Goal: Task Accomplishment & Management: Manage account settings

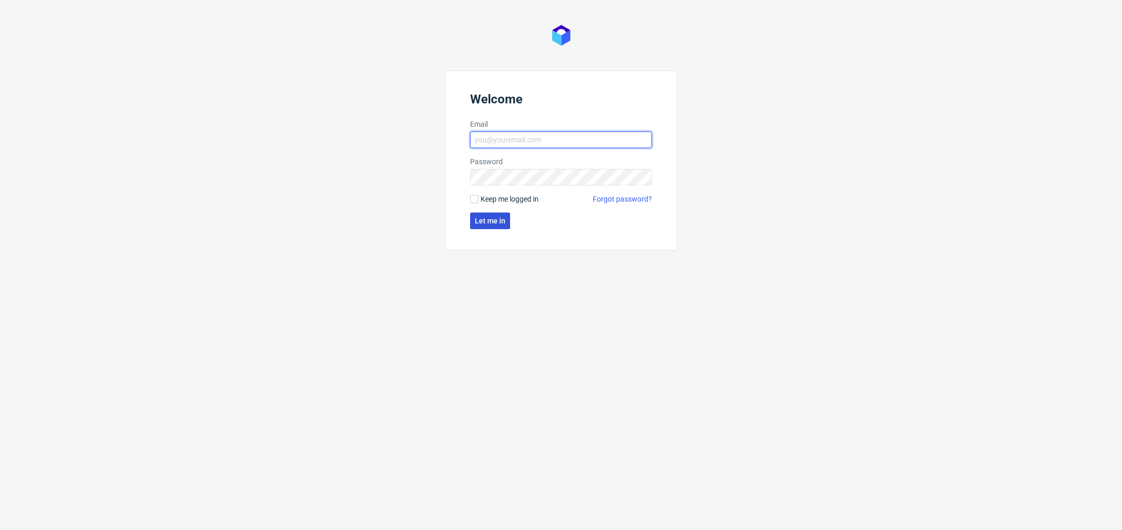
type input "[PERSON_NAME][EMAIL_ADDRESS][DOMAIN_NAME]"
click at [495, 222] on span "Let me in" at bounding box center [490, 220] width 31 height 7
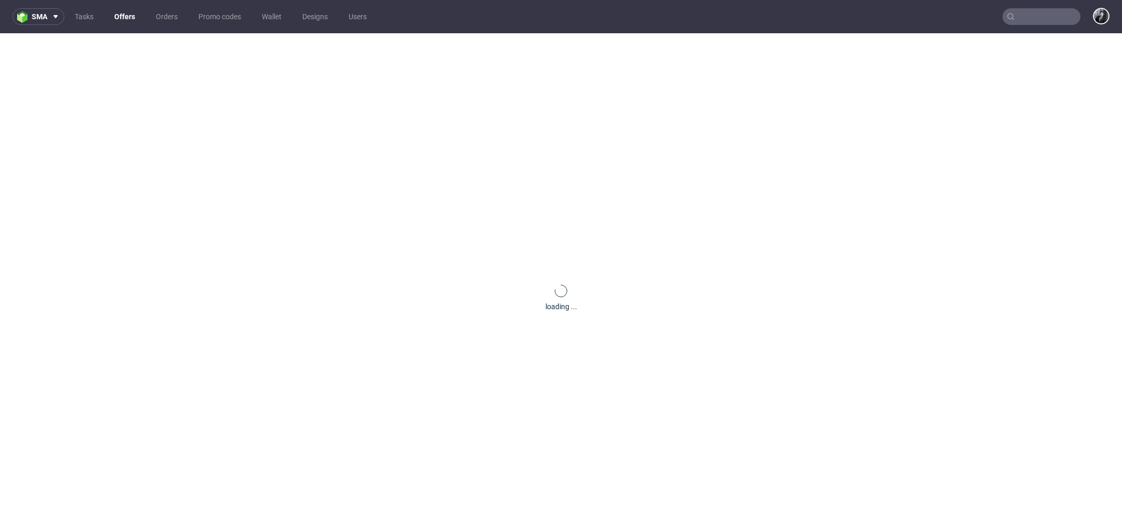
click at [119, 14] on link "Offers" at bounding box center [124, 16] width 33 height 17
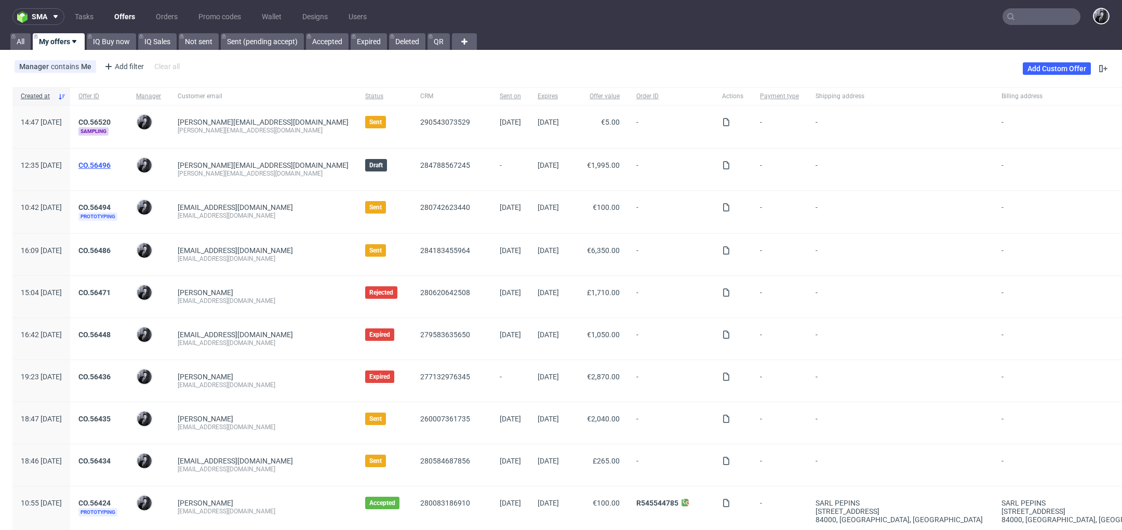
click at [111, 161] on link "CO.56496" at bounding box center [94, 165] width 32 height 8
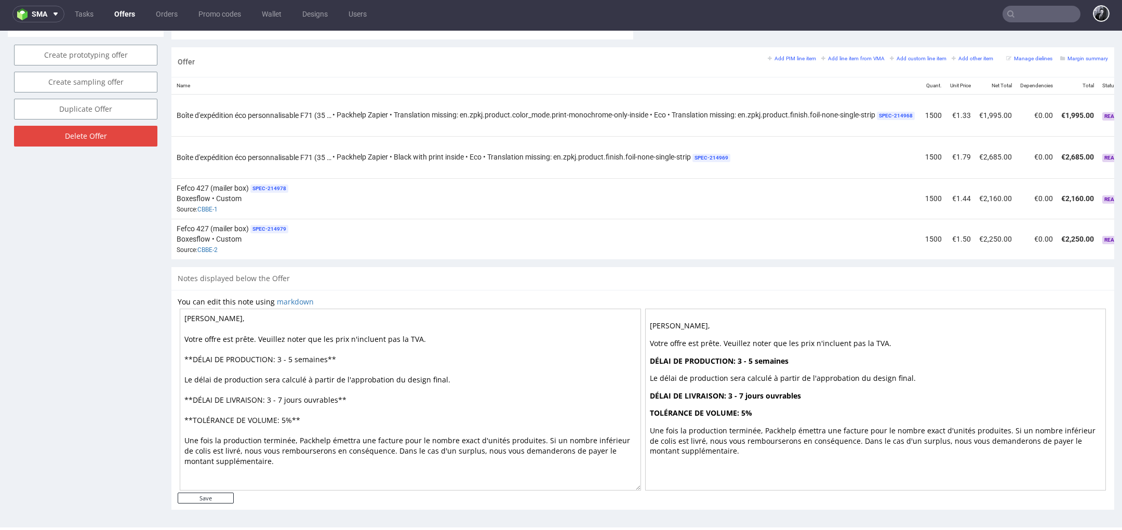
scroll to position [0, 192]
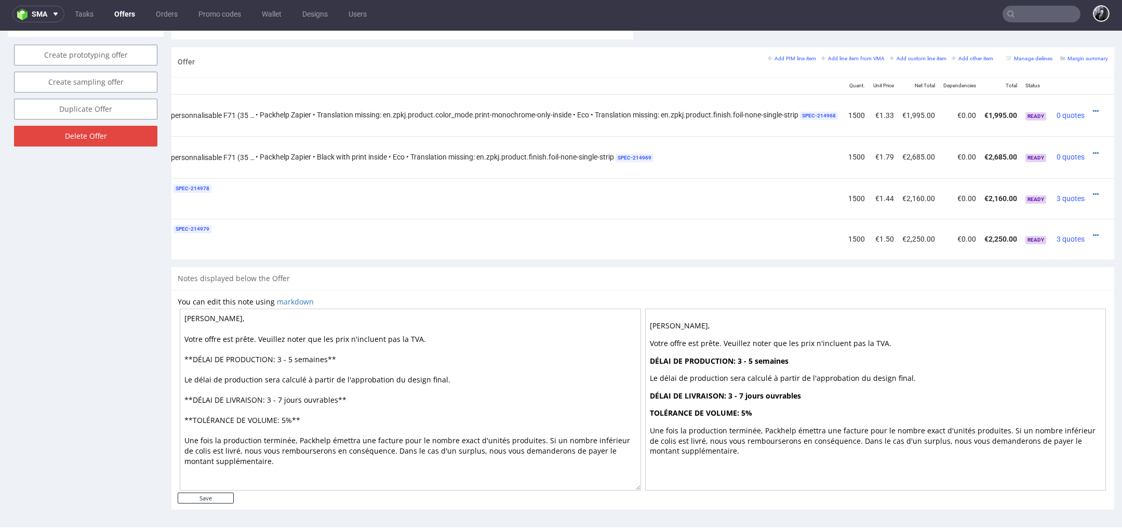
click at [594, 206] on div "Fefco 427 (mailer box) SPEC- 214978 Boxesflow • Custom Source: CBBE-1" at bounding box center [470, 198] width 740 height 32
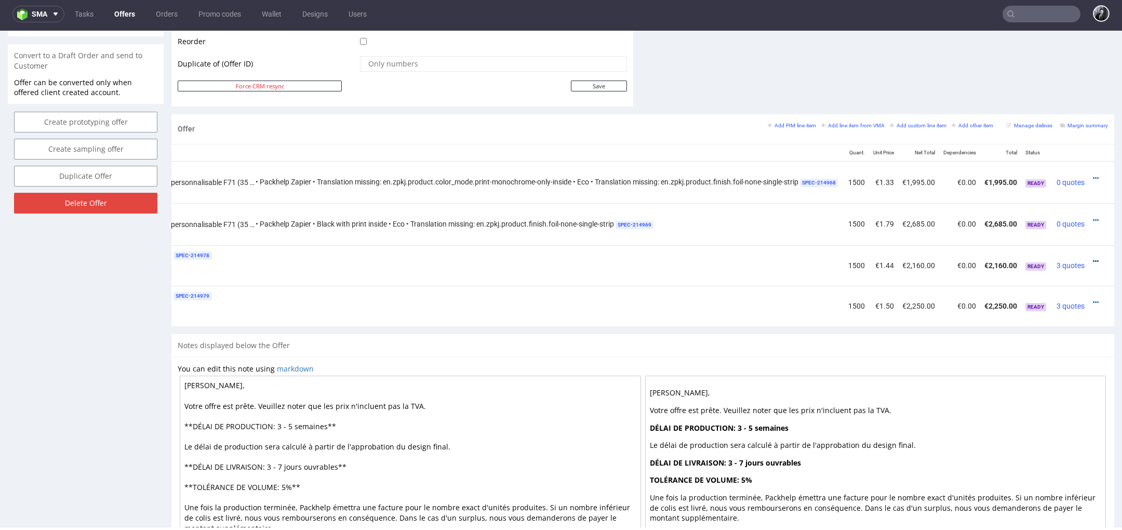
click at [1093, 259] on link at bounding box center [1096, 261] width 6 height 8
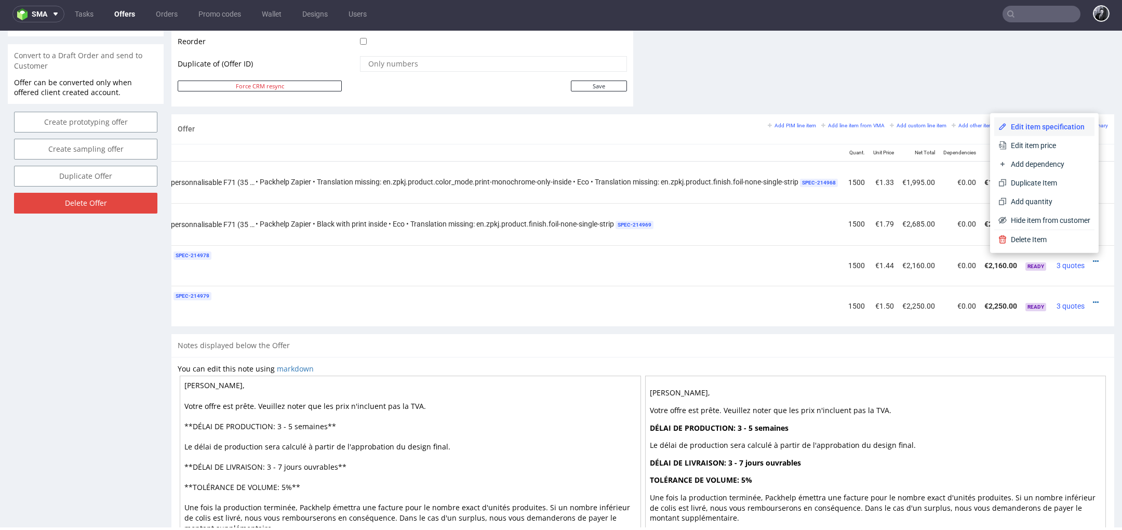
click at [1057, 121] on li "Edit item specification" at bounding box center [1044, 126] width 100 height 19
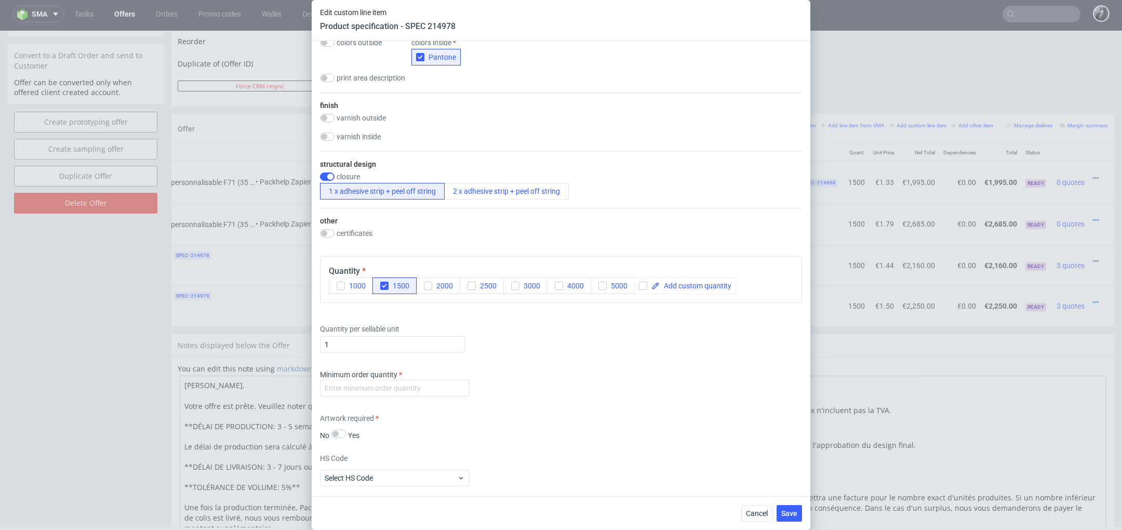
scroll to position [901, 0]
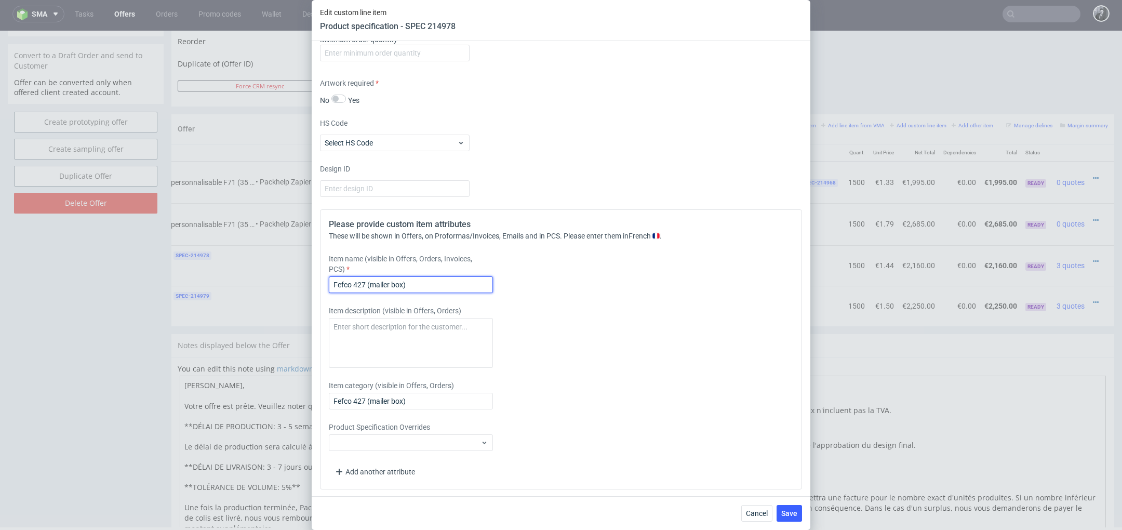
drag, startPoint x: 440, startPoint y: 282, endPoint x: 254, endPoint y: 275, distance: 186.6
click at [254, 275] on div "Edit custom line item Product specification - SPEC 214978 Supplier Custom Custo…" at bounding box center [561, 265] width 1122 height 530
paste input "Boîte d'expédition éco personnalisable 35 x 25 x 11 cm"
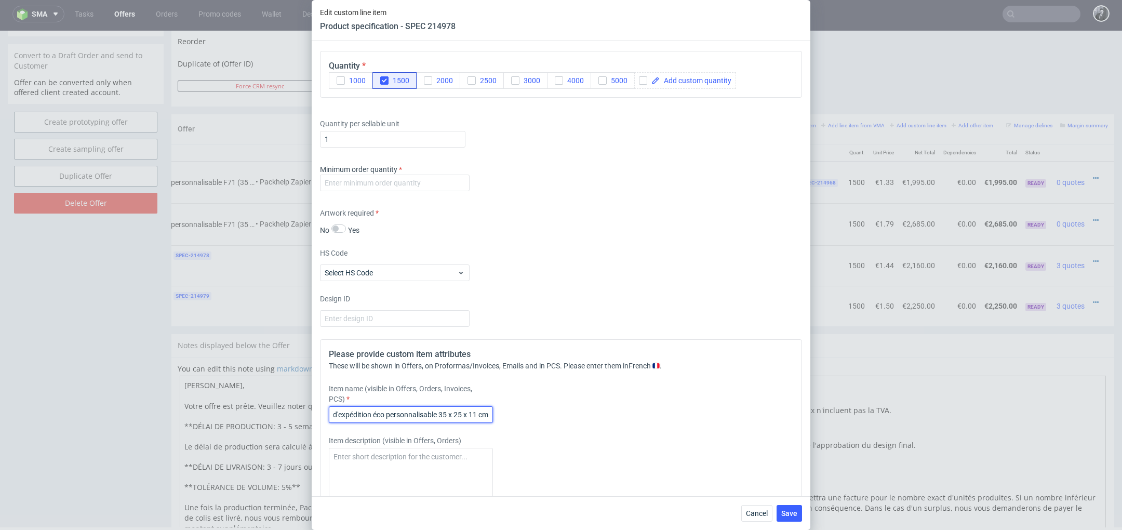
scroll to position [762, 0]
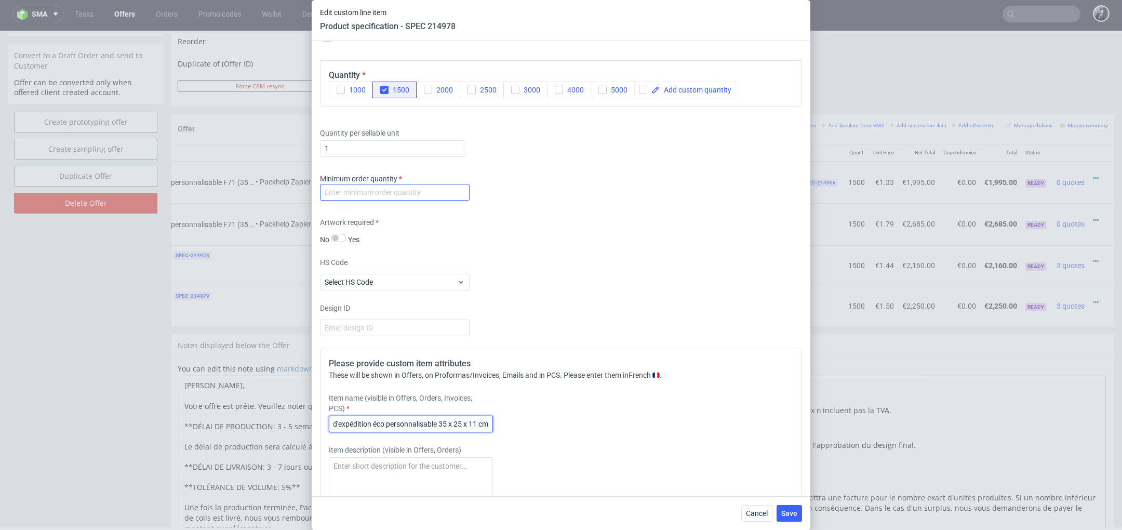
type input "Boîte d'expédition éco personnalisable 35 x 25 x 11 cm"
click at [397, 189] on input "number" at bounding box center [395, 192] width 150 height 17
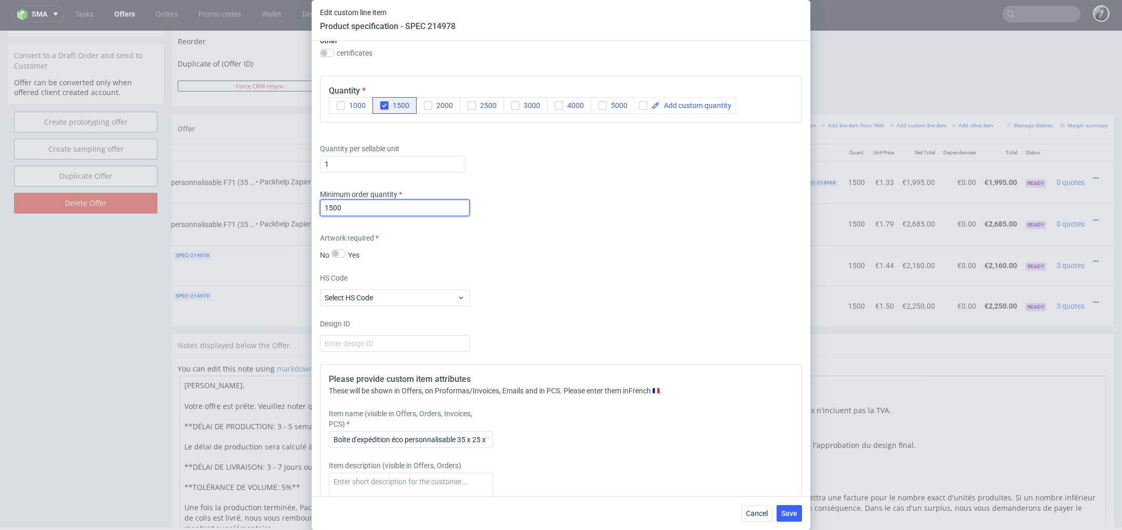
scroll to position [0, 0]
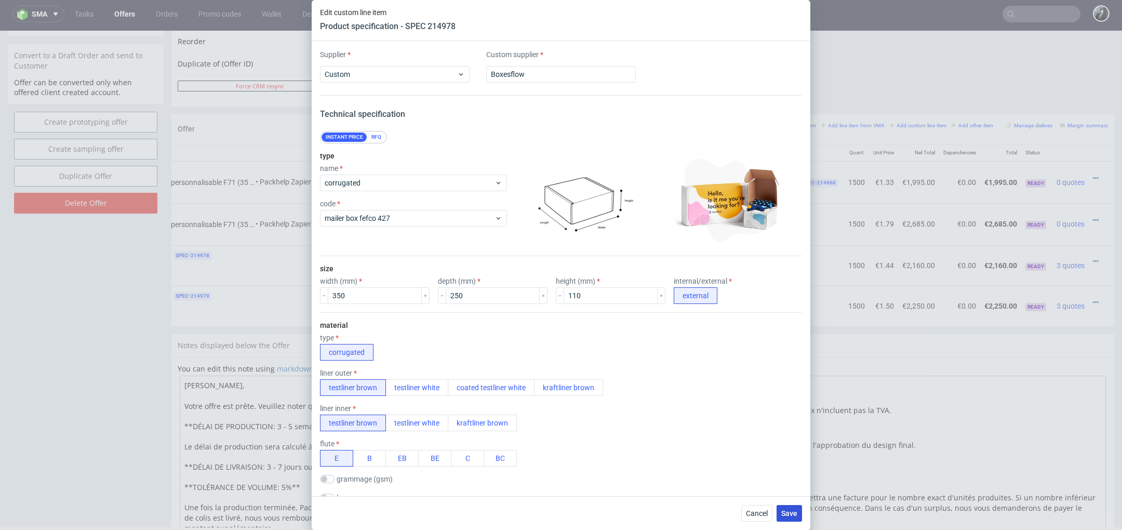
type input "1500"
click at [795, 513] on span "Save" at bounding box center [789, 513] width 16 height 7
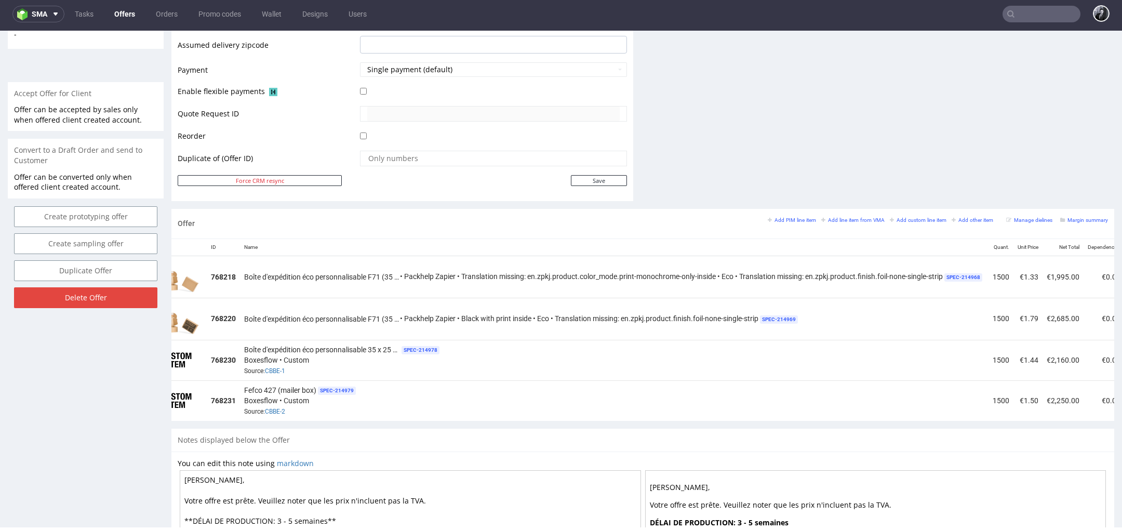
scroll to position [0, 192]
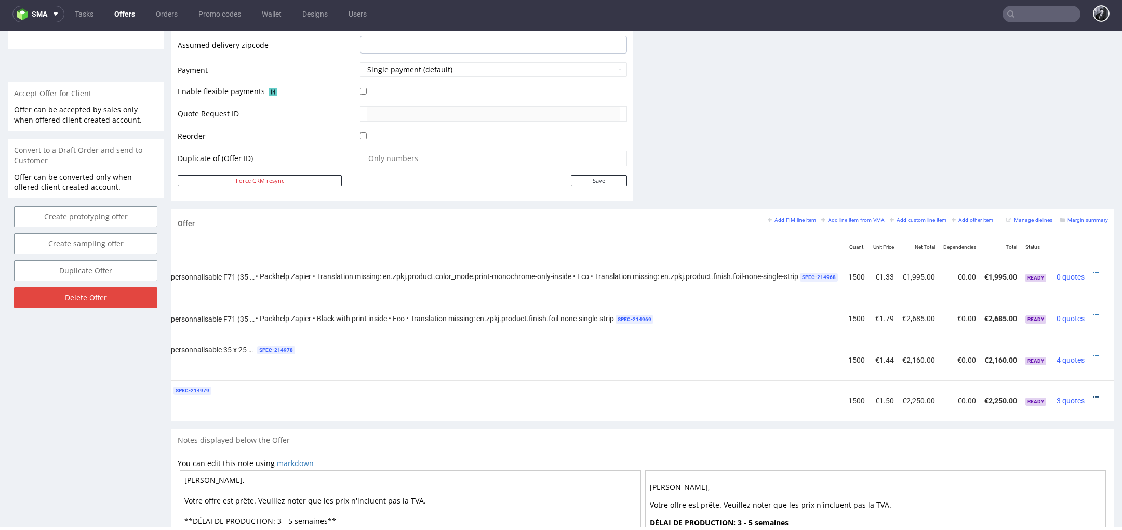
click at [1093, 396] on icon at bounding box center [1096, 396] width 6 height 7
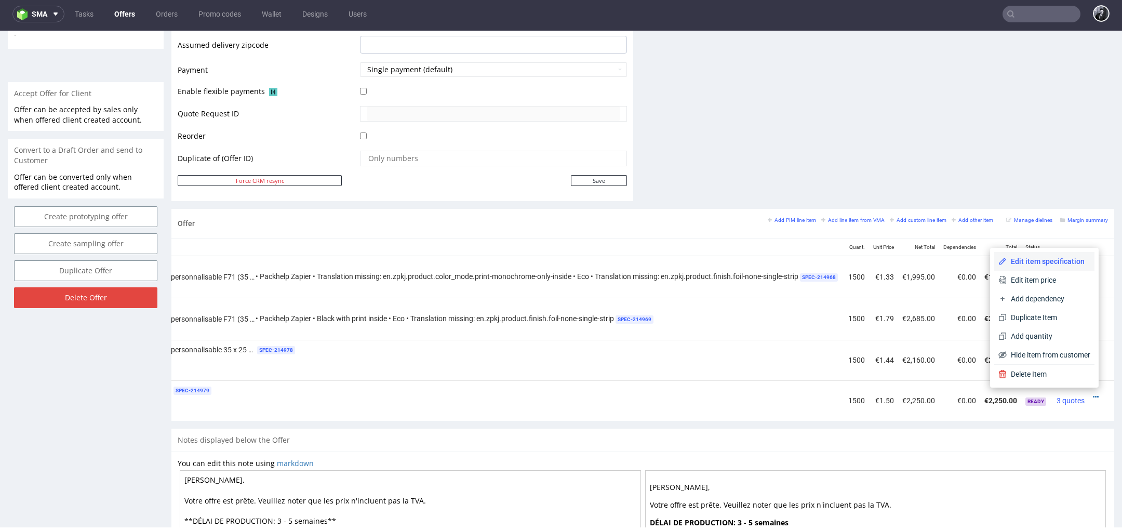
click at [1049, 264] on span "Edit item specification" at bounding box center [1049, 261] width 84 height 10
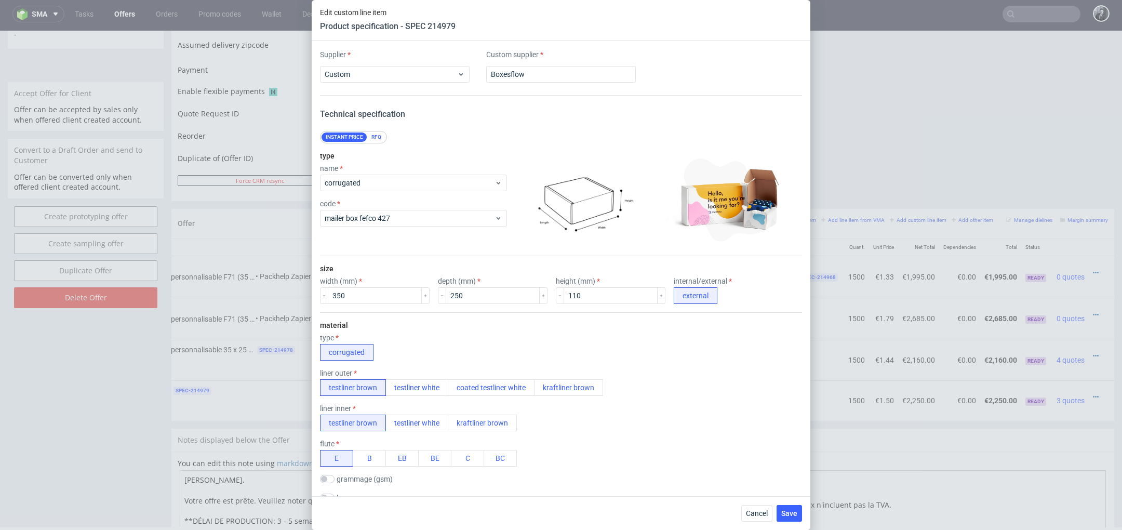
scroll to position [901, 0]
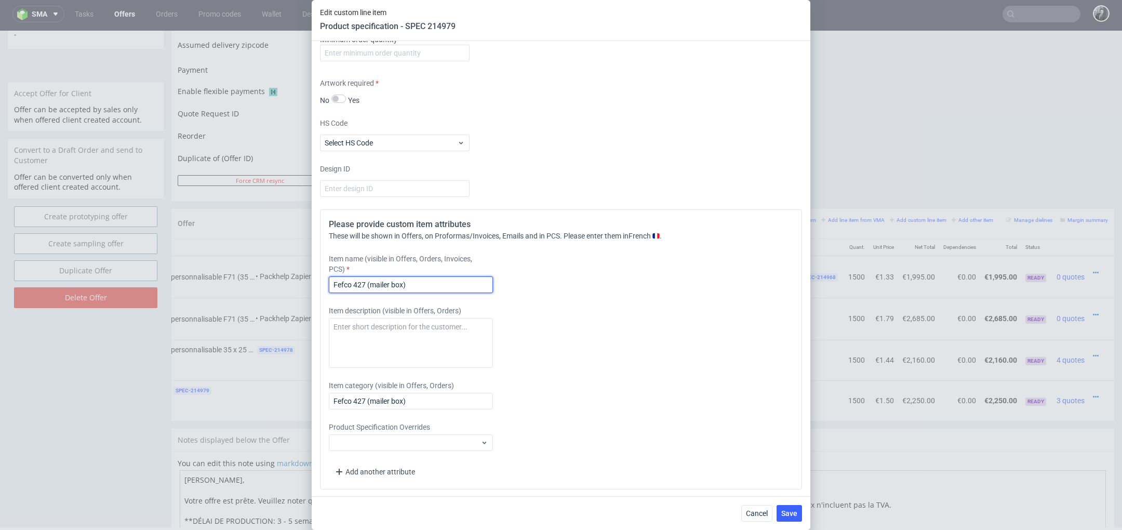
drag, startPoint x: 434, startPoint y: 282, endPoint x: 260, endPoint y: 282, distance: 174.5
click at [260, 282] on div "Edit custom line item Product specification - SPEC 214979 Supplier Custom Custo…" at bounding box center [561, 265] width 1122 height 530
paste input "Boîte d'expédition éco personnalisable 35 x 25 x 11 cm"
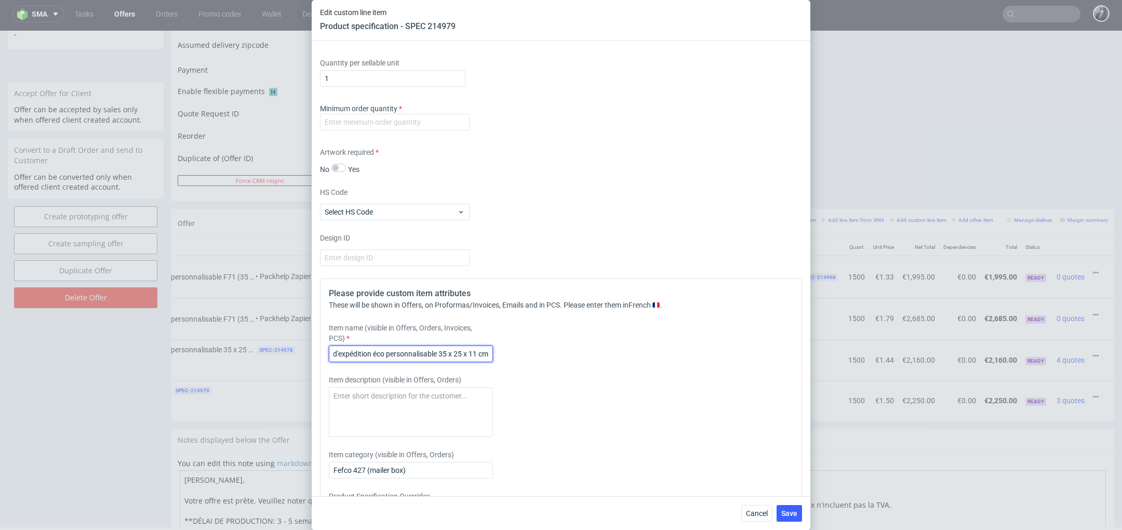
scroll to position [802, 0]
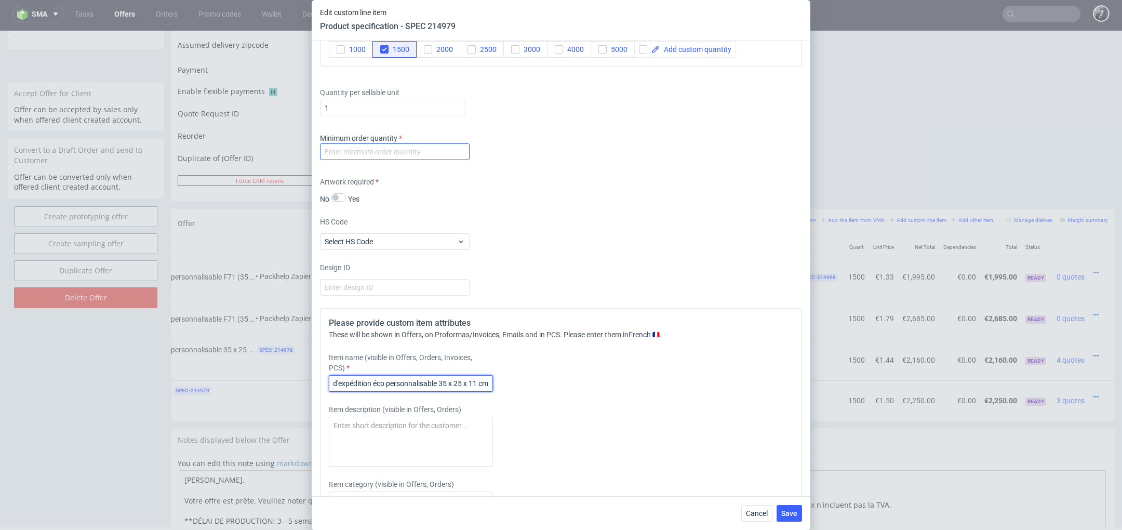
type input "Boîte d'expédition éco personnalisable 35 x 25 x 11 cm"
click at [397, 153] on input "number" at bounding box center [395, 151] width 150 height 17
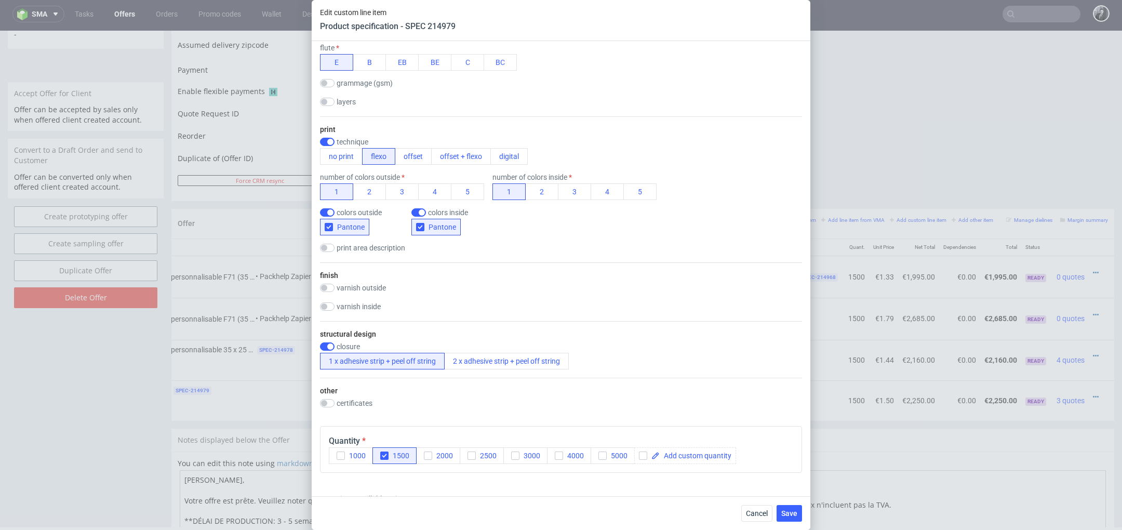
scroll to position [0, 0]
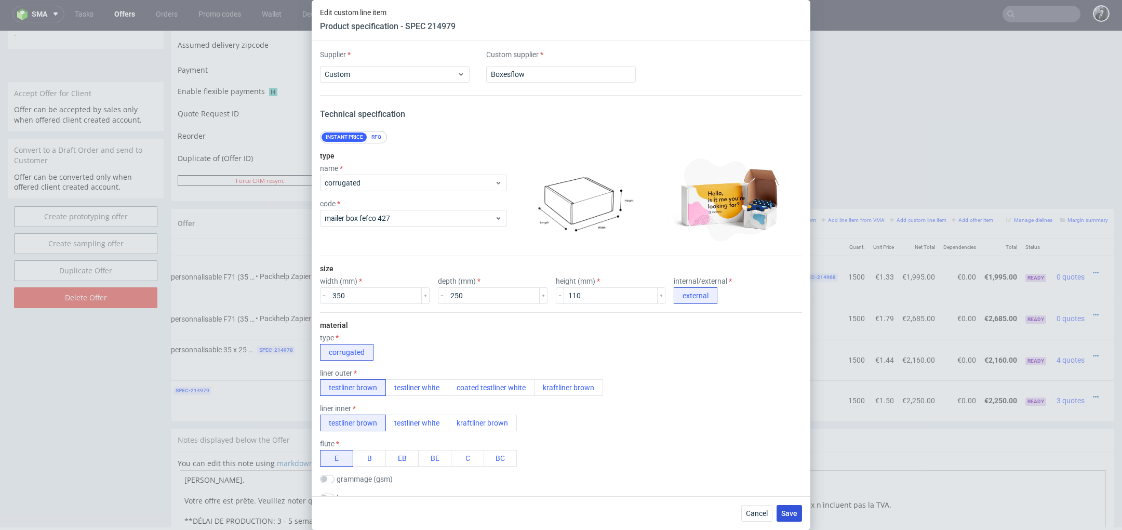
type input "1500"
click at [792, 514] on span "Save" at bounding box center [789, 513] width 16 height 7
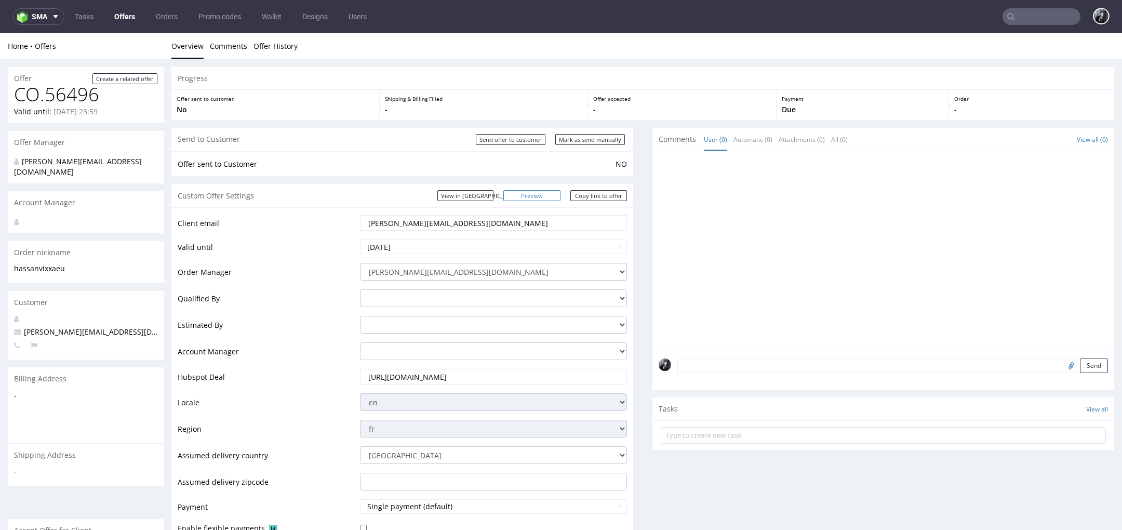
click at [545, 197] on link "Preview" at bounding box center [531, 195] width 57 height 11
click at [597, 198] on link "Copy link to offer" at bounding box center [598, 195] width 57 height 11
click at [597, 197] on link "Copy link to offer" at bounding box center [598, 195] width 57 height 11
click at [509, 139] on input "Send offer to customer" at bounding box center [511, 139] width 70 height 11
type input "In progress..."
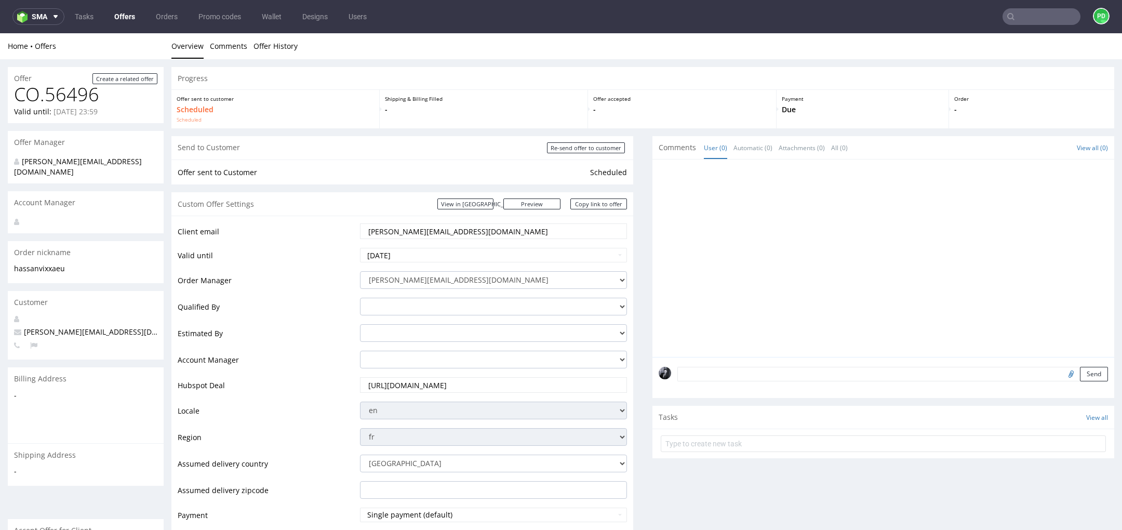
click at [136, 17] on link "Offers" at bounding box center [124, 16] width 33 height 17
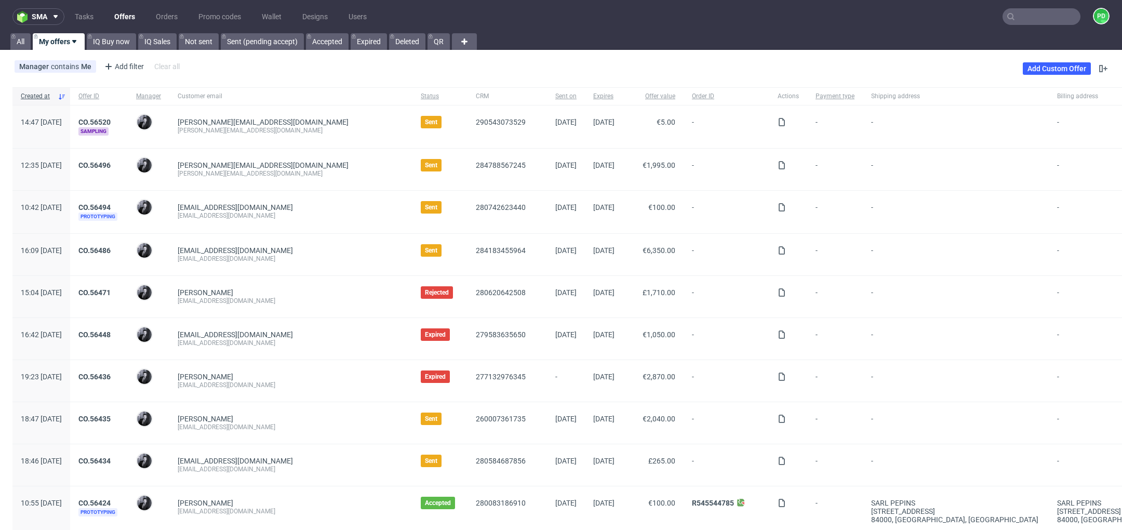
click at [70, 186] on div "12:35 [DATE]" at bounding box center [41, 170] width 58 height 42
click at [1029, 18] on input "text" at bounding box center [1042, 16] width 78 height 17
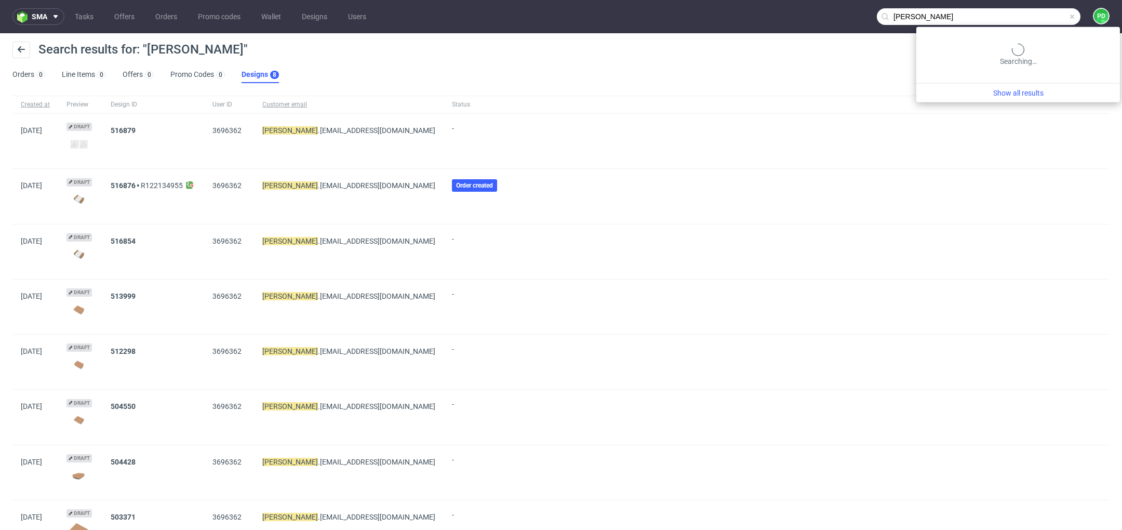
drag, startPoint x: 1038, startPoint y: 18, endPoint x: 969, endPoint y: 18, distance: 69.1
click at [973, 18] on input "[PERSON_NAME]" at bounding box center [979, 16] width 204 height 17
type input "k"
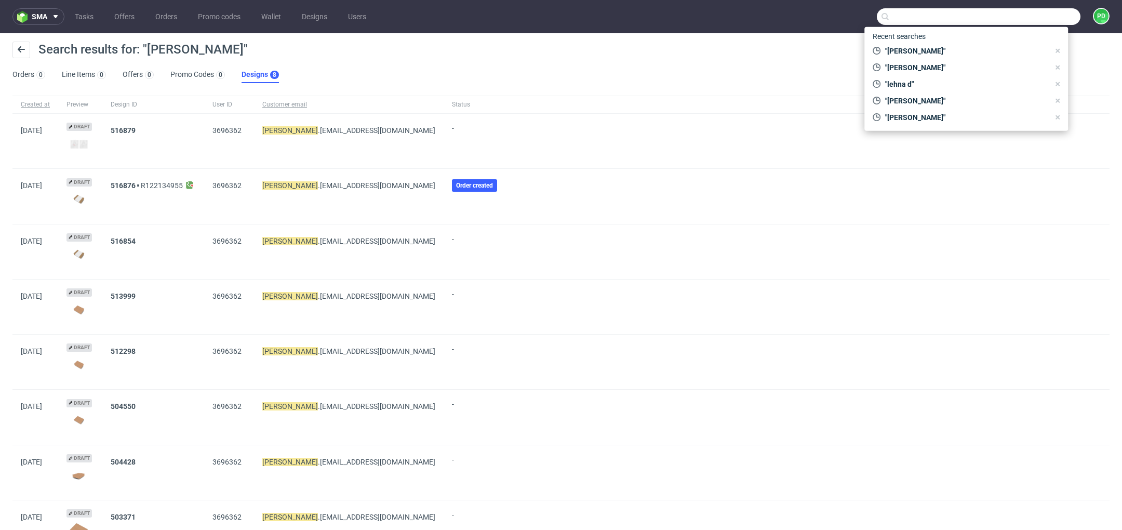
click at [684, 63] on div "Search results for: "[PERSON_NAME]"" at bounding box center [560, 54] width 1097 height 25
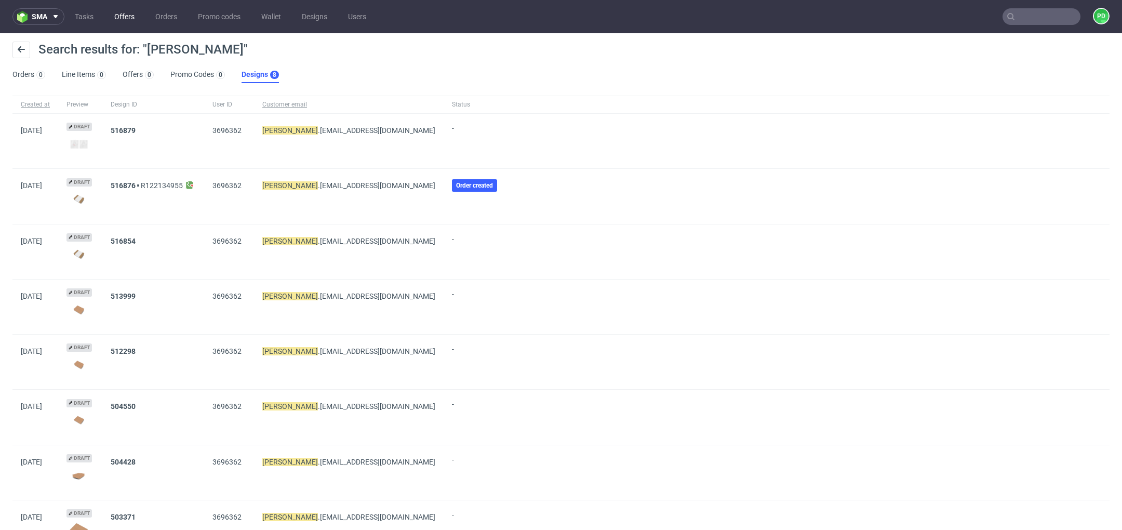
click at [129, 18] on link "Offers" at bounding box center [124, 16] width 33 height 17
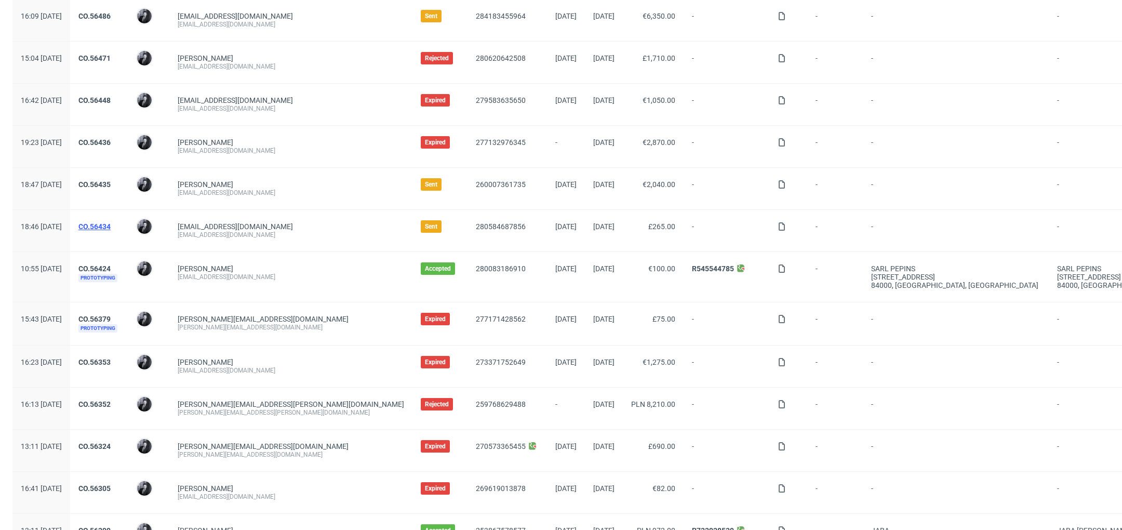
scroll to position [229, 0]
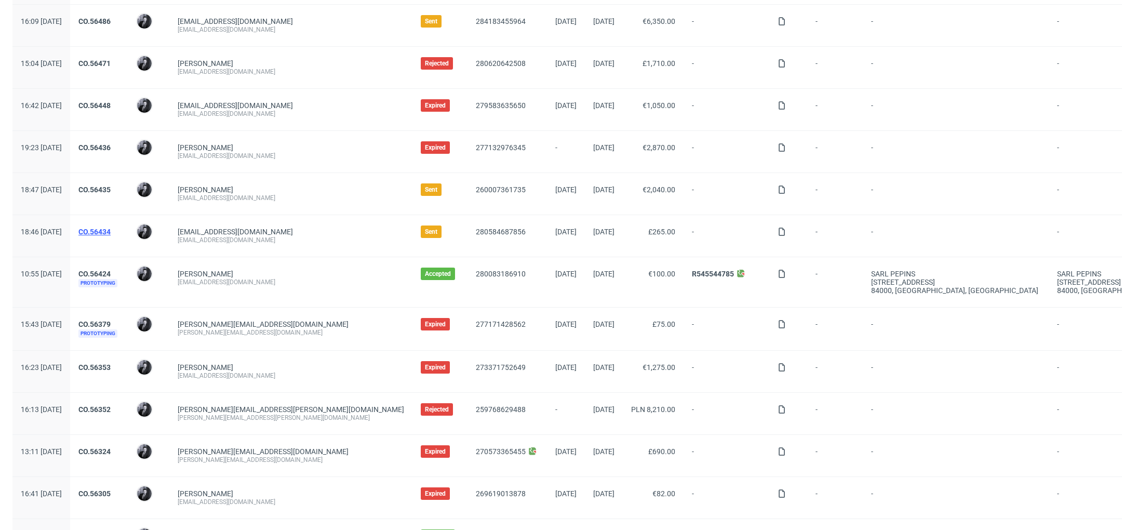
click at [111, 230] on link "CO.56434" at bounding box center [94, 232] width 32 height 8
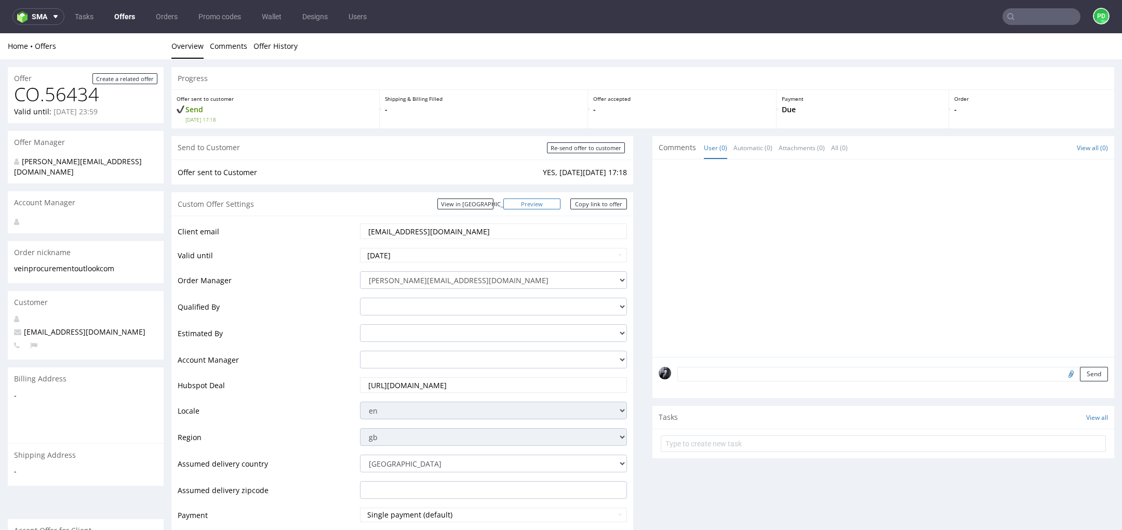
click at [544, 200] on link "Preview" at bounding box center [531, 203] width 57 height 11
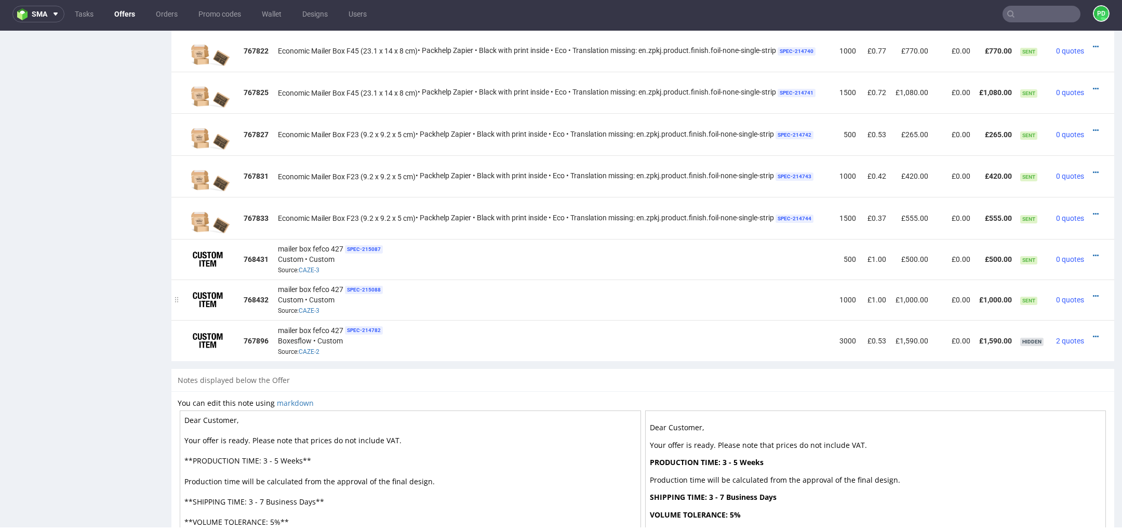
scroll to position [751, 0]
click at [1093, 252] on icon at bounding box center [1096, 255] width 6 height 7
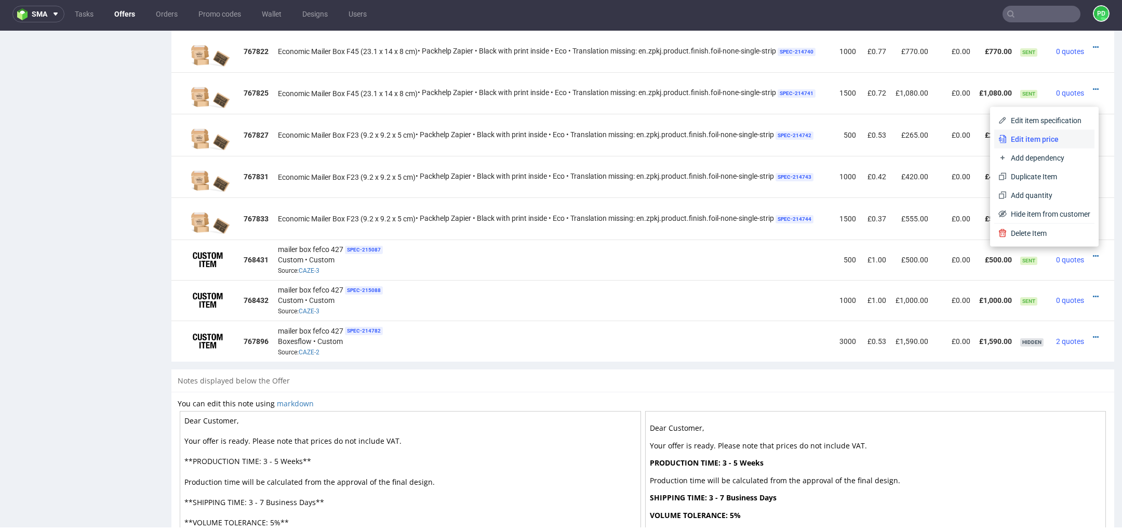
click at [1043, 139] on span "Edit item price" at bounding box center [1049, 139] width 84 height 10
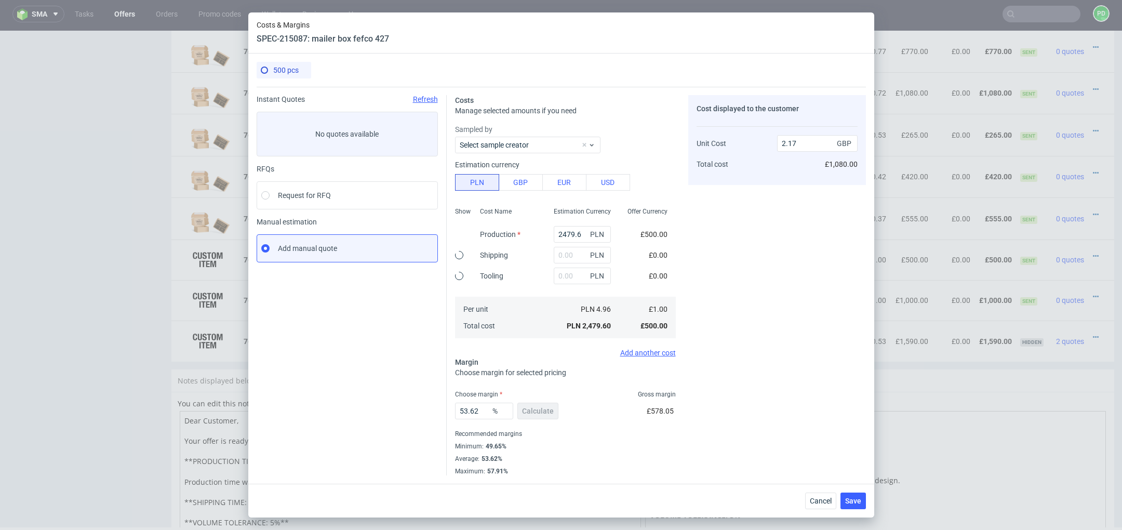
type input "2.16"
drag, startPoint x: 584, startPoint y: 232, endPoint x: 529, endPoint y: 232, distance: 55.1
click at [529, 232] on div "Show Cost Name Production Shipping Tooling Per unit Total cost Estimation Curre…" at bounding box center [565, 271] width 221 height 137
type input "900"
type input "0.78"
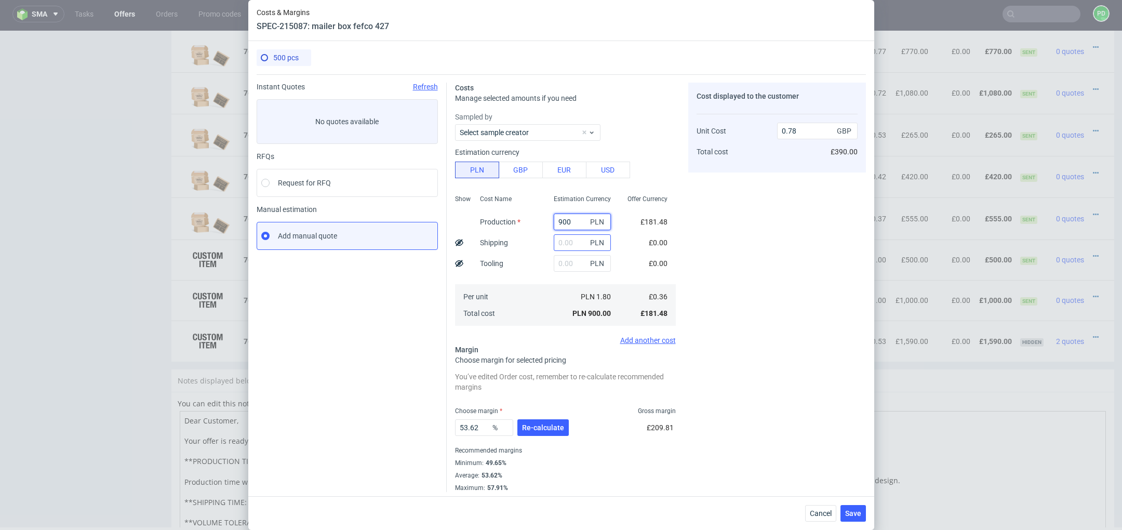
type input "900"
click at [569, 241] on input "text" at bounding box center [582, 242] width 57 height 17
type input "1750"
type input "2.31"
type input "1750"
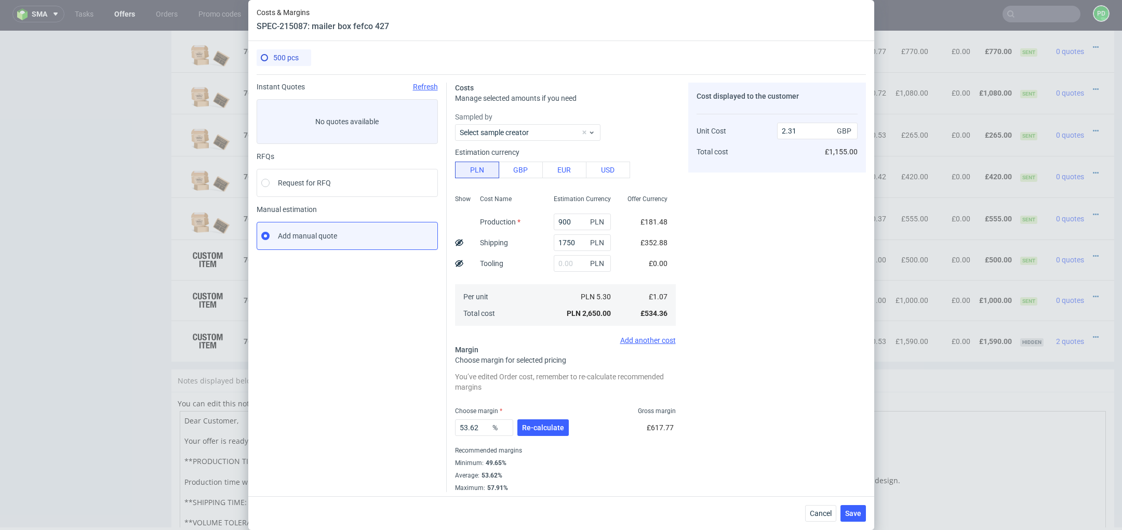
click at [682, 283] on div "Costs Manage selected amounts if you need Sampled by Select sample creator Esti…" at bounding box center [656, 283] width 419 height 418
click at [569, 262] on input "text" at bounding box center [582, 263] width 57 height 17
click at [539, 207] on div "Cost Name Production Shipping Tooling Per unit Total cost" at bounding box center [509, 259] width 74 height 137
click at [460, 263] on icon at bounding box center [459, 260] width 8 height 8
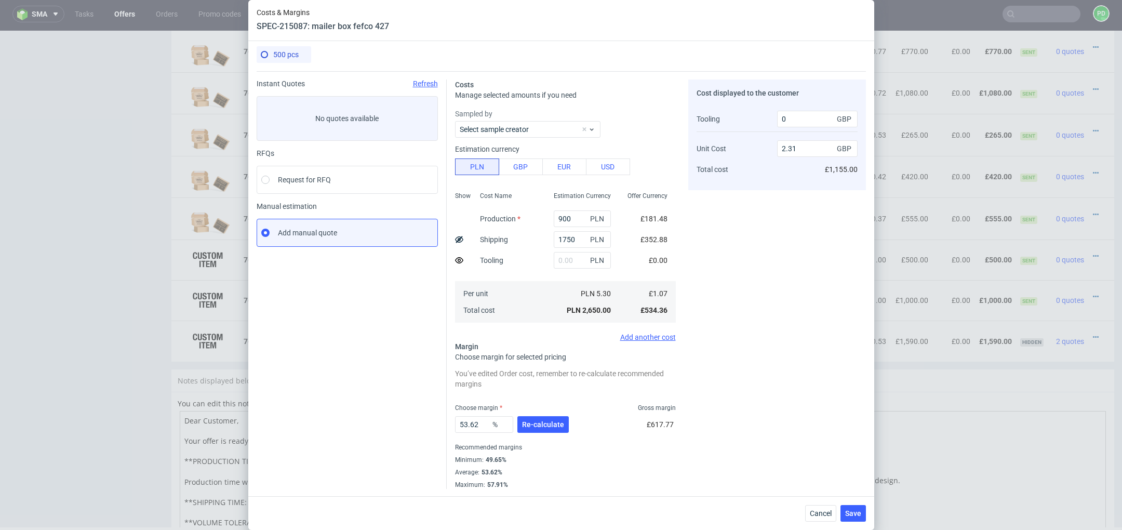
click at [460, 263] on icon at bounding box center [459, 260] width 8 height 8
drag, startPoint x: 582, startPoint y: 241, endPoint x: 550, endPoint y: 241, distance: 32.7
click at [550, 241] on div "1750 PLN" at bounding box center [582, 239] width 74 height 21
click at [568, 258] on input "text" at bounding box center [582, 260] width 57 height 17
paste input "1750"
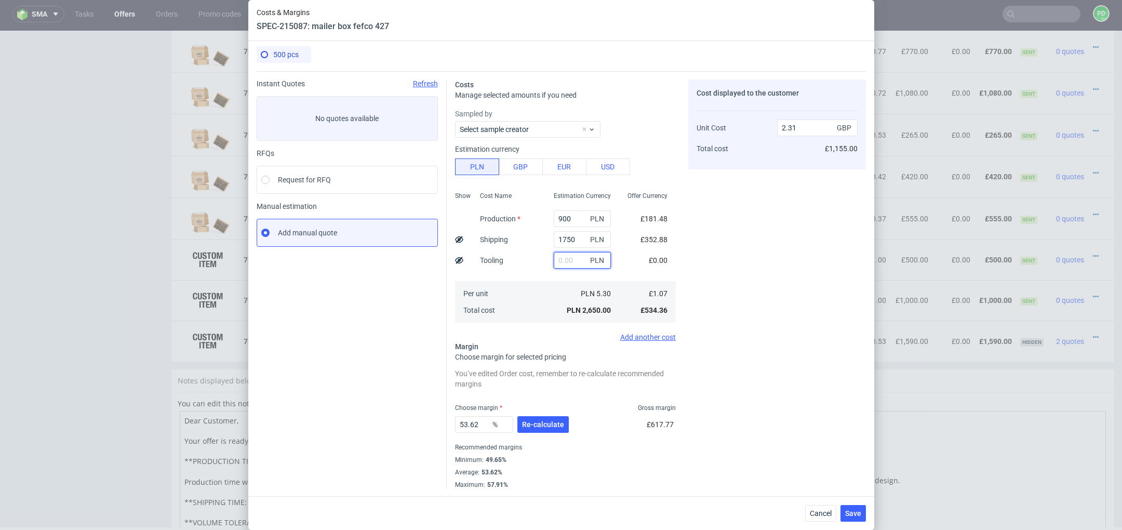
type input "1750"
type input "3.83"
type input "1750"
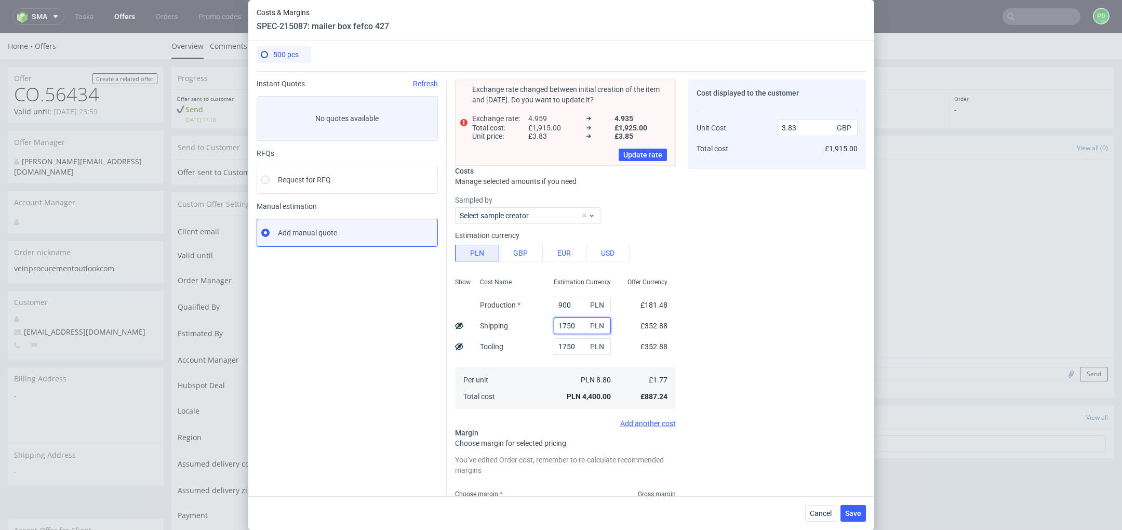
drag, startPoint x: 579, startPoint y: 323, endPoint x: 546, endPoint y: 323, distance: 32.7
click at [547, 323] on div "1750 PLN" at bounding box center [582, 325] width 74 height 21
type input "2.31"
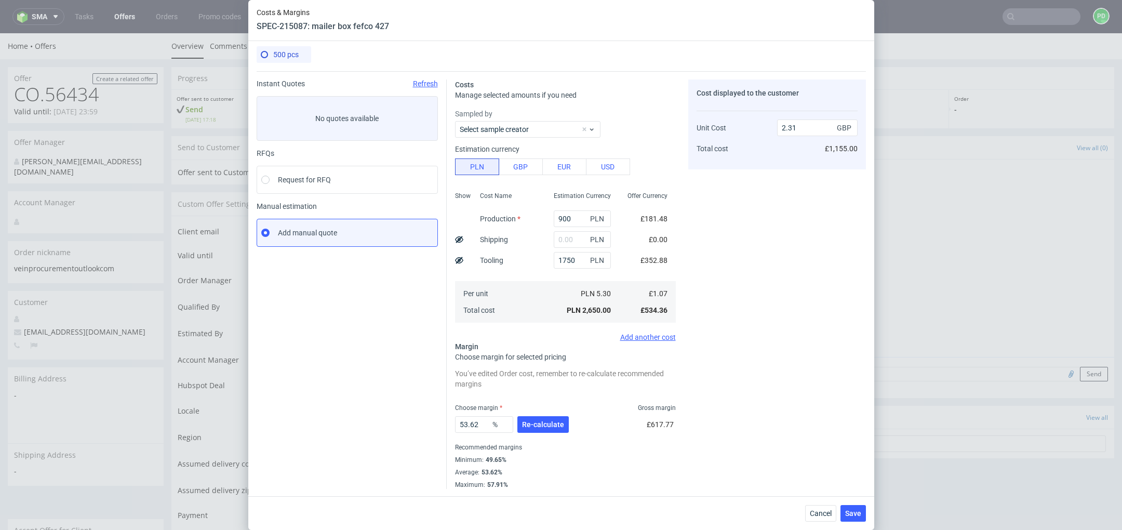
click at [529, 281] on div "Per unit Total cost" at bounding box center [509, 302] width 74 height 42
click at [560, 242] on input "text" at bounding box center [582, 239] width 57 height 17
type input "1500"
type input "3.61"
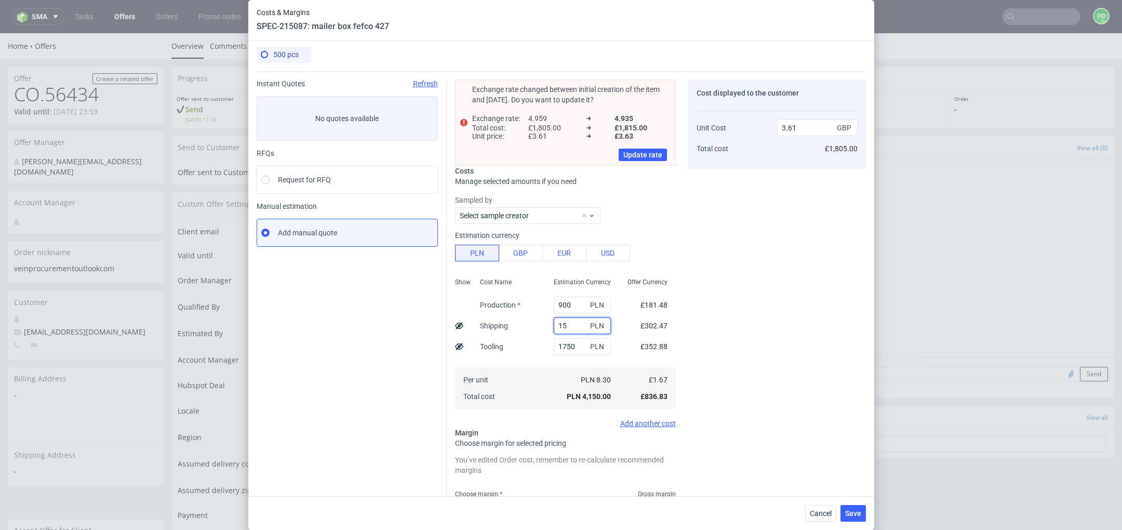
type input "1"
type input "2"
type input "2.31"
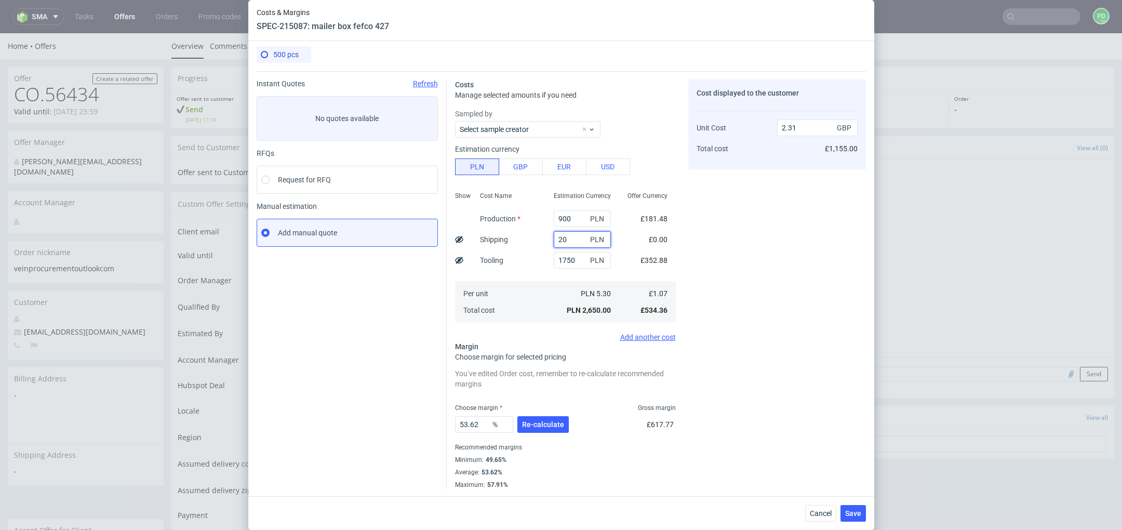
type input "200"
type input "2.48"
type input "2000"
type input "4.05"
type input "2"
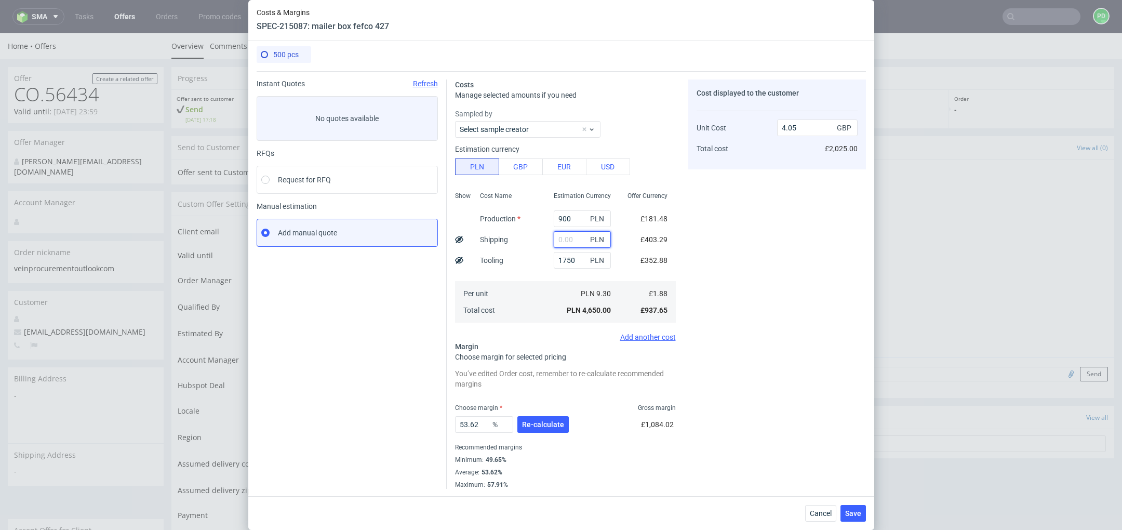
type input "2.31"
type input "1500"
type input "3.61"
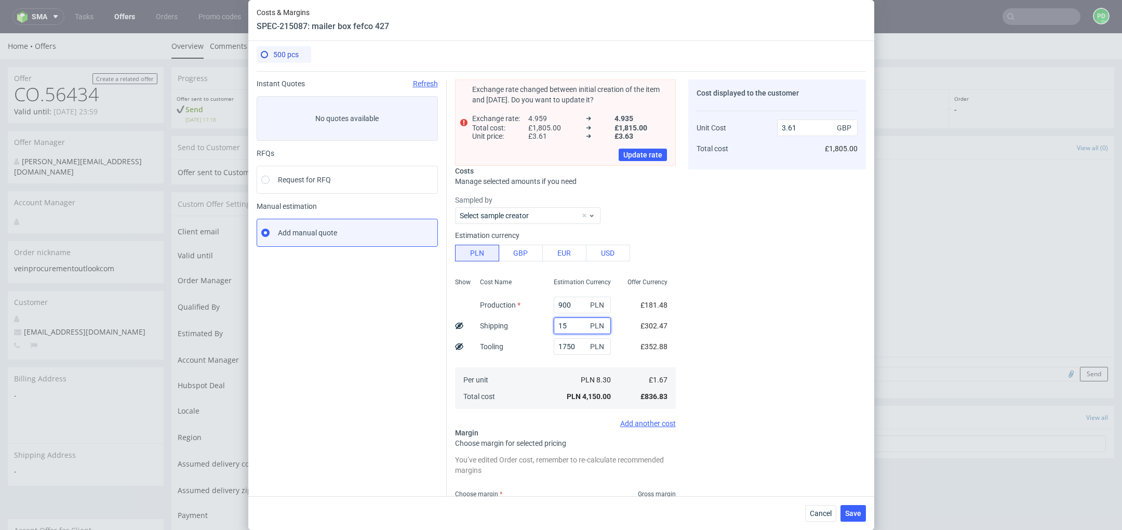
type input "1"
type input "2.31"
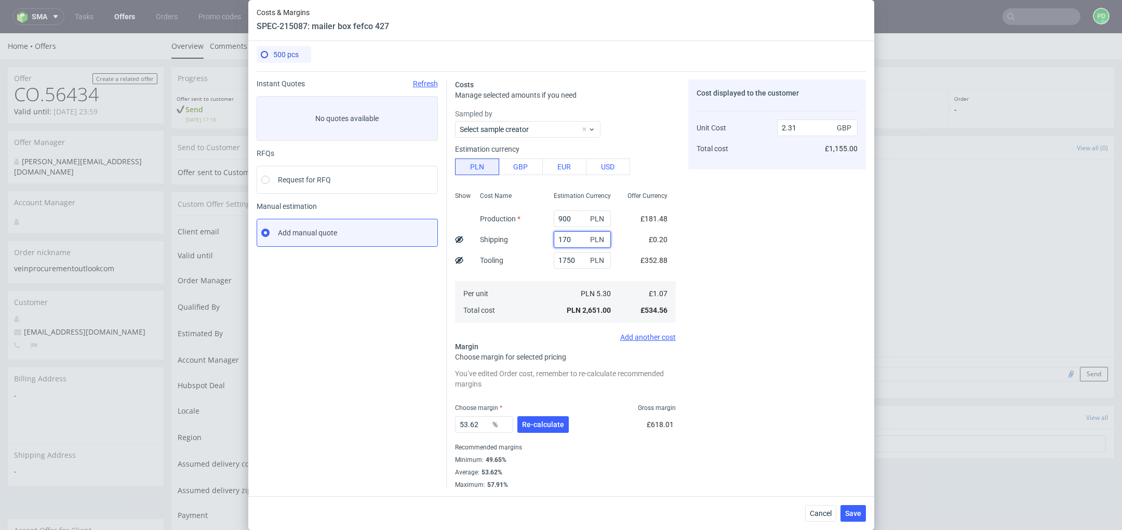
type input "1700"
type input "3.79"
type input "1750"
type input "3.83"
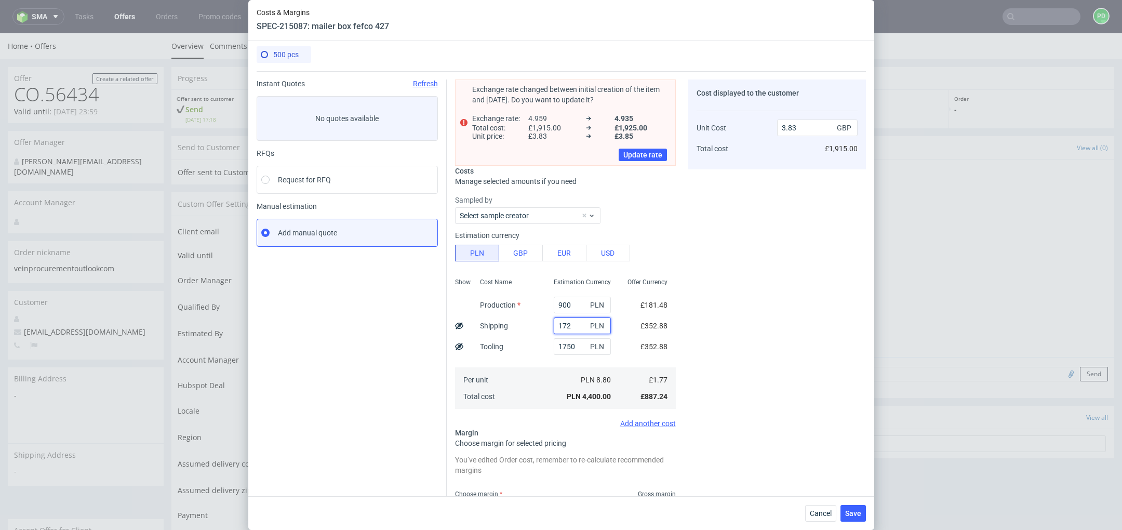
type input "1720"
type input "3.8"
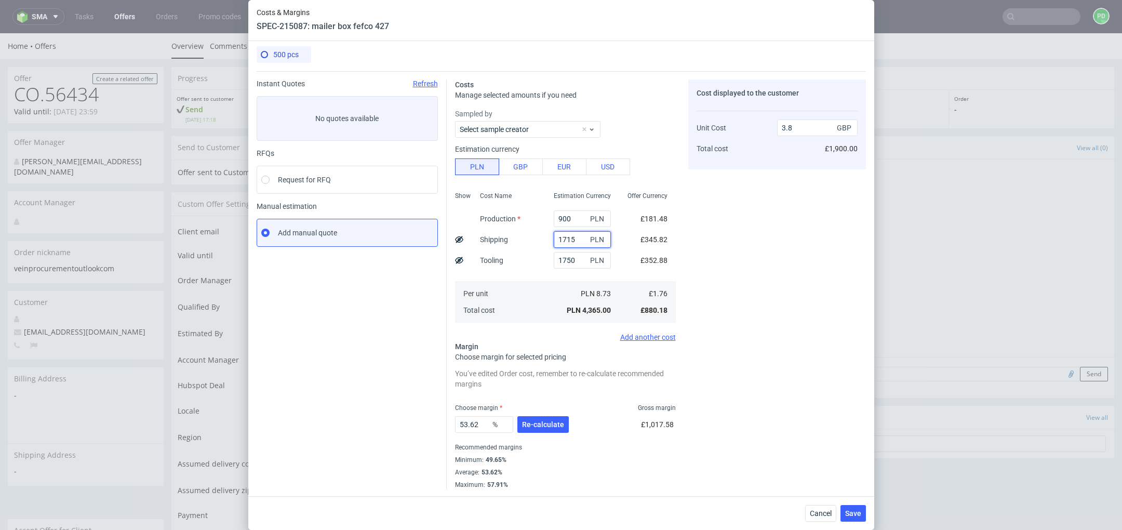
type input "1715"
click at [735, 271] on div "Cost displayed to the customer Unit Cost Total cost 3.8 GBP £1,900.00" at bounding box center [777, 283] width 178 height 409
click at [548, 425] on span "Re-calculate" at bounding box center [543, 424] width 42 height 7
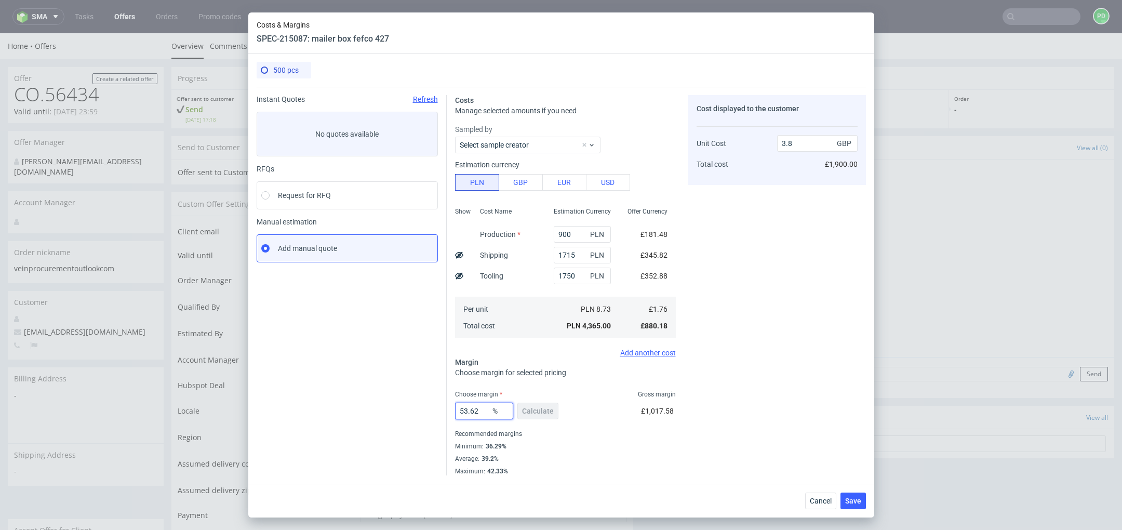
click at [484, 411] on input "53.62" at bounding box center [484, 411] width 58 height 17
drag, startPoint x: 505, startPoint y: 444, endPoint x: 485, endPoint y: 445, distance: 20.8
click at [485, 445] on div "Minimum : 36.29%" at bounding box center [565, 446] width 221 height 12
drag, startPoint x: 480, startPoint y: 413, endPoint x: 426, endPoint y: 413, distance: 54.0
click at [427, 413] on div "Instant Quotes Refresh No quotes available RFQs Request for RFQ Manual estimati…" at bounding box center [561, 281] width 609 height 389
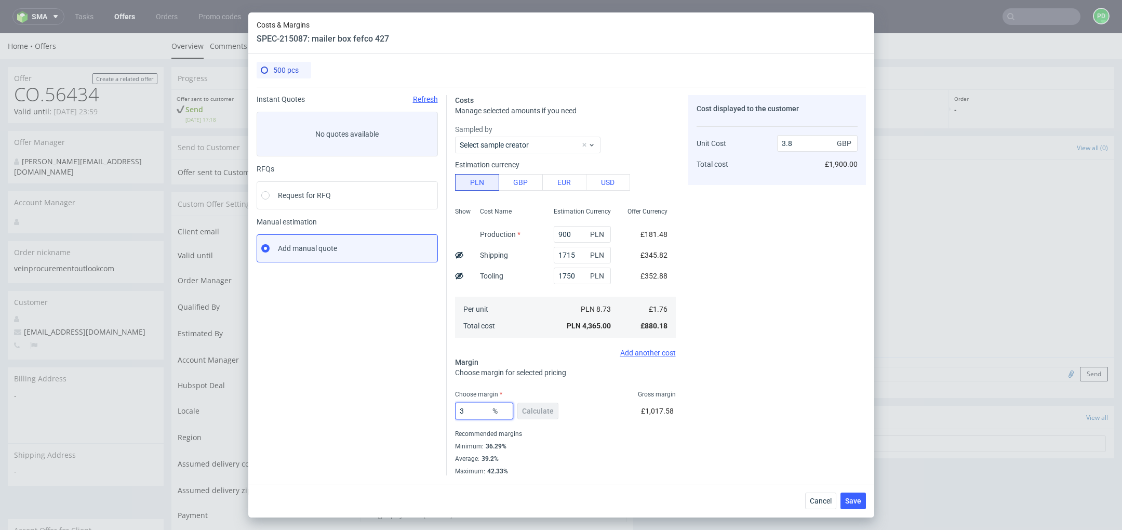
type input "39"
type input "2.89"
type input "39"
click at [519, 430] on div "Recommended margins" at bounding box center [565, 434] width 221 height 12
click at [538, 410] on div "39 % Calculate" at bounding box center [507, 412] width 105 height 29
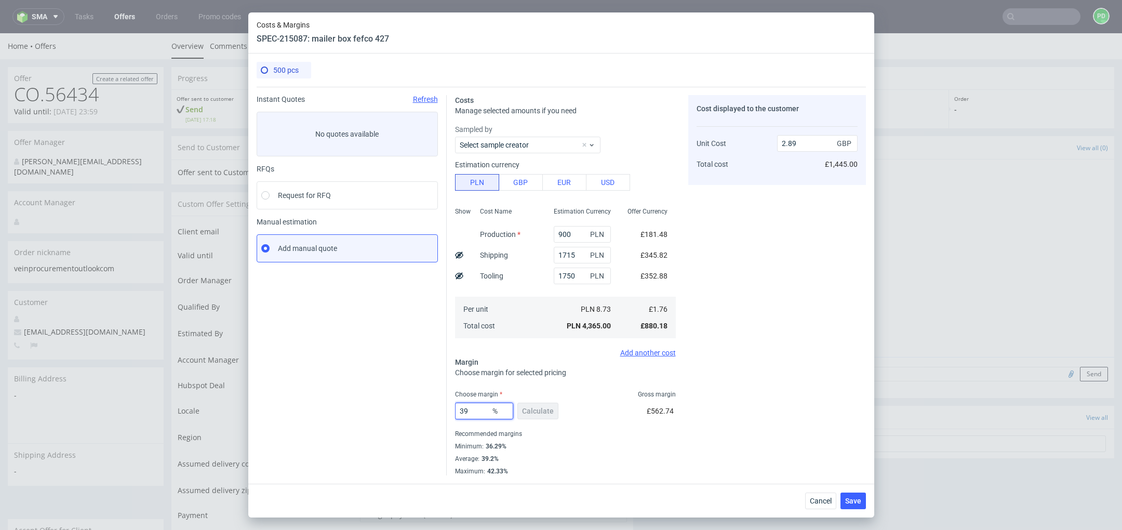
click at [478, 412] on input "39" at bounding box center [484, 411] width 58 height 17
click at [533, 412] on div "39 % Calculate" at bounding box center [507, 412] width 105 height 29
click at [856, 501] on span "Save" at bounding box center [853, 500] width 16 height 7
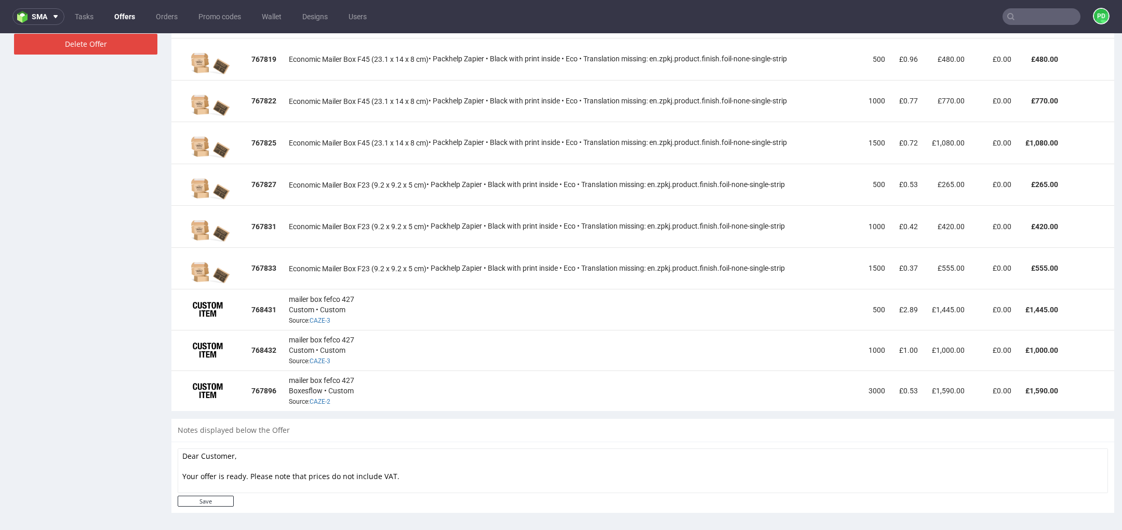
scroll to position [3, 0]
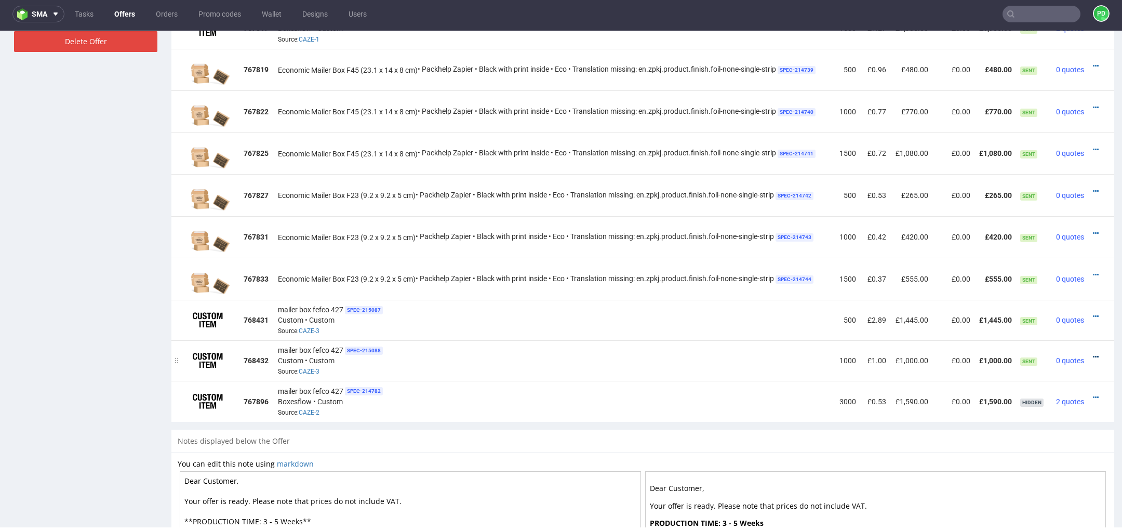
click at [1093, 354] on icon at bounding box center [1096, 356] width 6 height 7
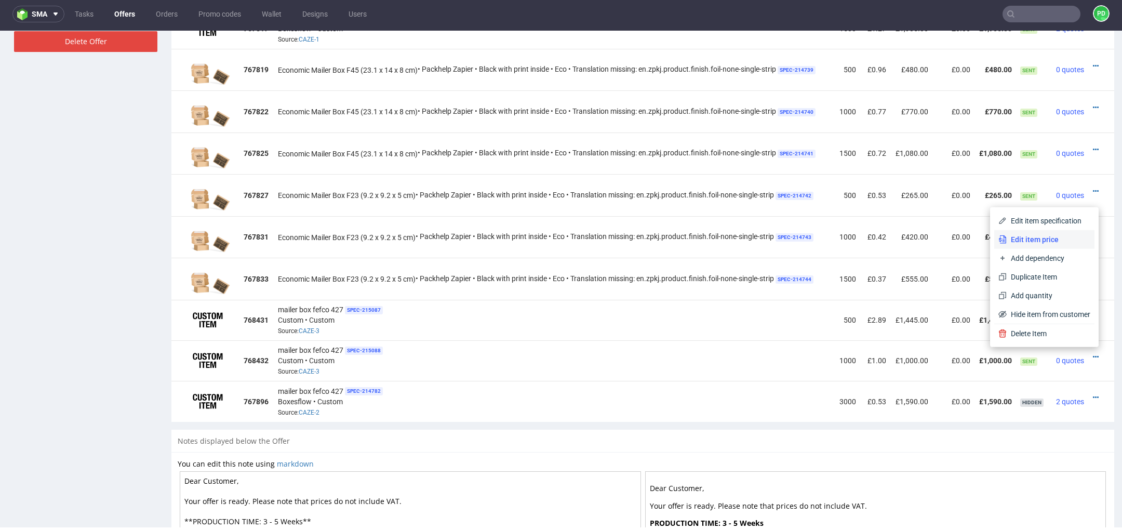
click at [1042, 243] on span "Edit item price" at bounding box center [1049, 239] width 84 height 10
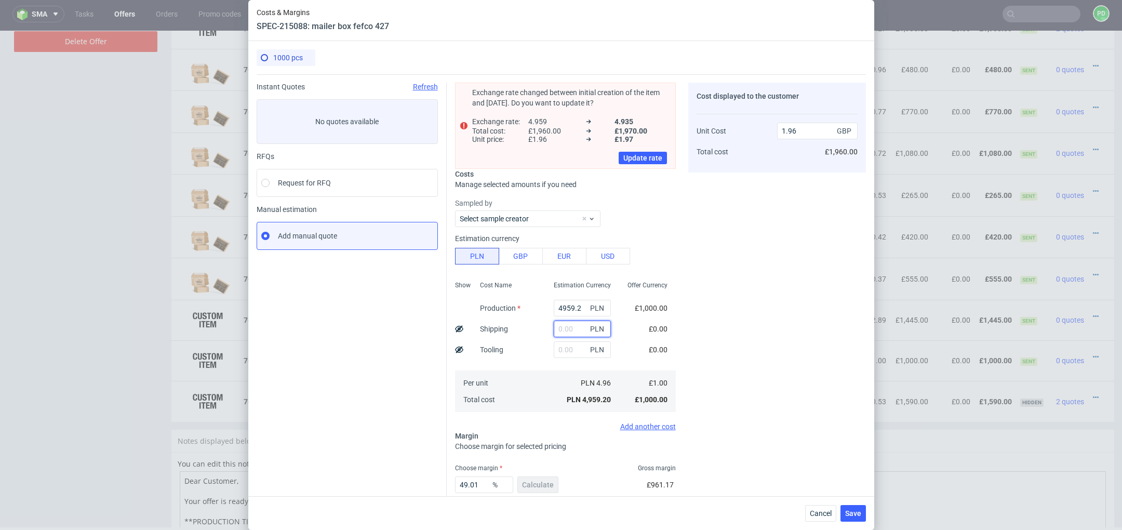
click at [570, 329] on input "text" at bounding box center [582, 328] width 57 height 17
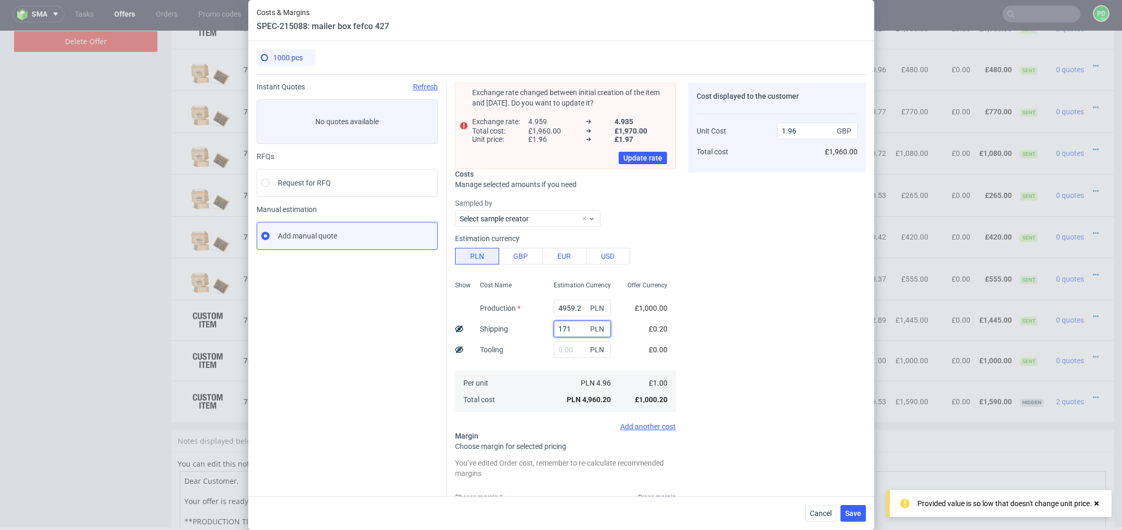
type input "1715"
type input "2.64"
type input "1715"
drag, startPoint x: 582, startPoint y: 309, endPoint x: 528, endPoint y: 301, distance: 54.0
click at [529, 301] on div "Show Cost Name Production Shipping Tooling Per unit Total cost Estimation Curre…" at bounding box center [565, 345] width 221 height 137
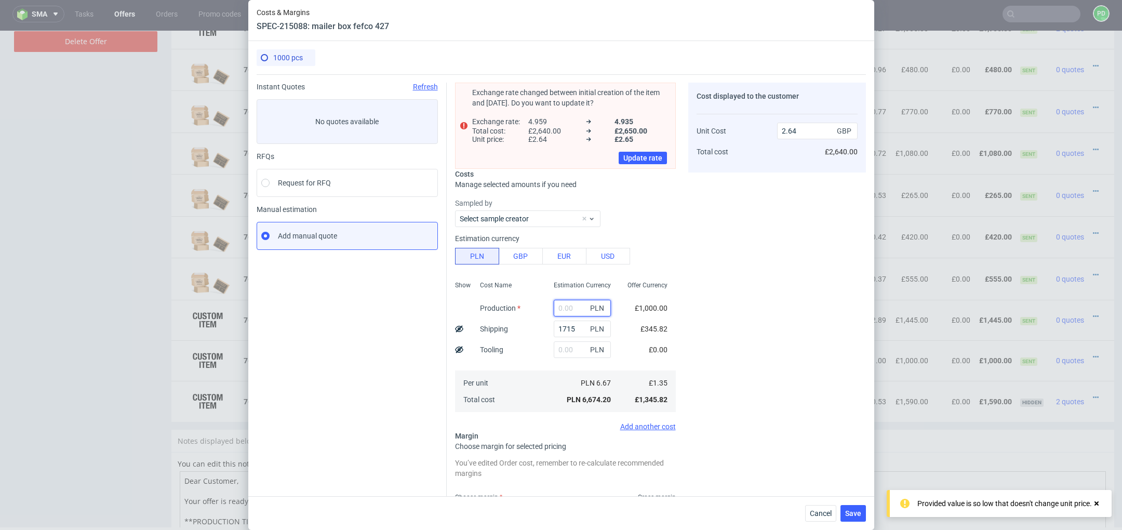
type input "0.68"
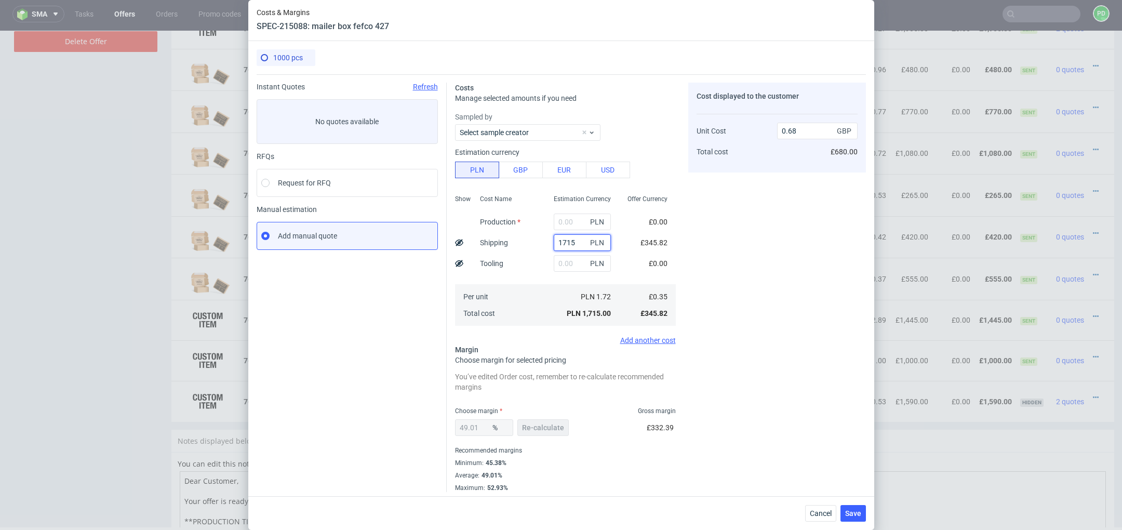
drag, startPoint x: 582, startPoint y: 245, endPoint x: 525, endPoint y: 243, distance: 57.7
click at [525, 243] on div "Show Cost Name Production Shipping Tooling Per unit Total cost Estimation Curre…" at bounding box center [565, 259] width 221 height 137
type input "200"
type input "0.08"
type input "2000"
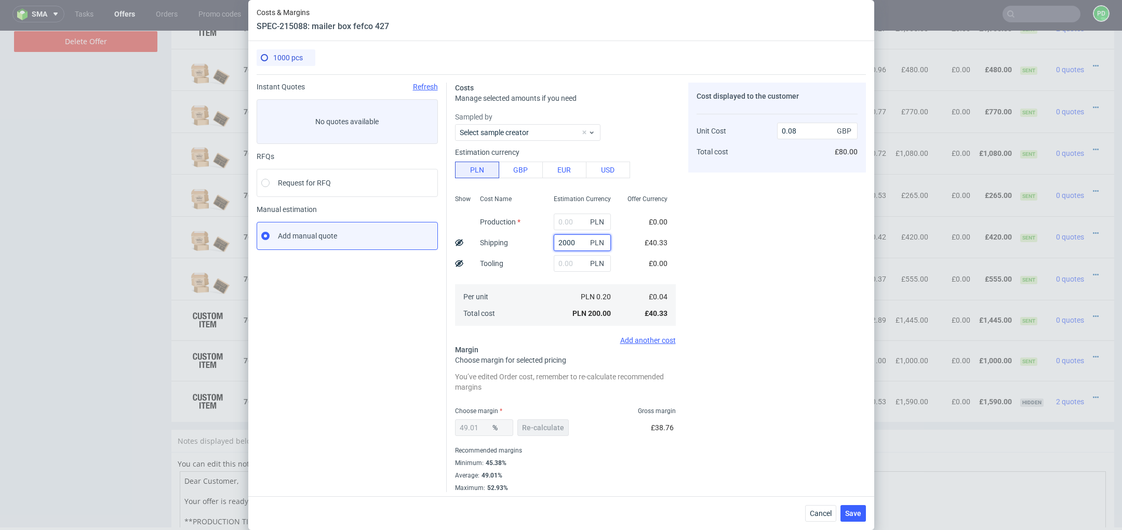
type input "0.79"
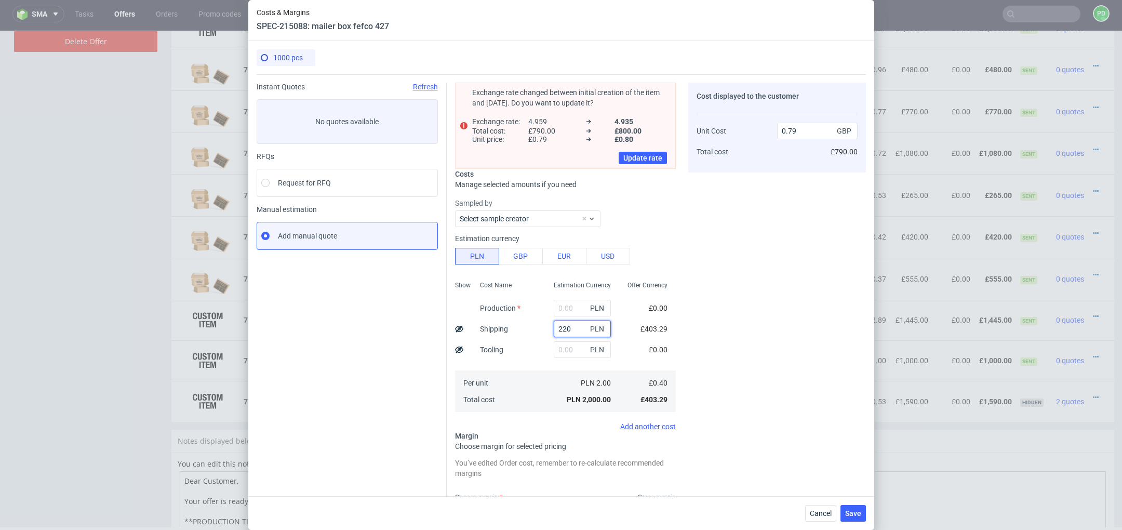
type input "2200"
type input "0.87"
type input "22"
type input "0"
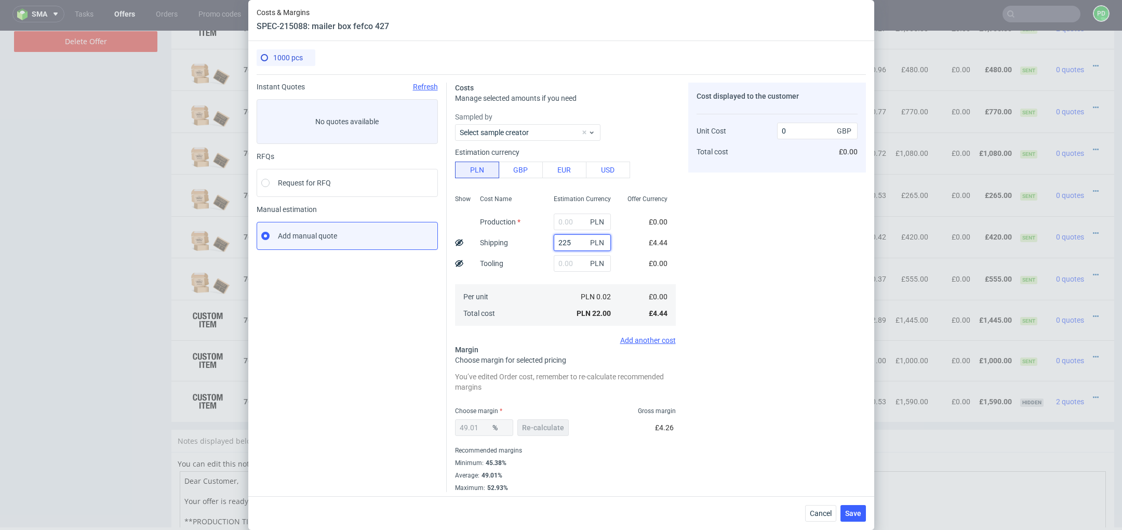
type input "2250"
type input "0.89"
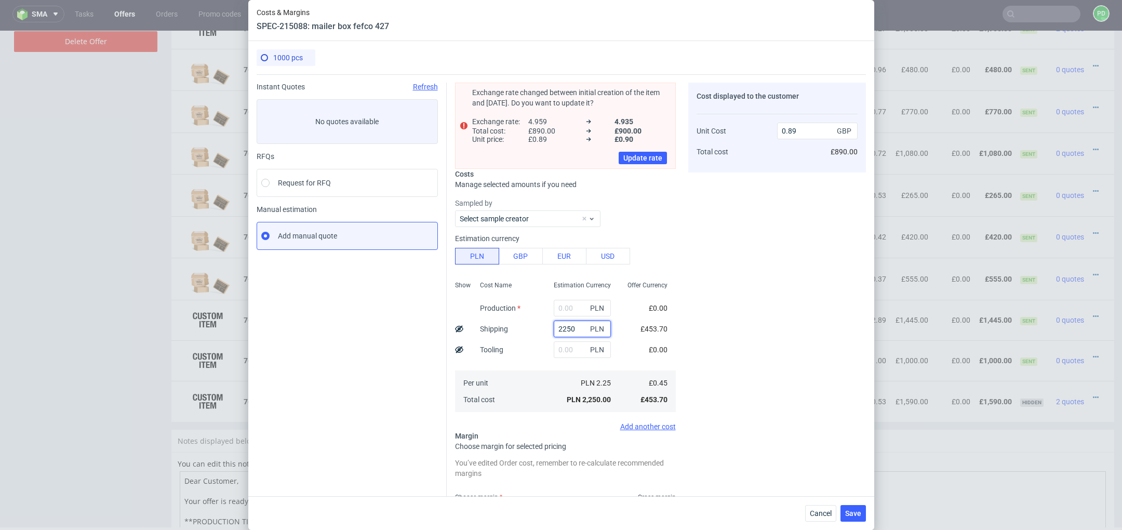
type input "225"
type input "0.09"
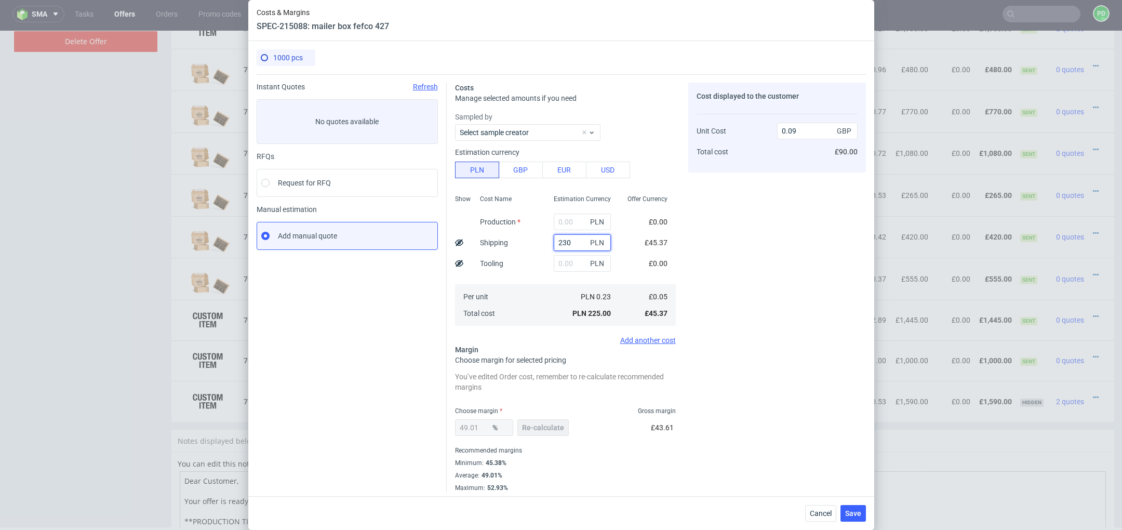
type input "2300"
type input "0.91"
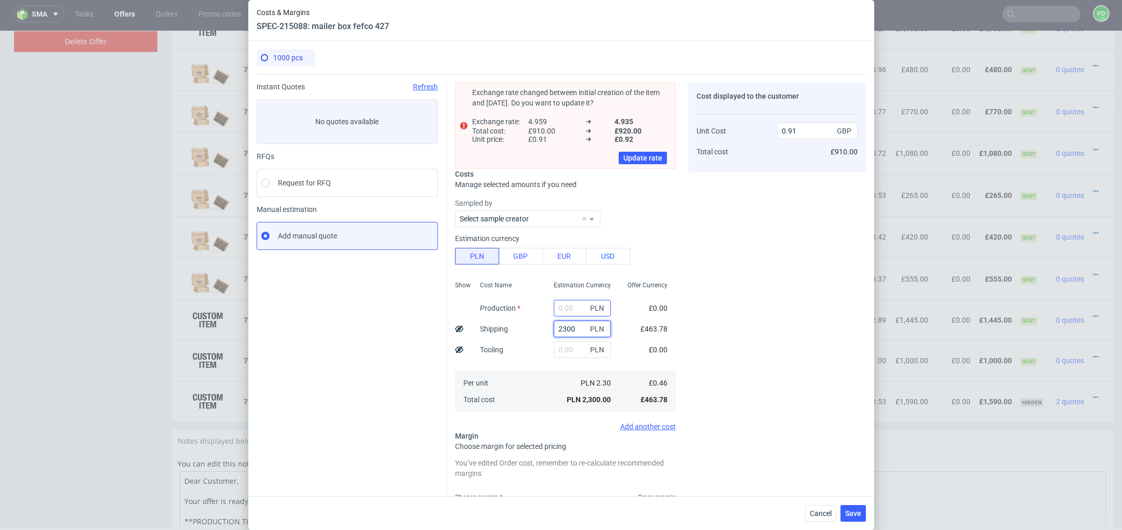
type input "2300"
click at [569, 306] on input "text" at bounding box center [582, 308] width 57 height 17
paste input "1280"
type input "1280"
type input "1.41"
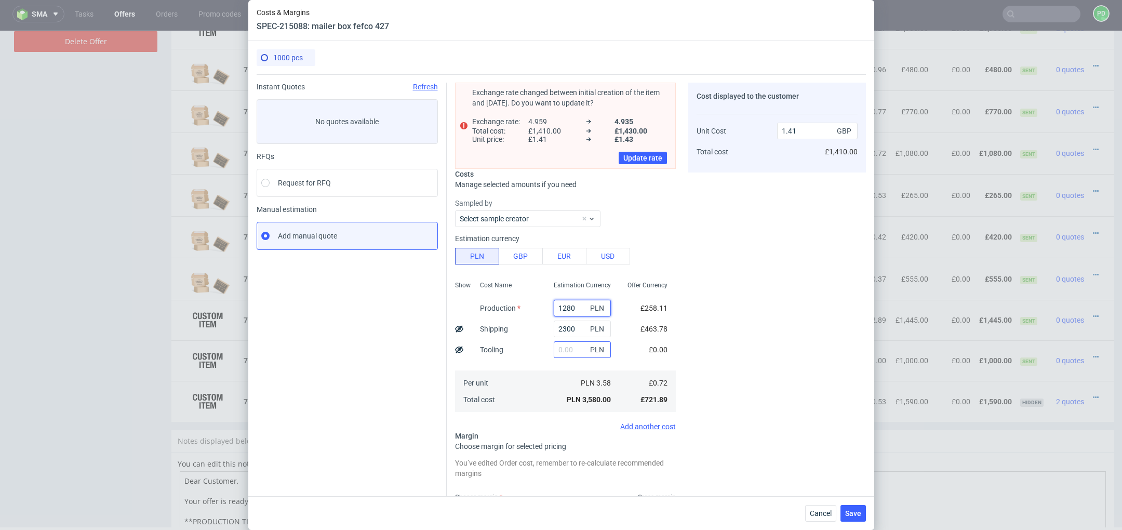
type input "1280"
click at [568, 352] on input "text" at bounding box center [582, 349] width 57 height 17
type input "1750"
type input "2.1"
type input "1750"
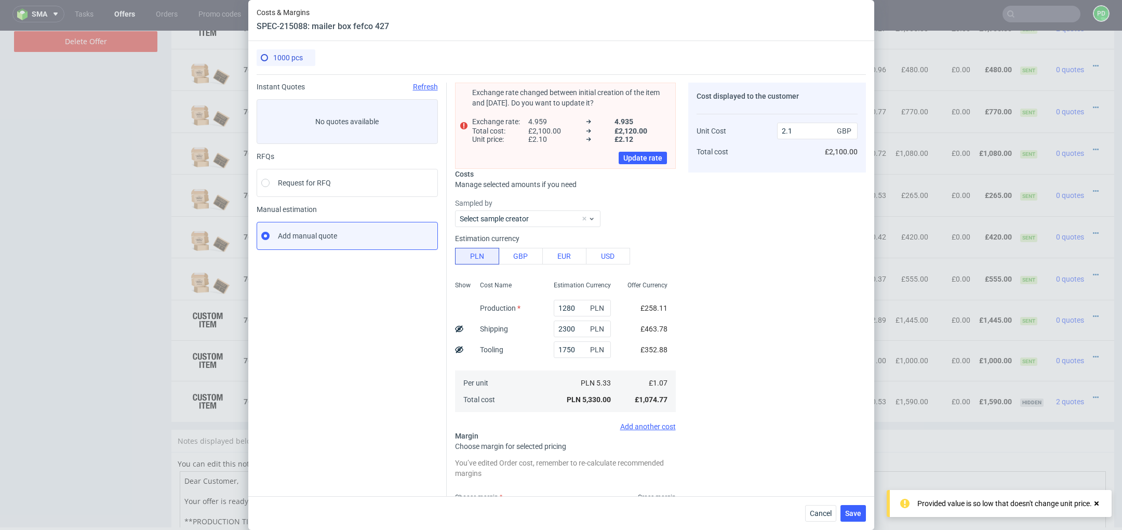
click at [681, 358] on div "Exchange rate changed between initial creation of the item and [DATE]. Do you w…" at bounding box center [656, 326] width 419 height 504
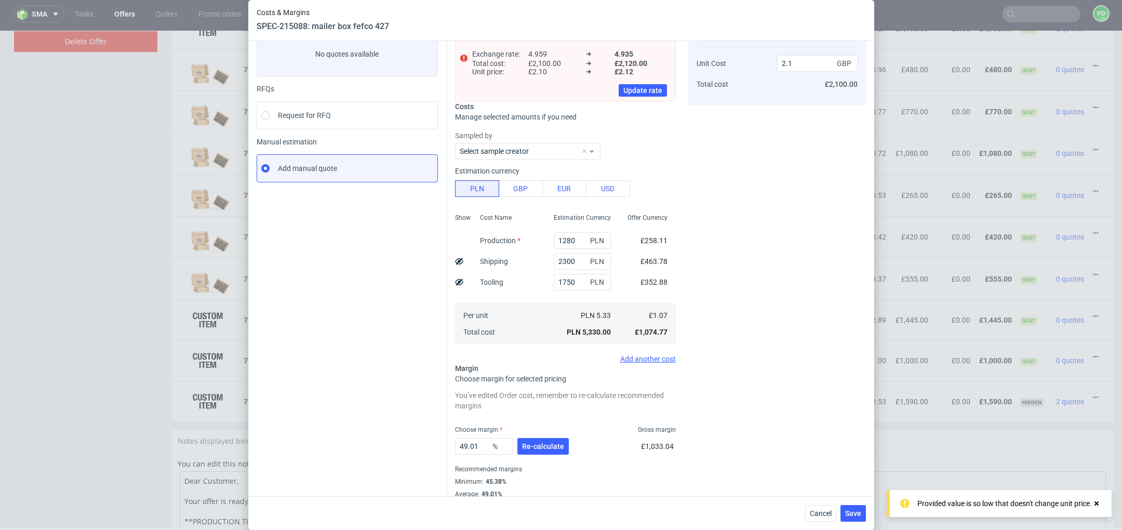
scroll to position [88, 0]
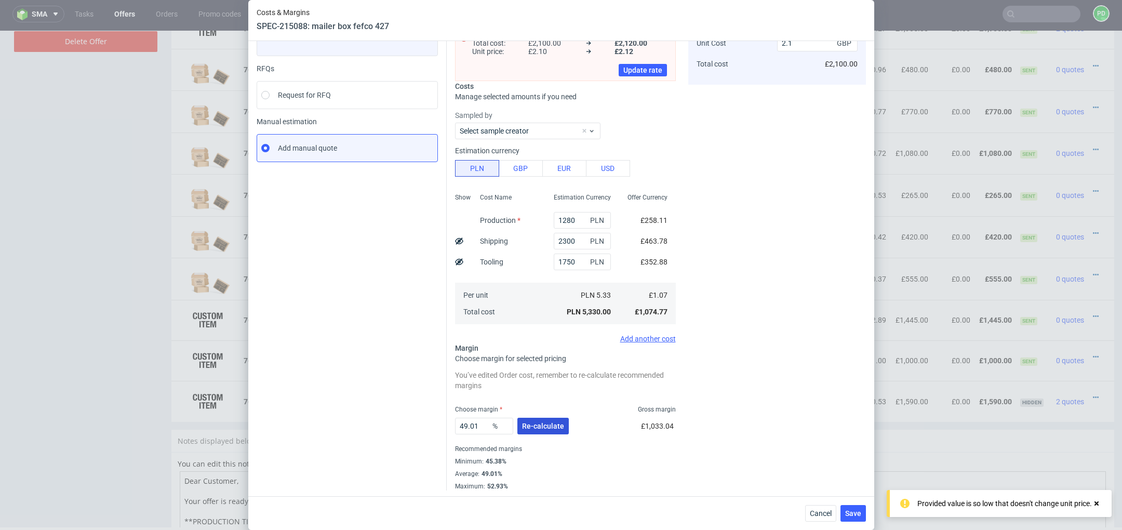
click at [536, 424] on span "Re-calculate" at bounding box center [543, 425] width 42 height 7
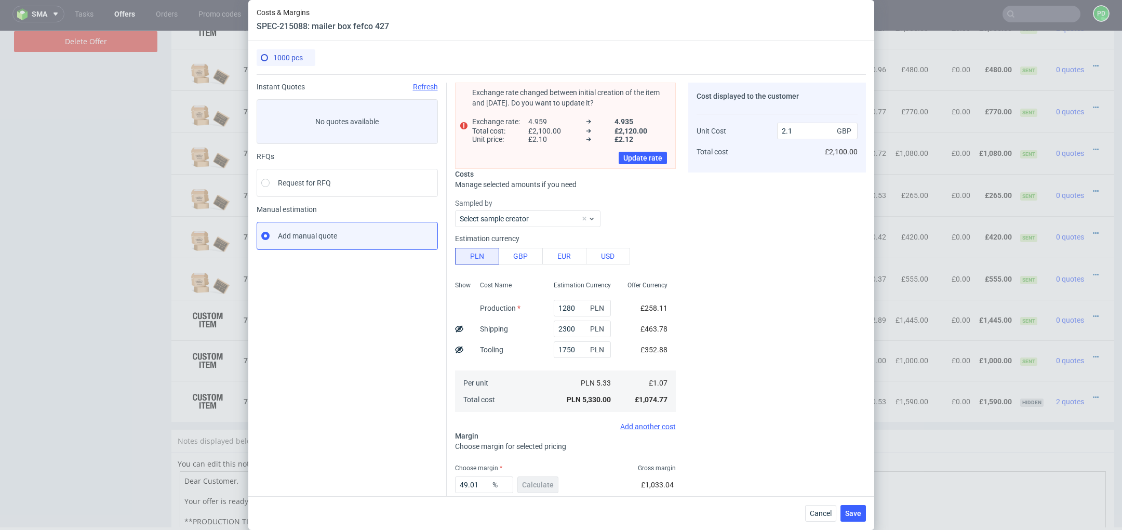
scroll to position [60, 0]
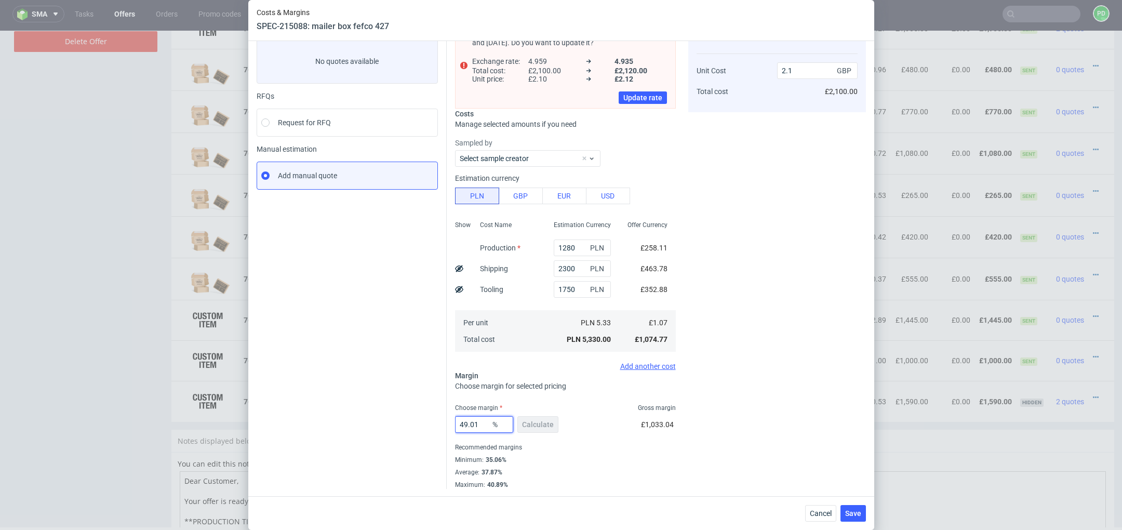
drag, startPoint x: 483, startPoint y: 426, endPoint x: 410, endPoint y: 426, distance: 72.7
click at [410, 426] on div "Instant Quotes Refresh No quotes available RFQs Request for RFQ Manual estimati…" at bounding box center [561, 251] width 609 height 475
type input "37"
type input "1.7"
click at [583, 409] on div "Choose margin Gross margin" at bounding box center [565, 408] width 221 height 8
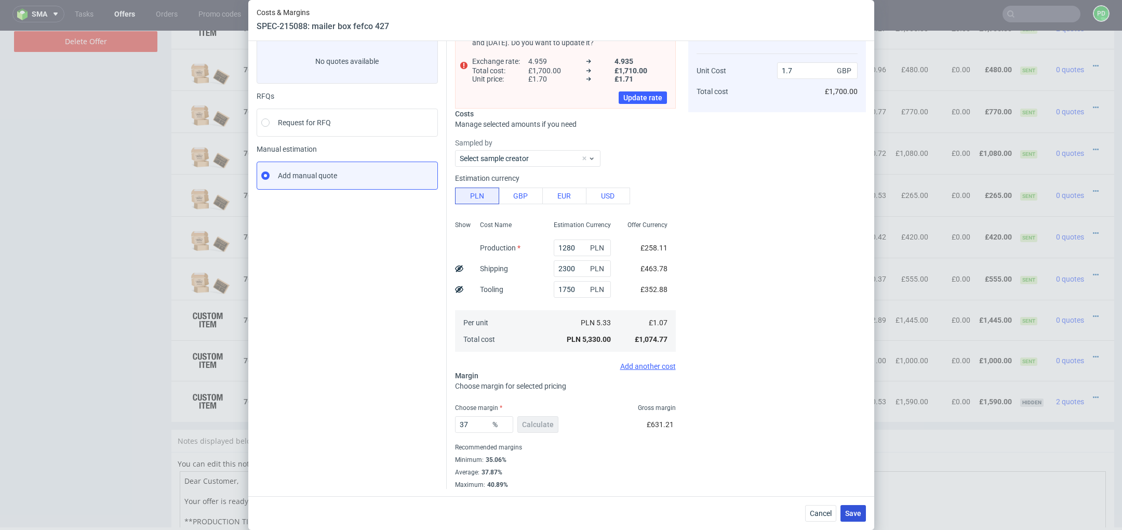
click at [853, 516] on span "Save" at bounding box center [853, 513] width 16 height 7
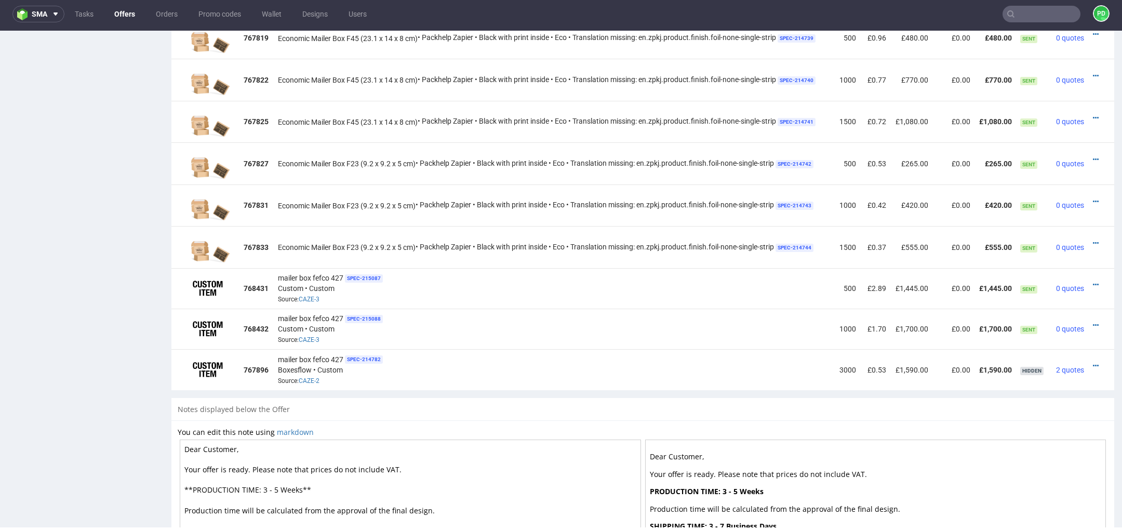
scroll to position [731, 0]
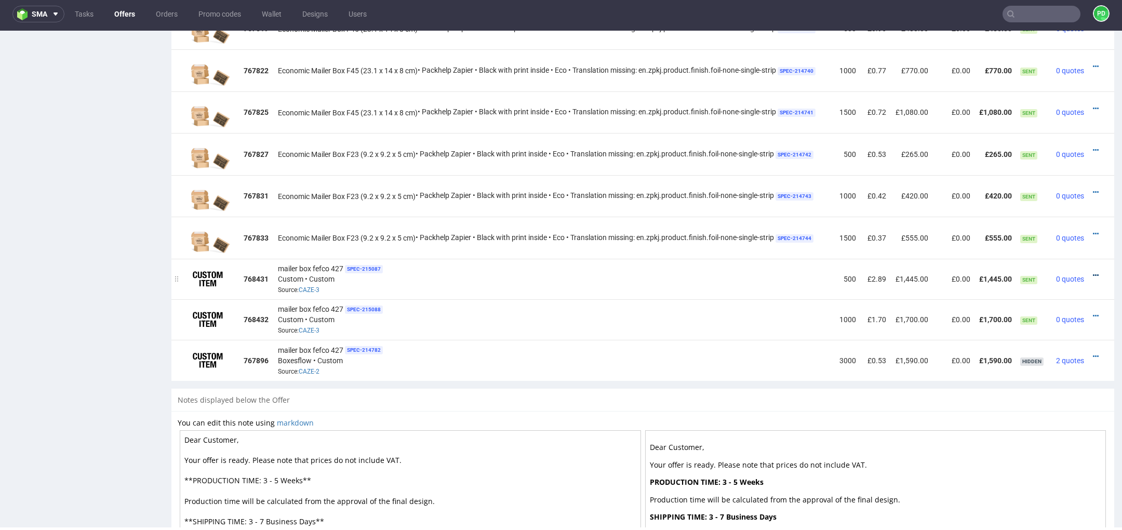
click at [1093, 272] on icon at bounding box center [1096, 275] width 6 height 7
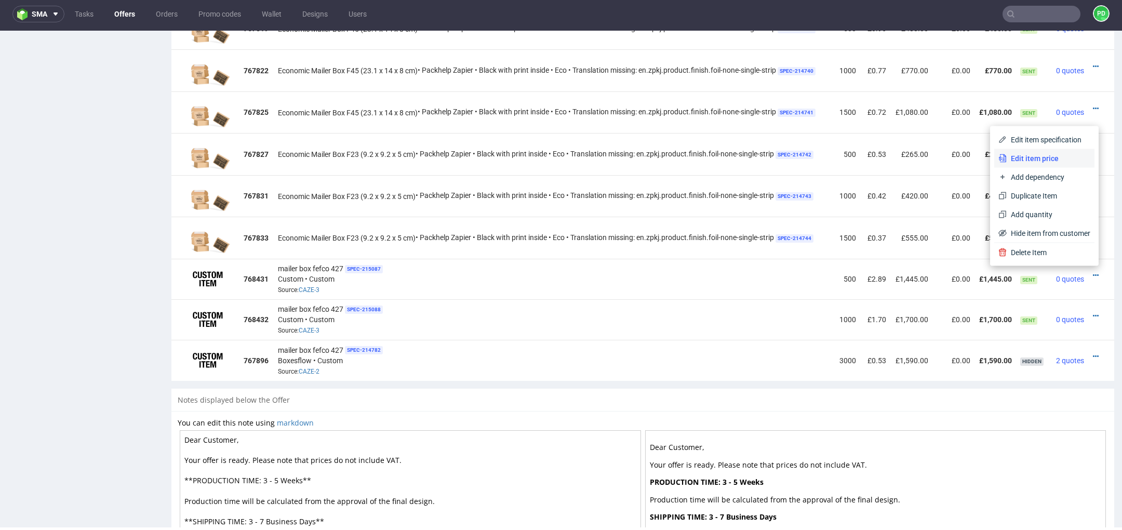
click at [1029, 159] on span "Edit item price" at bounding box center [1049, 158] width 84 height 10
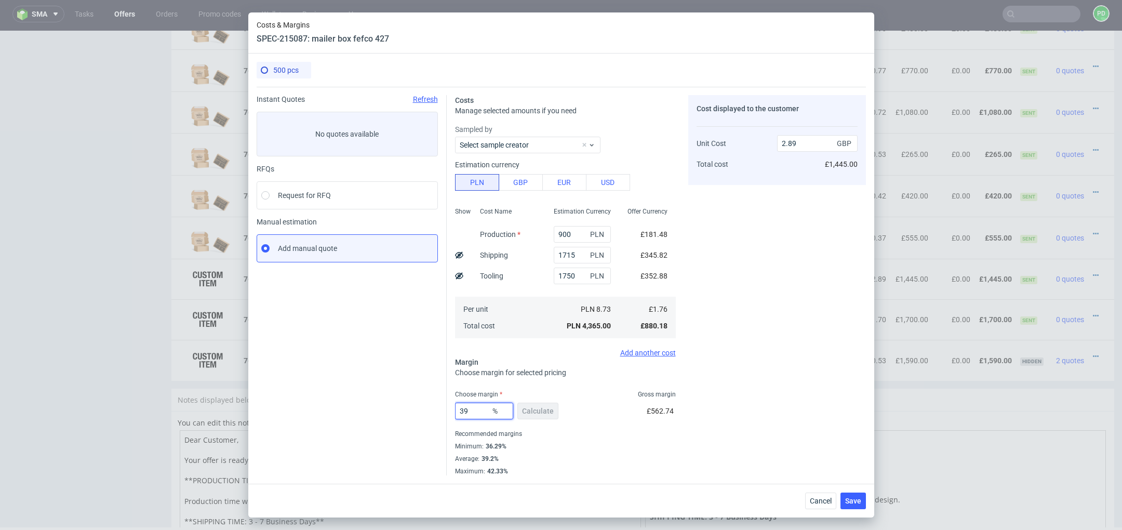
click at [477, 410] on input "39" at bounding box center [484, 411] width 58 height 17
type input "3"
type input "1.82"
type input "36"
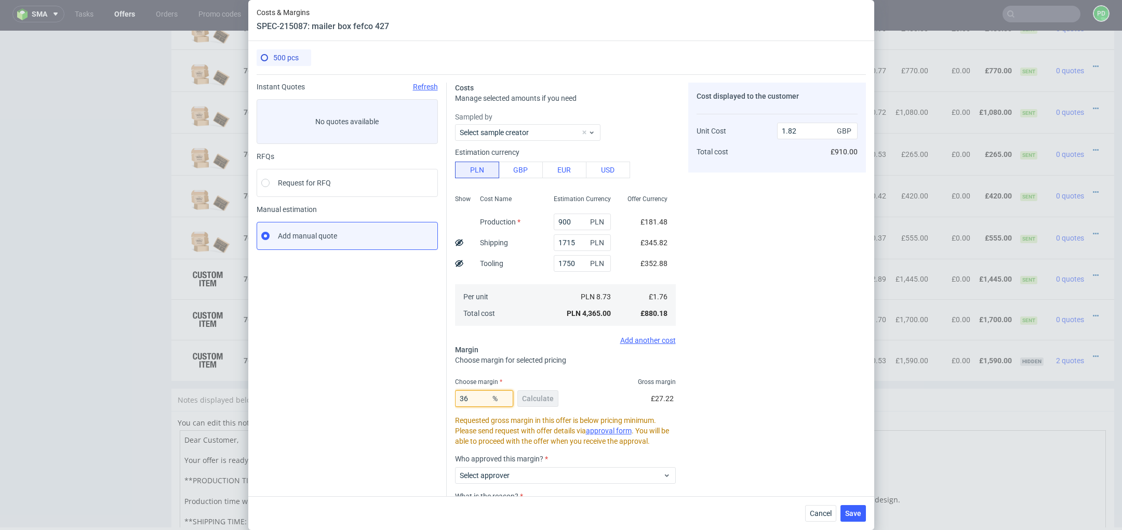
type input "2.75"
type input "3"
type input "1.82"
type input "37"
type input "2.8"
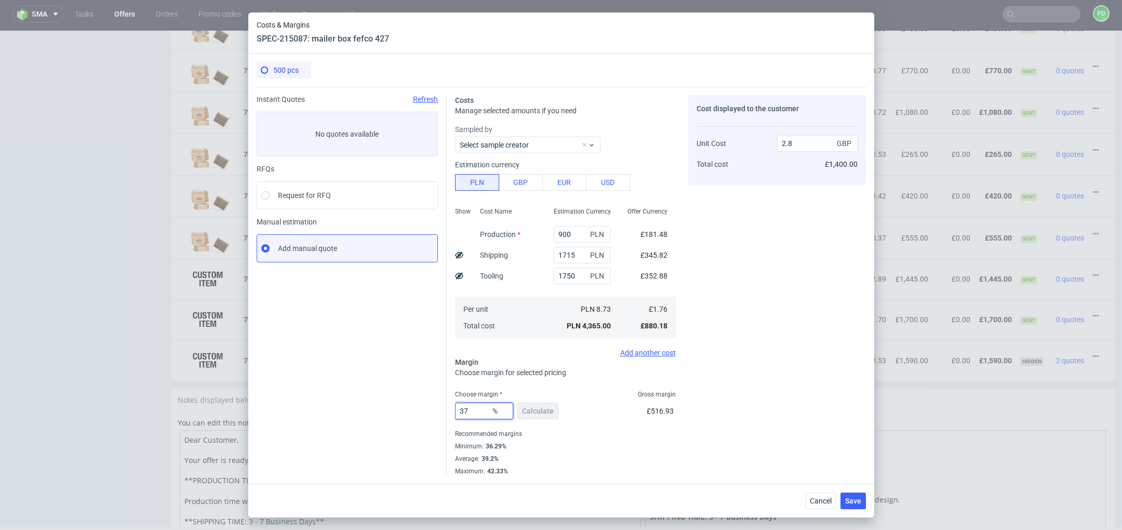
type input "37"
click at [627, 413] on div "37 % Calculate £516.93" at bounding box center [565, 412] width 221 height 29
click at [853, 500] on span "Save" at bounding box center [853, 500] width 16 height 7
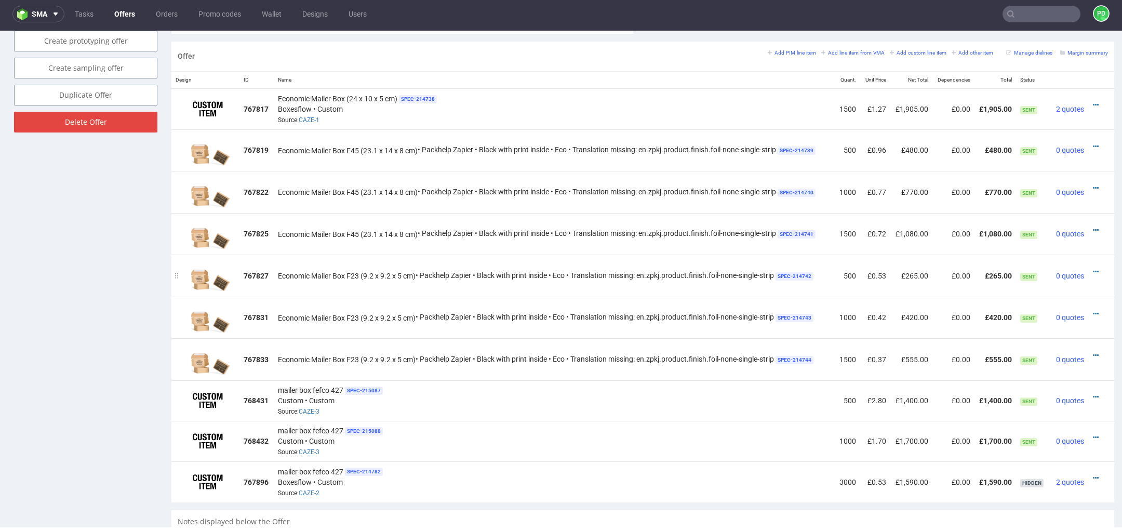
scroll to position [616, 0]
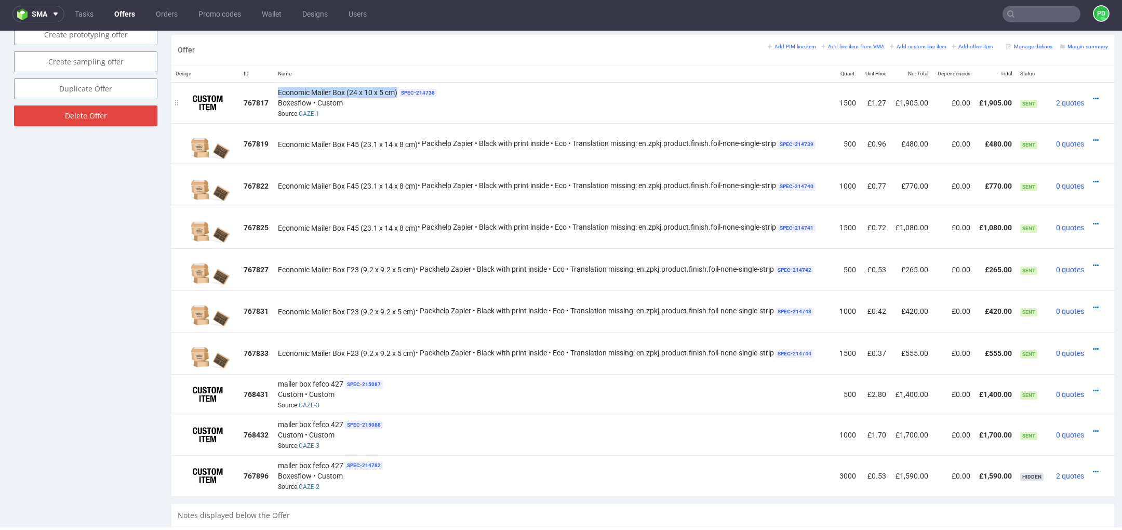
drag, startPoint x: 398, startPoint y: 90, endPoint x: 275, endPoint y: 92, distance: 123.1
click at [275, 92] on td "Economic Mailer Box (24 x 10 x 5 cm) SPEC- 214738 Boxesflow • Custom Source: CA…" at bounding box center [555, 102] width 562 height 41
copy span "Economic Mailer Box (24 x 10 x 5 cm)"
click at [1093, 388] on icon at bounding box center [1096, 390] width 6 height 7
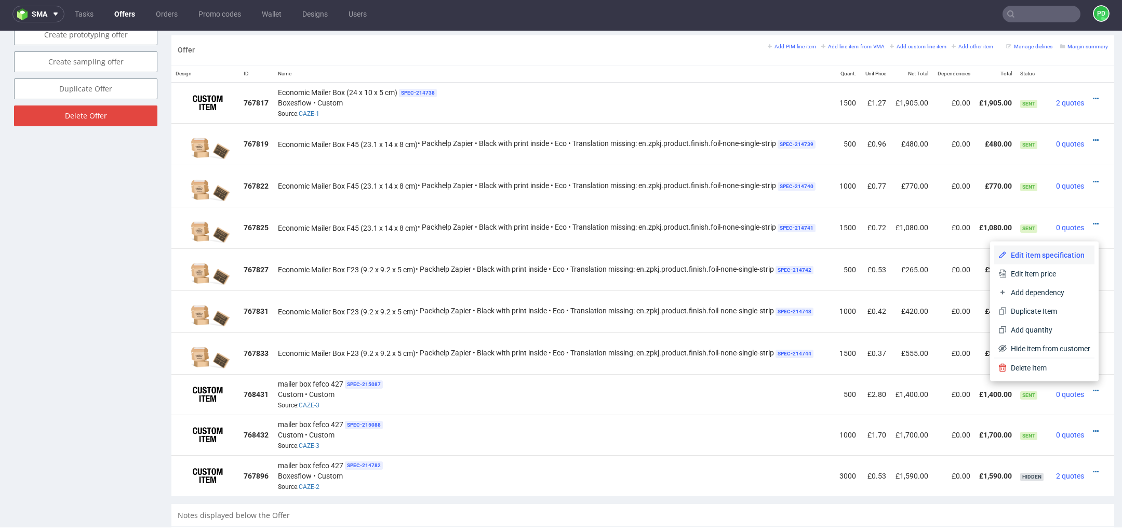
click at [1059, 258] on span "Edit item specification" at bounding box center [1049, 255] width 84 height 10
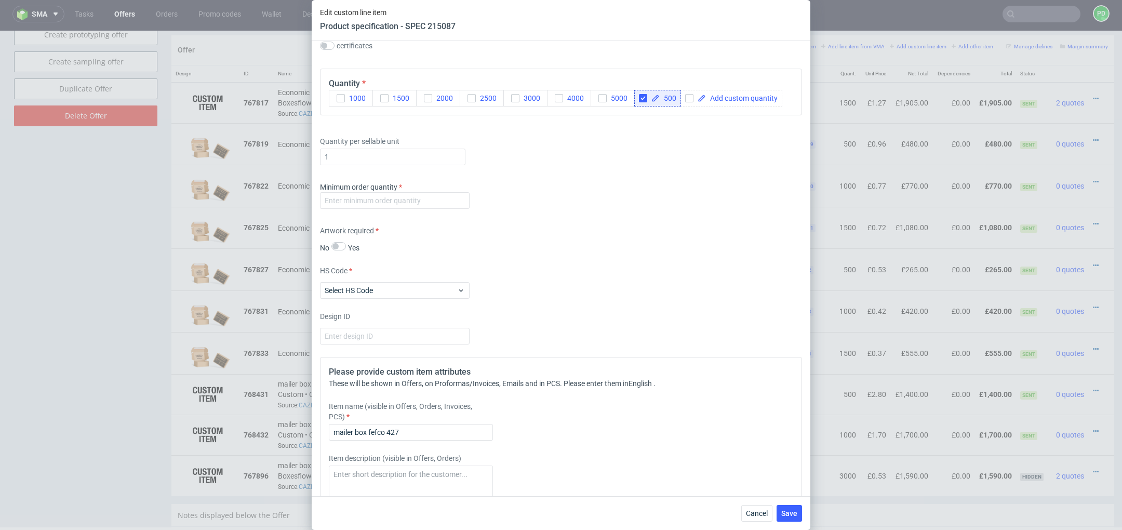
scroll to position [756, 0]
click at [397, 203] on input "number" at bounding box center [395, 198] width 150 height 17
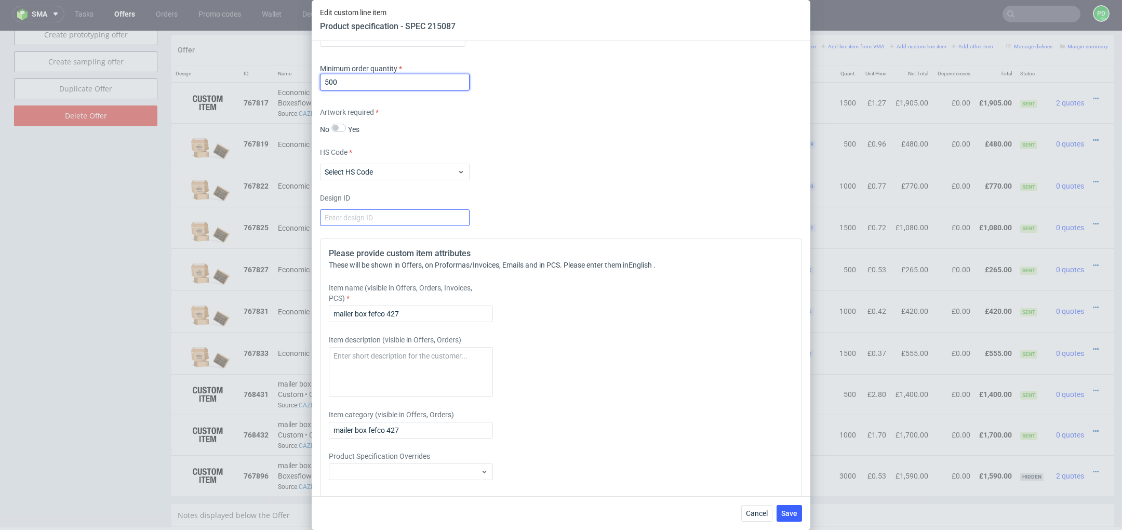
scroll to position [879, 0]
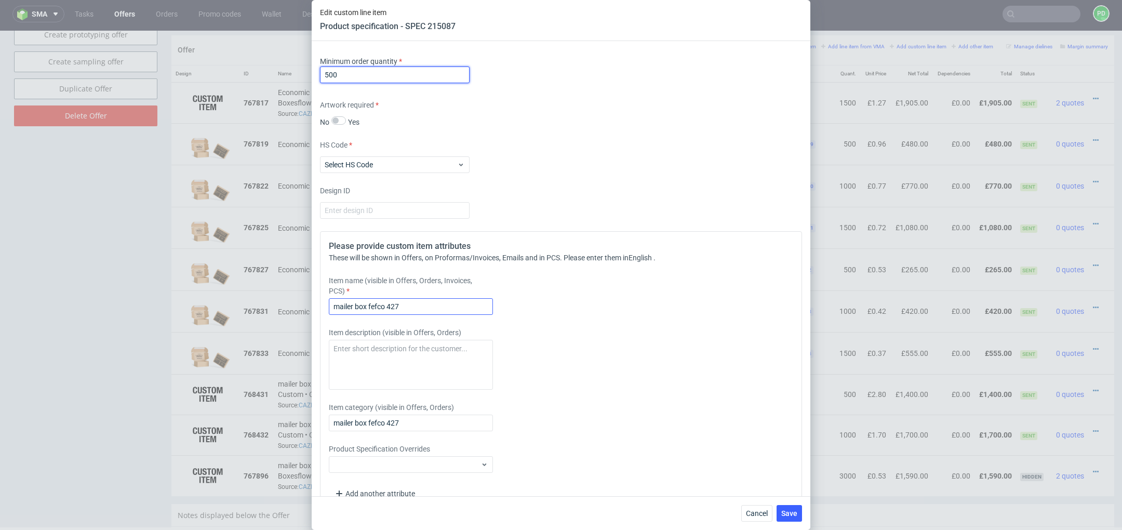
type input "500"
drag, startPoint x: 431, startPoint y: 306, endPoint x: 289, endPoint y: 297, distance: 141.6
click at [294, 301] on div "Edit custom line item Product specification - SPEC 215087 Supplier Marex Techni…" at bounding box center [561, 265] width 1122 height 530
paste input "Economic Mailer Box (24 x 10 x 5 cm)"
type input "Economic Mailer Box (24 x 10 x 5 cm)"
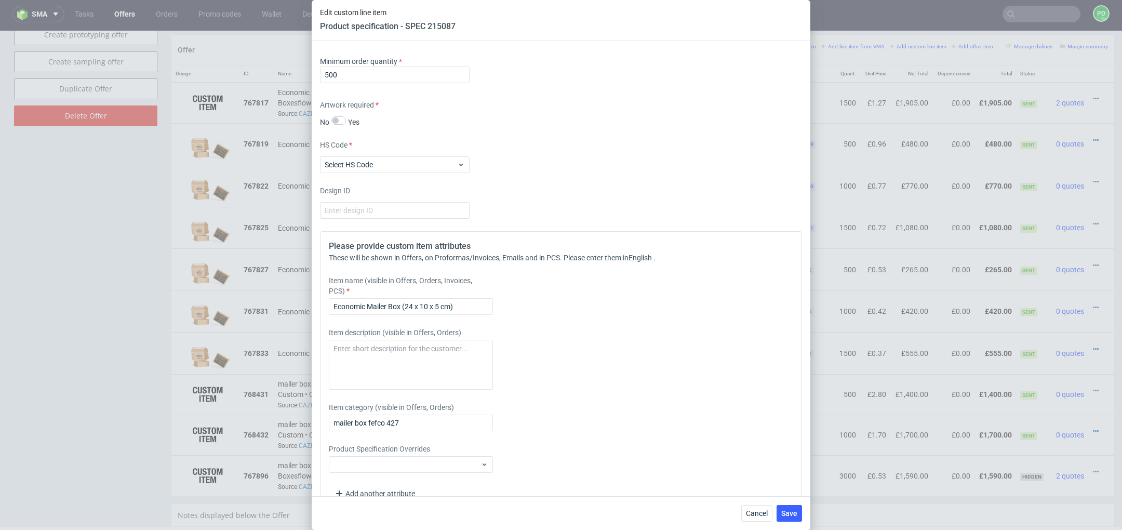
click at [536, 341] on div "Item description (visible in Offers, Orders)" at bounding box center [501, 358] width 345 height 62
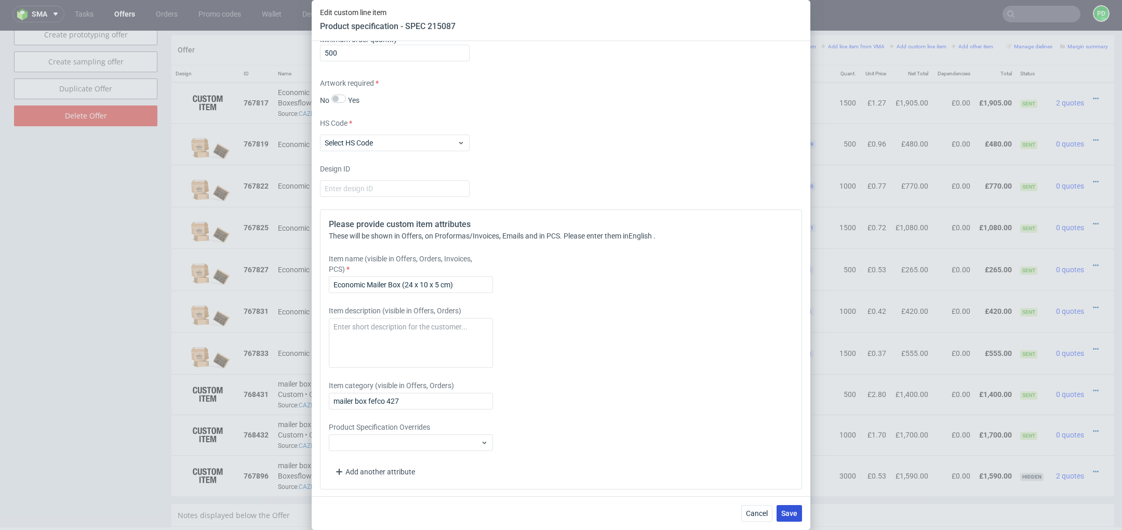
click at [787, 515] on span "Save" at bounding box center [789, 513] width 16 height 7
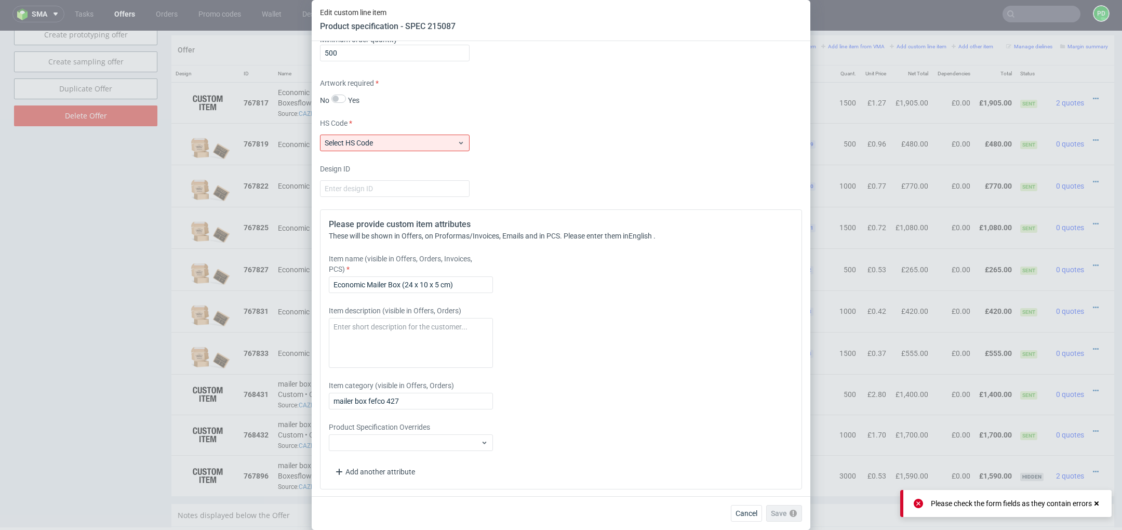
click at [455, 153] on div "Supplier Marex Technical specification Instant price RFQ type name corrugated c…" at bounding box center [561, 268] width 499 height 455
click at [460, 142] on icon at bounding box center [461, 143] width 8 height 8
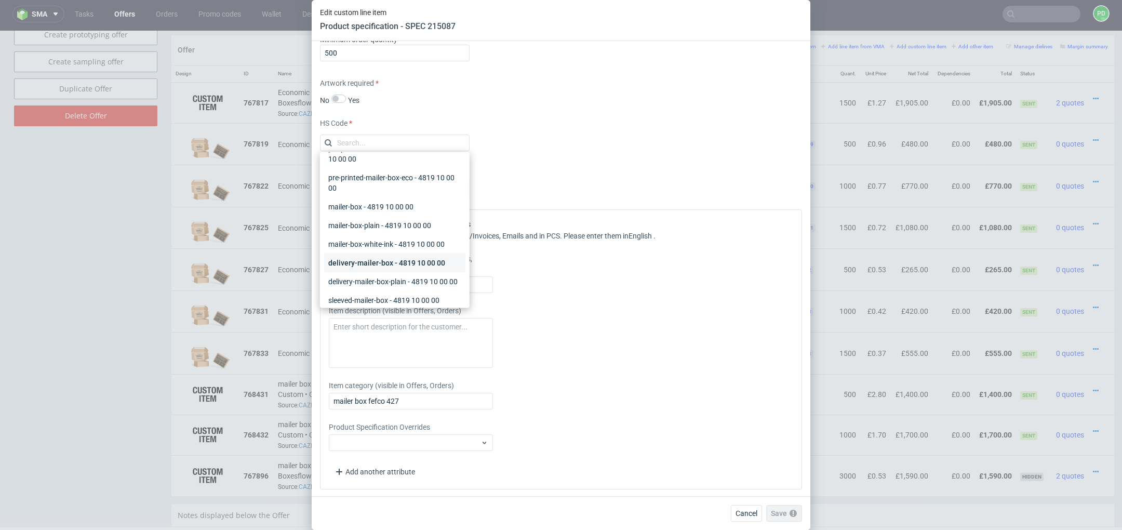
scroll to position [16, 0]
click at [405, 203] on div "mailer-box - 4819 10 00 00" at bounding box center [394, 208] width 141 height 19
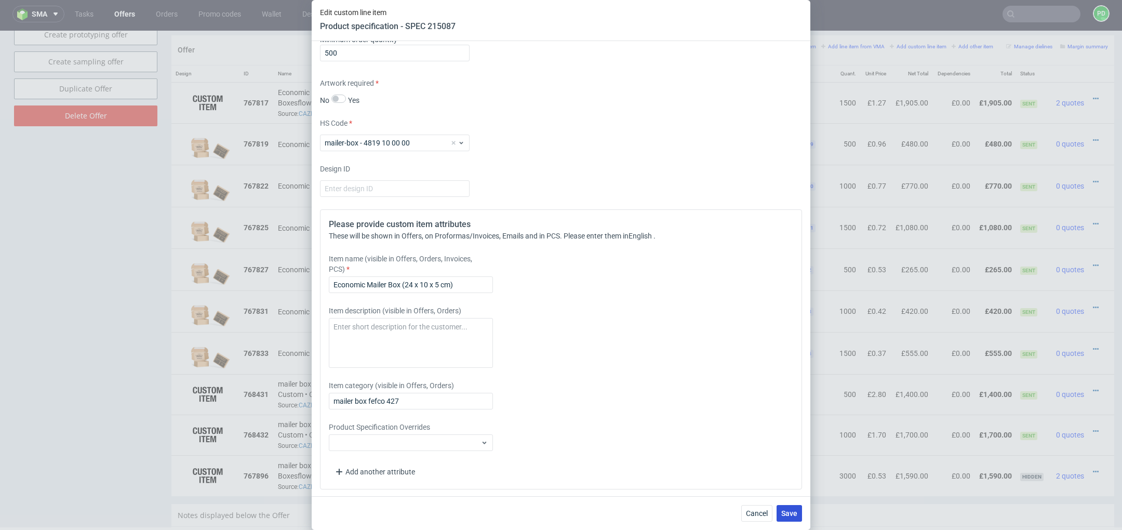
click at [795, 516] on span "Save" at bounding box center [789, 513] width 16 height 7
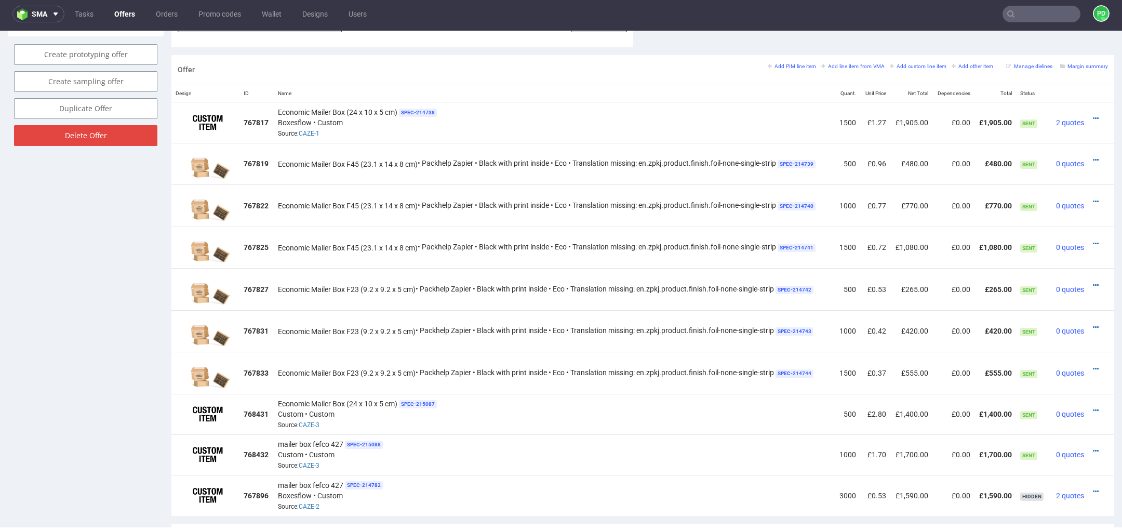
scroll to position [605, 0]
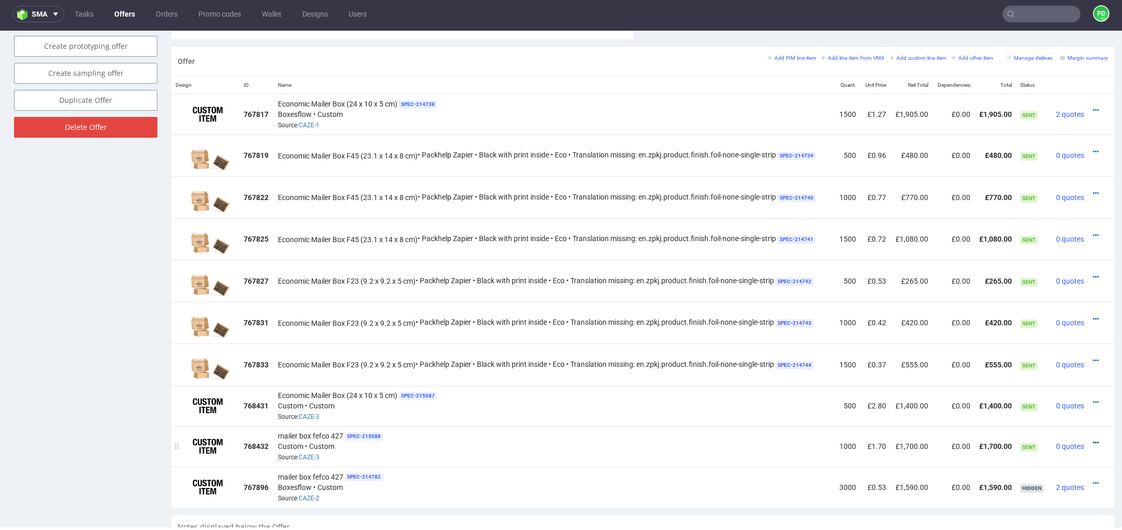
click at [1093, 439] on icon at bounding box center [1096, 442] width 6 height 7
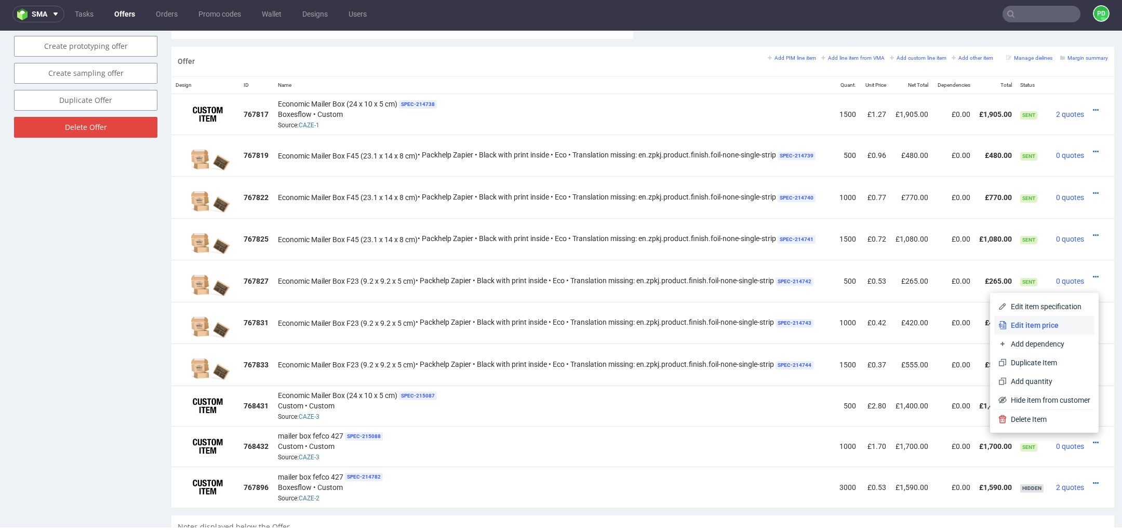
click at [1047, 328] on span "Edit item price" at bounding box center [1049, 325] width 84 height 10
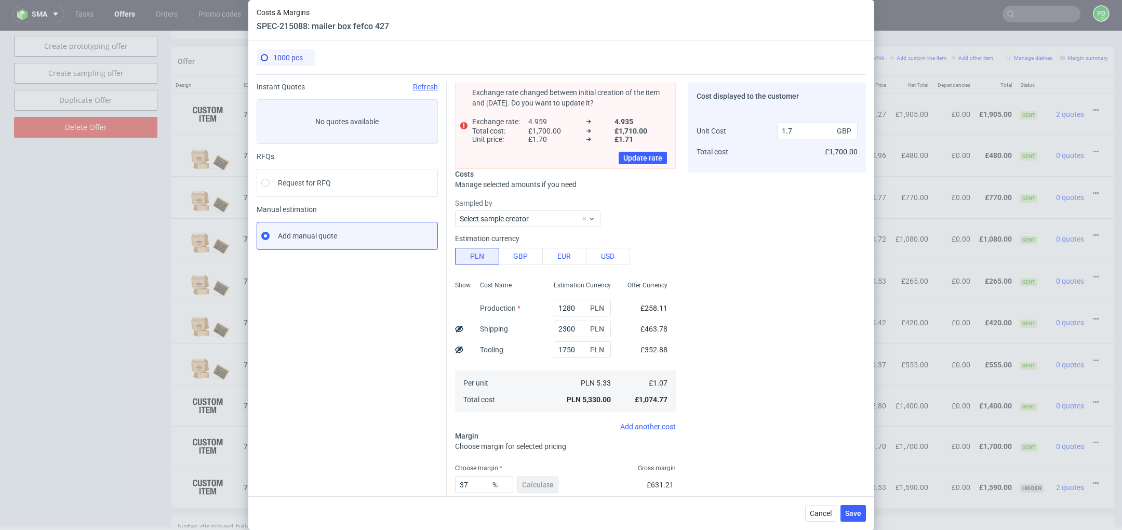
scroll to position [60, 0]
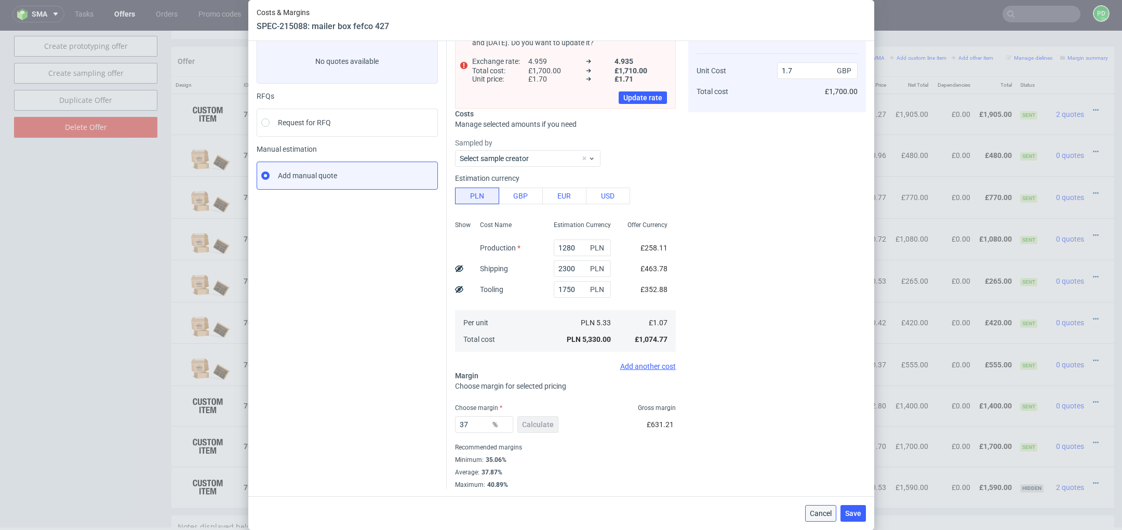
click at [817, 511] on span "Cancel" at bounding box center [821, 513] width 22 height 7
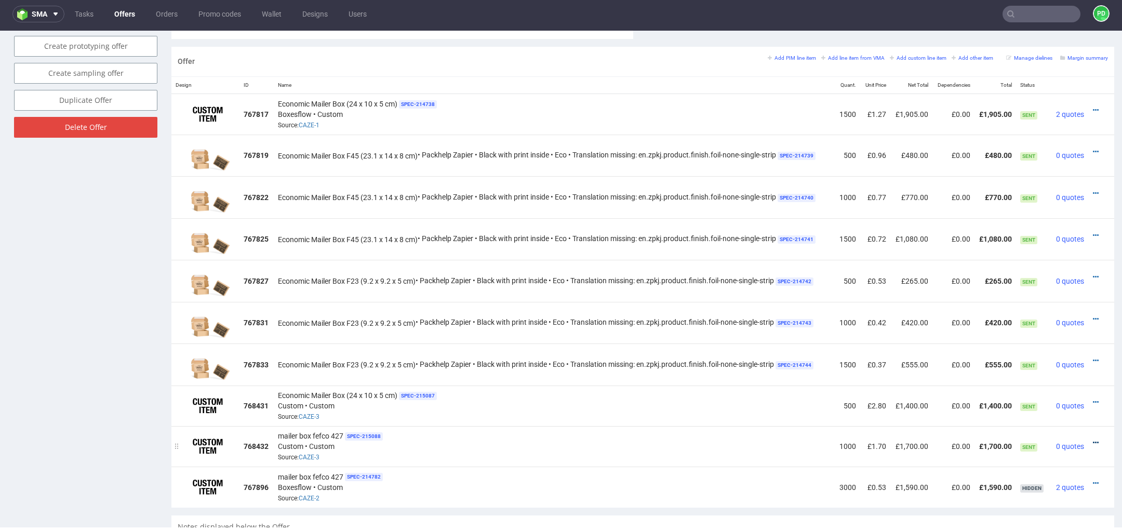
click at [1093, 439] on icon at bounding box center [1096, 442] width 6 height 7
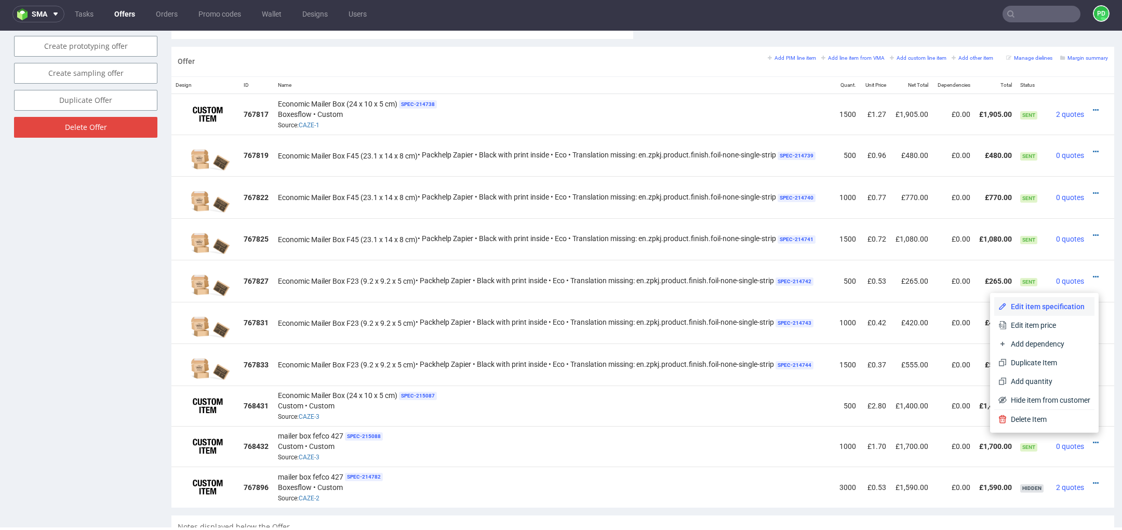
click at [1050, 311] on span "Edit item specification" at bounding box center [1049, 306] width 84 height 10
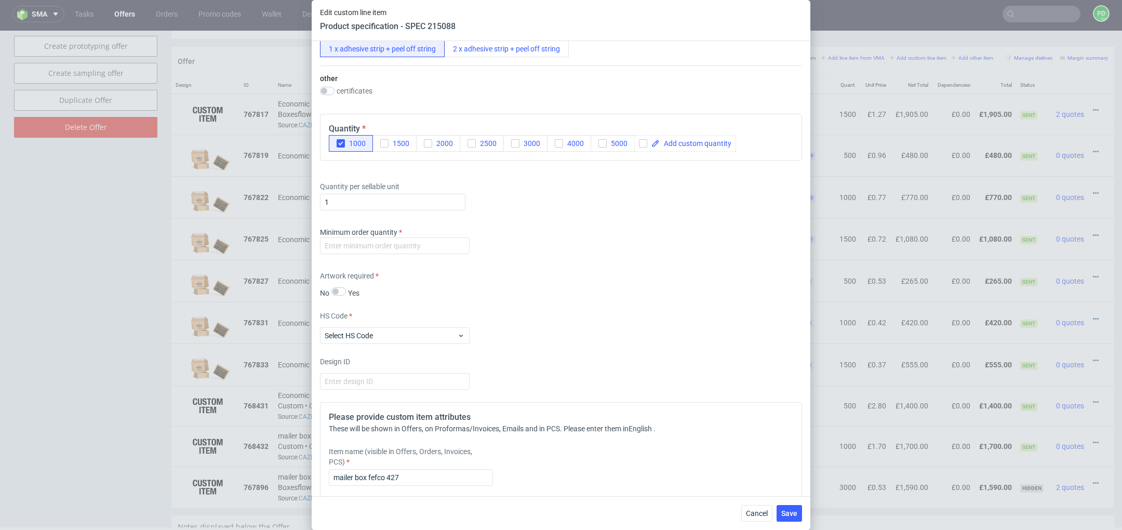
scroll to position [714, 0]
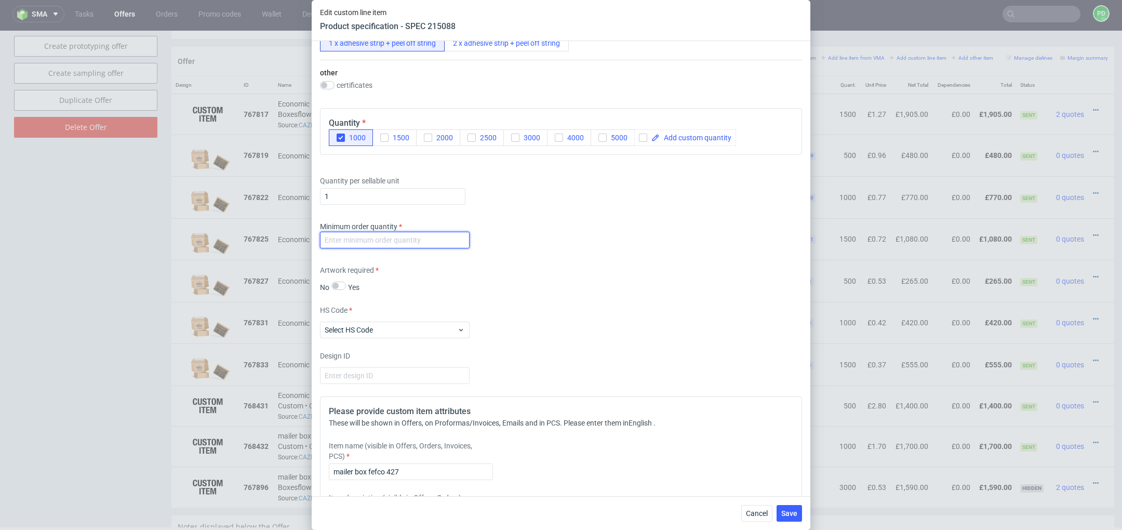
click at [382, 239] on input "number" at bounding box center [395, 240] width 150 height 17
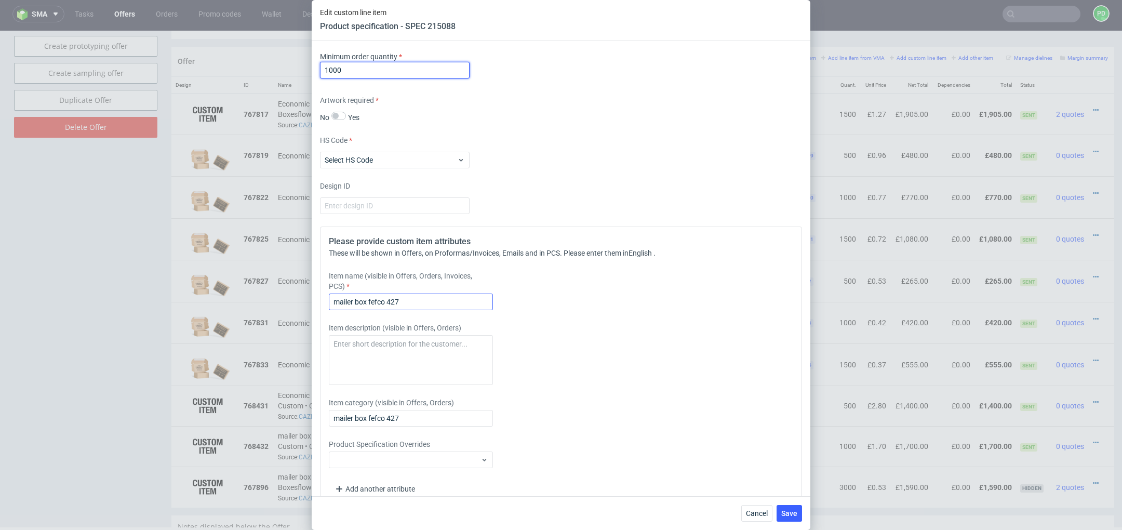
type input "1000"
drag, startPoint x: 434, startPoint y: 305, endPoint x: 276, endPoint y: 297, distance: 158.6
click at [278, 297] on div "Edit custom line item Product specification - SPEC 215088 Supplier Marex Techni…" at bounding box center [561, 265] width 1122 height 530
paste input "Economic Mailer Box (24 x 10 x 5 cm)"
type input "Economic Mailer Box (24 x 10 x 5 cm)"
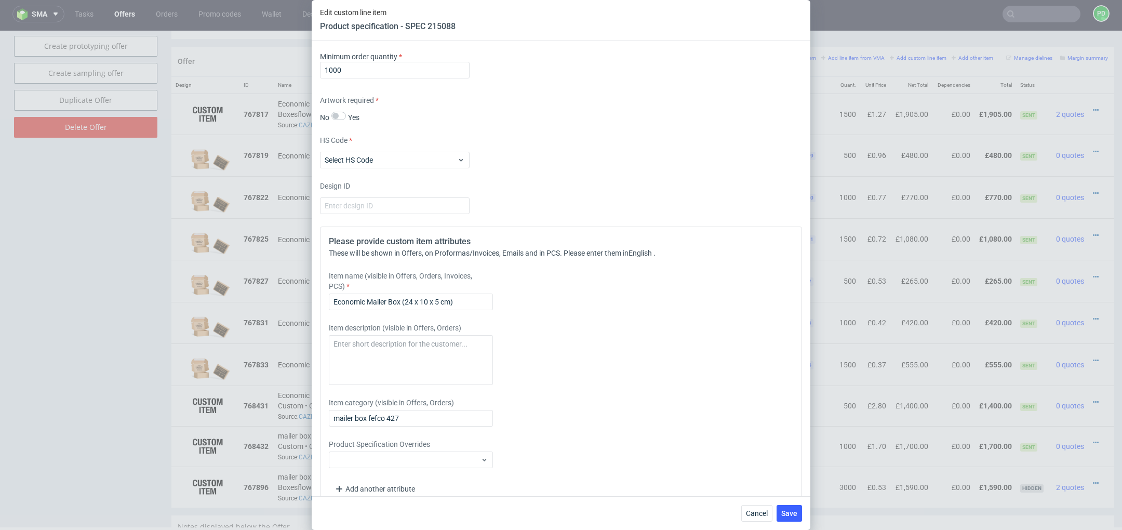
click at [536, 315] on div "Please provide custom item attributes These will be shown in Offers, on Proform…" at bounding box center [561, 366] width 482 height 280
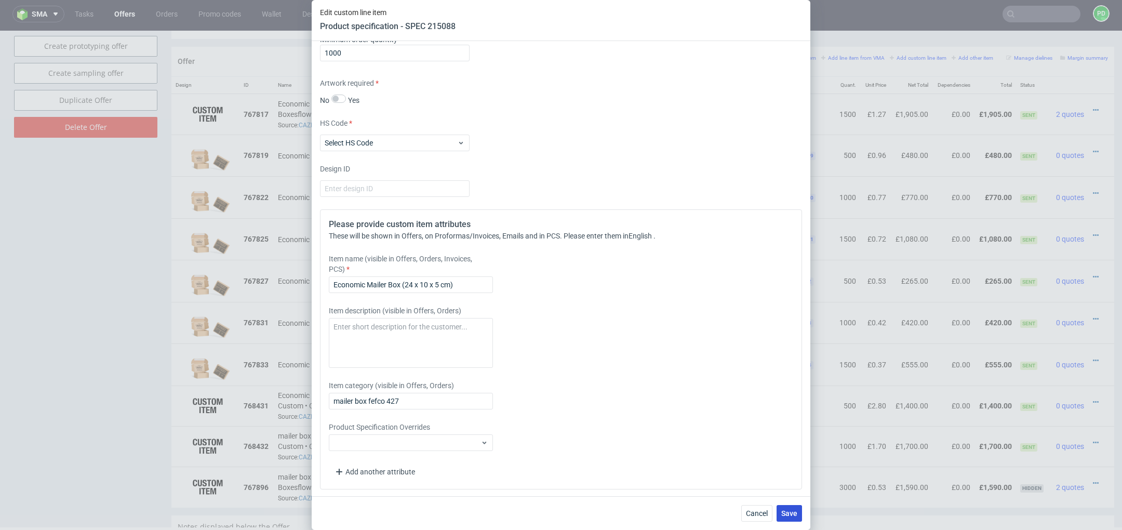
click at [791, 510] on span "Save" at bounding box center [789, 513] width 16 height 7
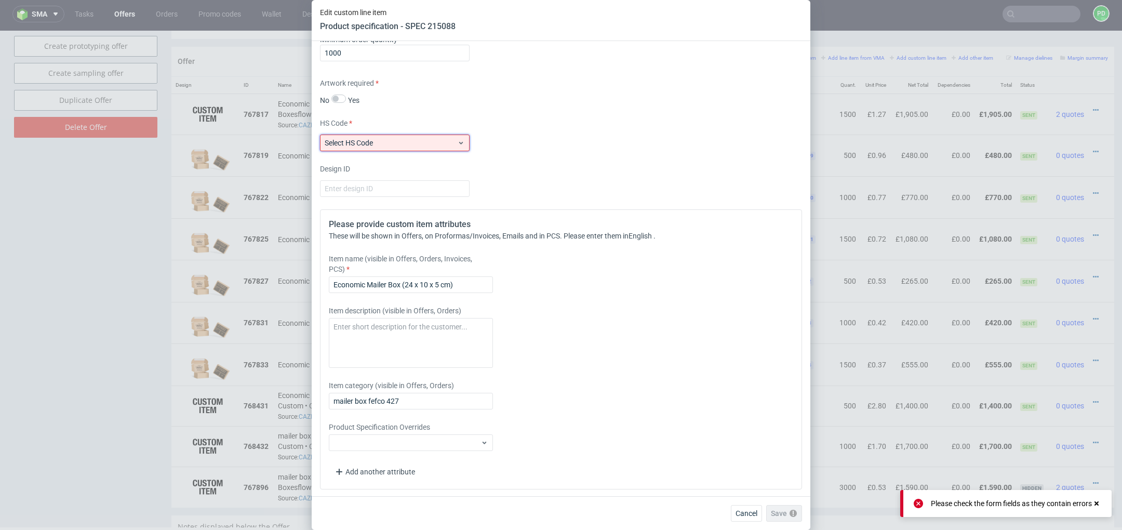
click at [441, 138] on span "Select HS Code" at bounding box center [391, 143] width 132 height 10
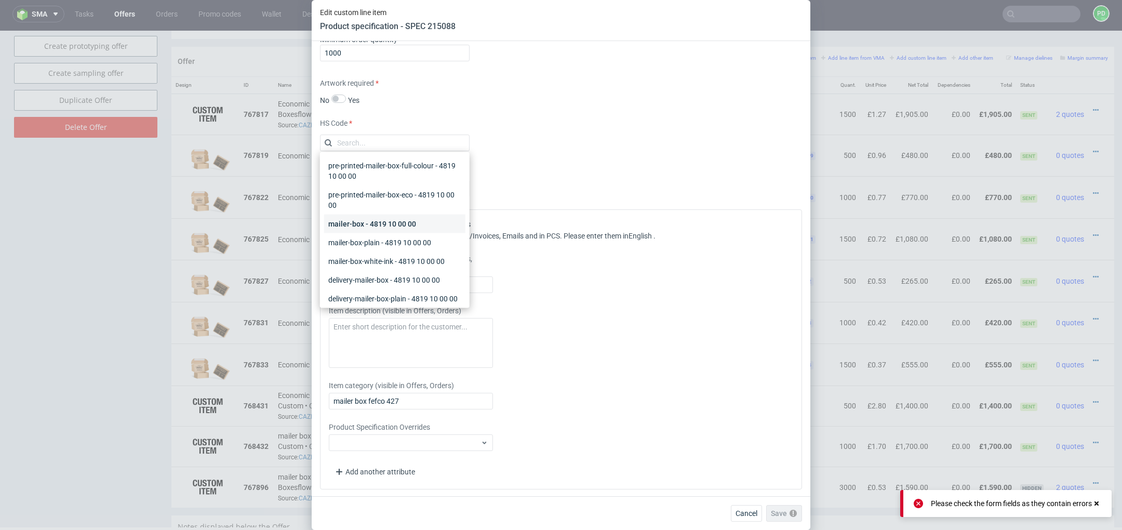
click at [413, 225] on div "mailer-box - 4819 10 00 00" at bounding box center [394, 224] width 141 height 19
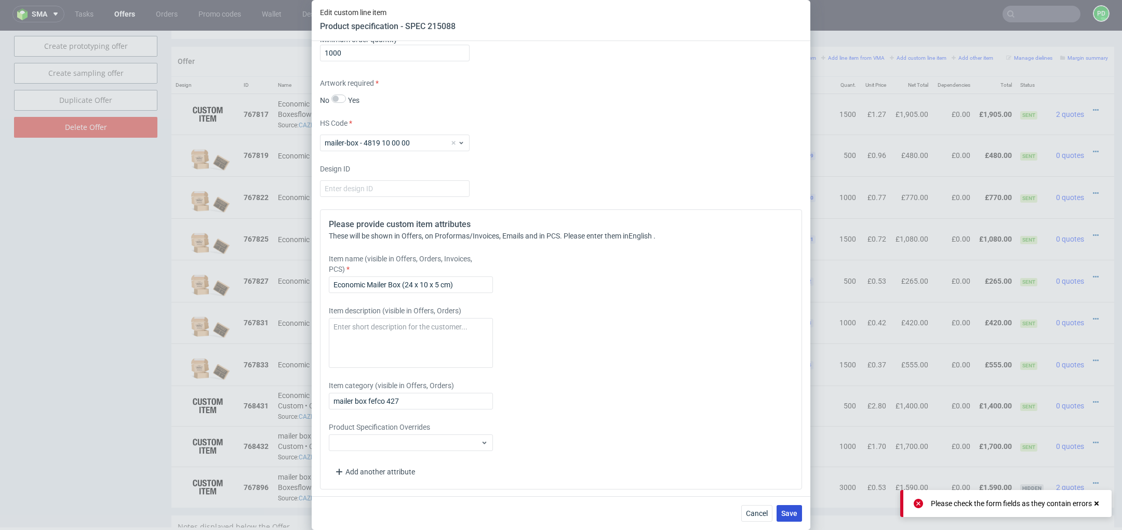
click at [792, 512] on span "Save" at bounding box center [789, 513] width 16 height 7
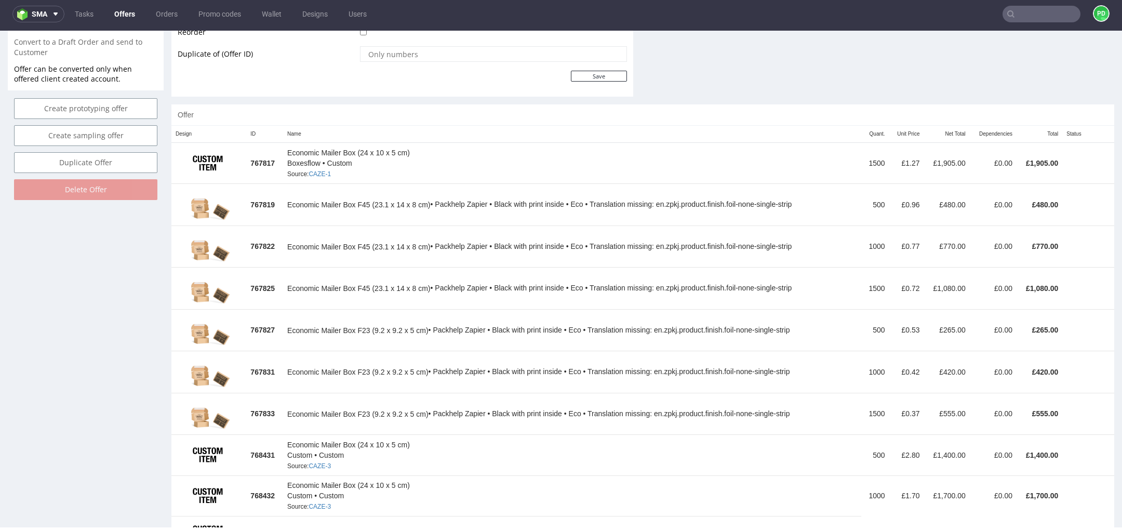
scroll to position [583, 0]
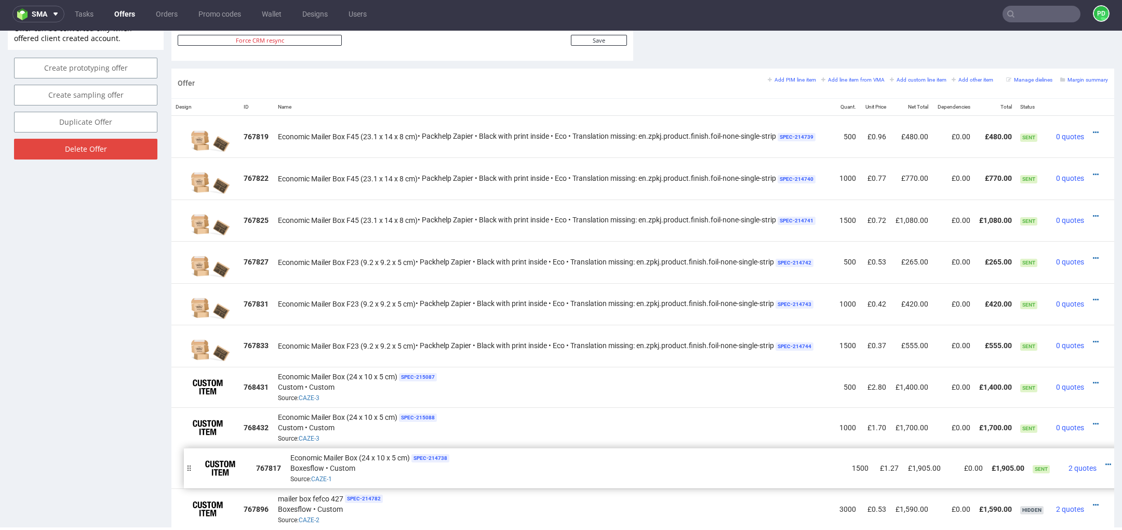
drag, startPoint x: 179, startPoint y: 132, endPoint x: 191, endPoint y: 464, distance: 332.2
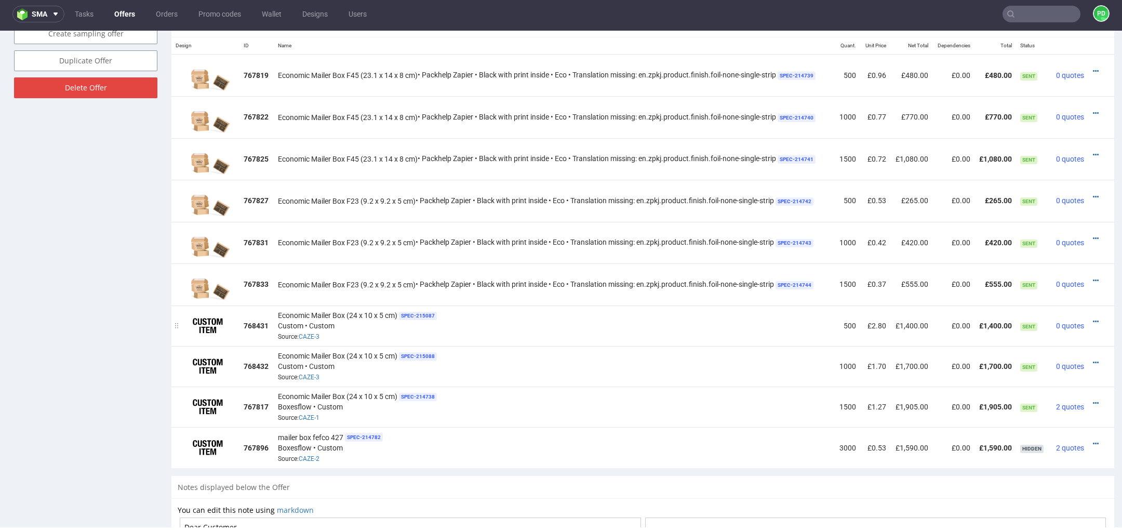
scroll to position [650, 0]
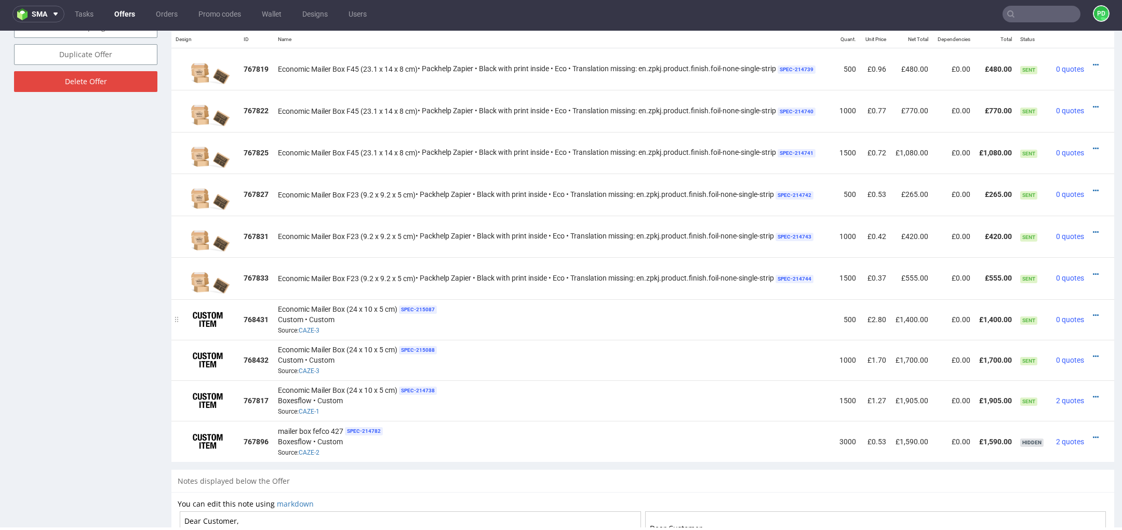
click at [306, 306] on span "Economic Mailer Box (24 x 10 x 5 cm)" at bounding box center [337, 309] width 119 height 10
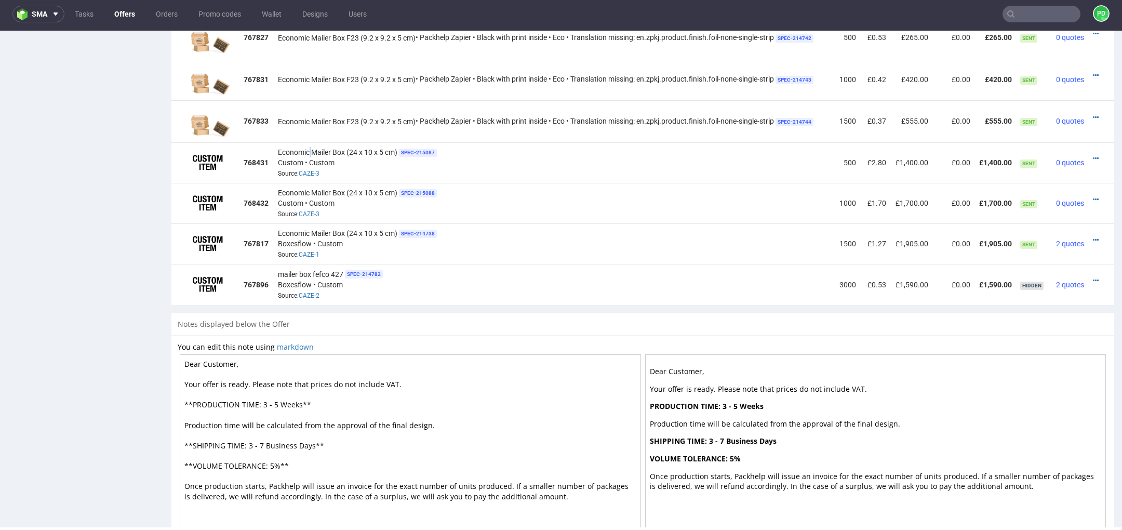
scroll to position [852, 0]
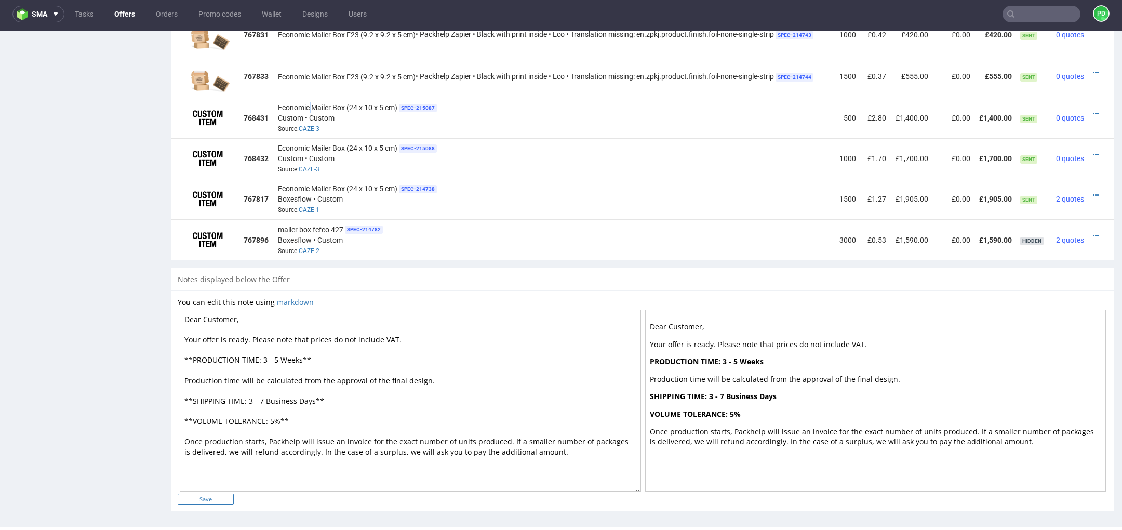
click at [204, 497] on input "Save" at bounding box center [206, 498] width 56 height 11
type input "In progress..."
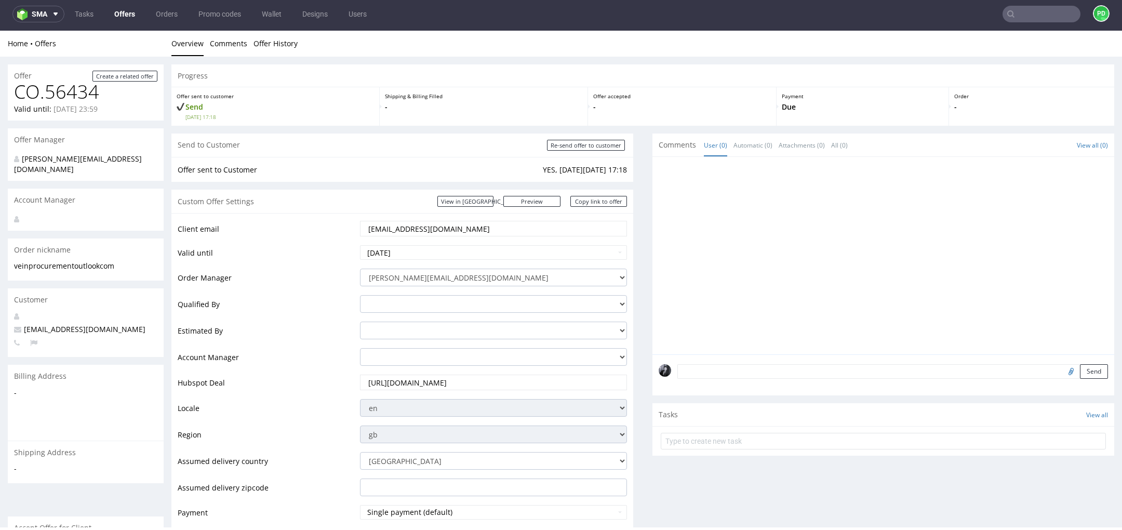
scroll to position [0, 0]
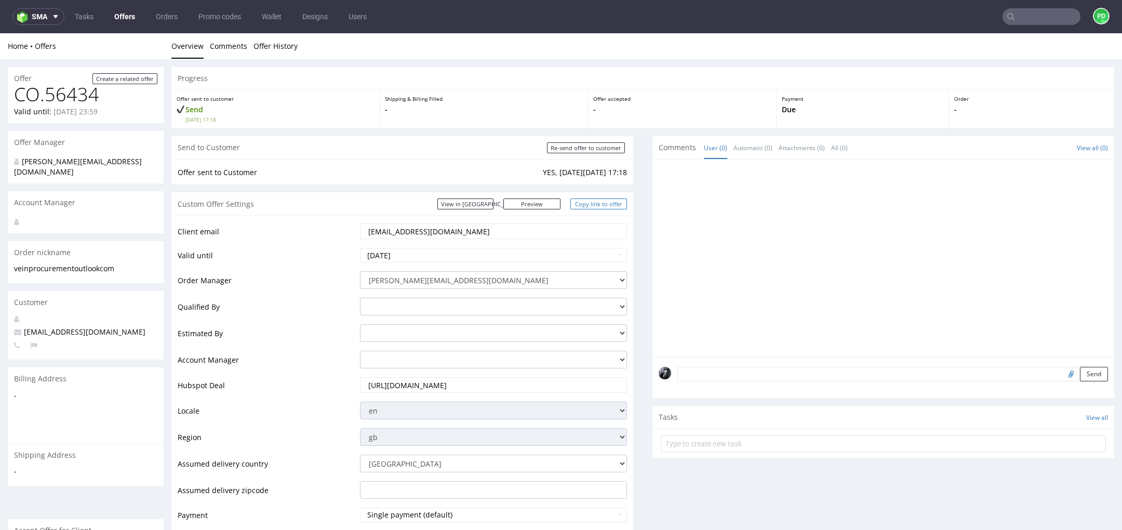
click at [609, 206] on link "Copy link to offer" at bounding box center [598, 203] width 57 height 11
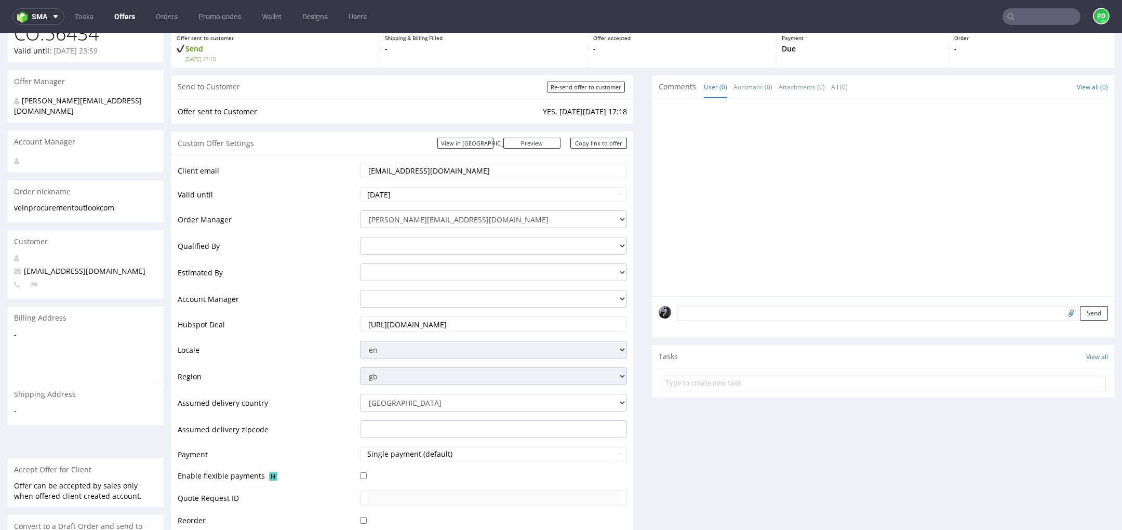
scroll to position [51, 0]
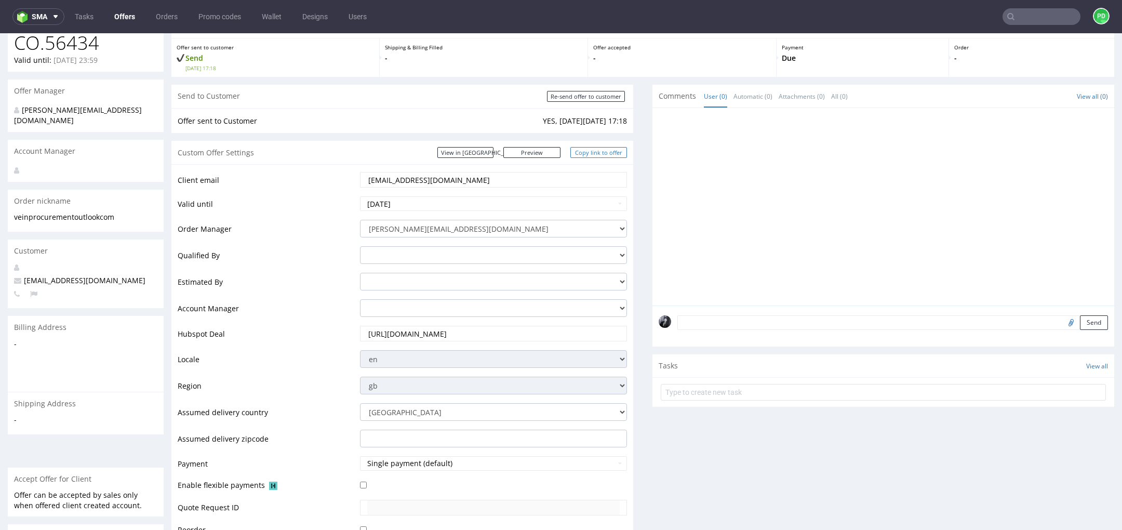
click at [590, 153] on link "Copy link to offer" at bounding box center [598, 152] width 57 height 11
click at [545, 150] on link "Preview" at bounding box center [531, 152] width 57 height 11
